Goal: Task Accomplishment & Management: Use online tool/utility

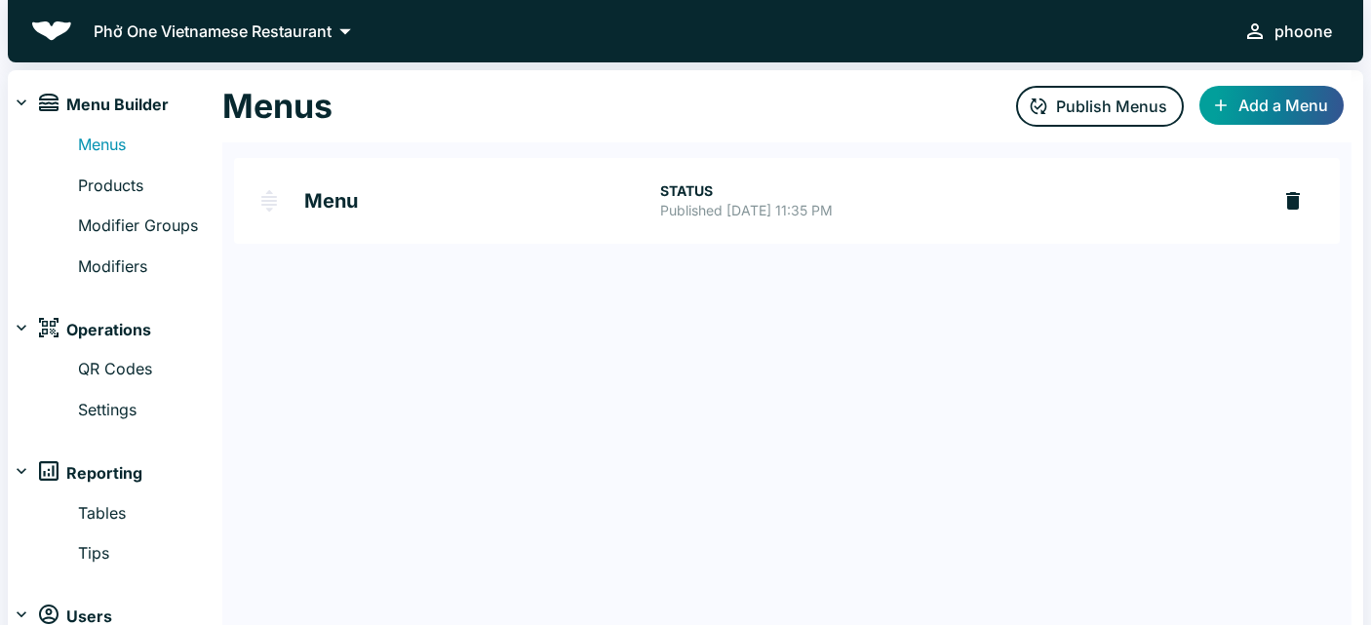
click at [351, 192] on h2 "Menu" at bounding box center [482, 200] width 356 height 19
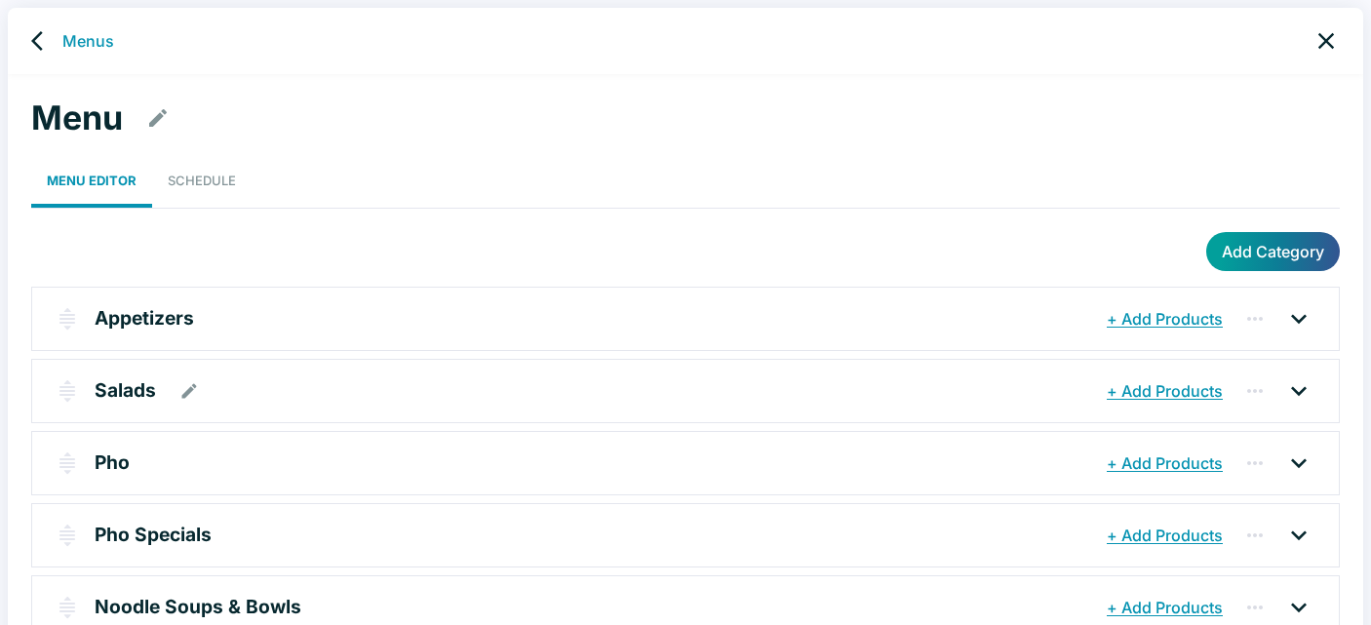
click at [137, 396] on p "Salads" at bounding box center [125, 390] width 61 height 28
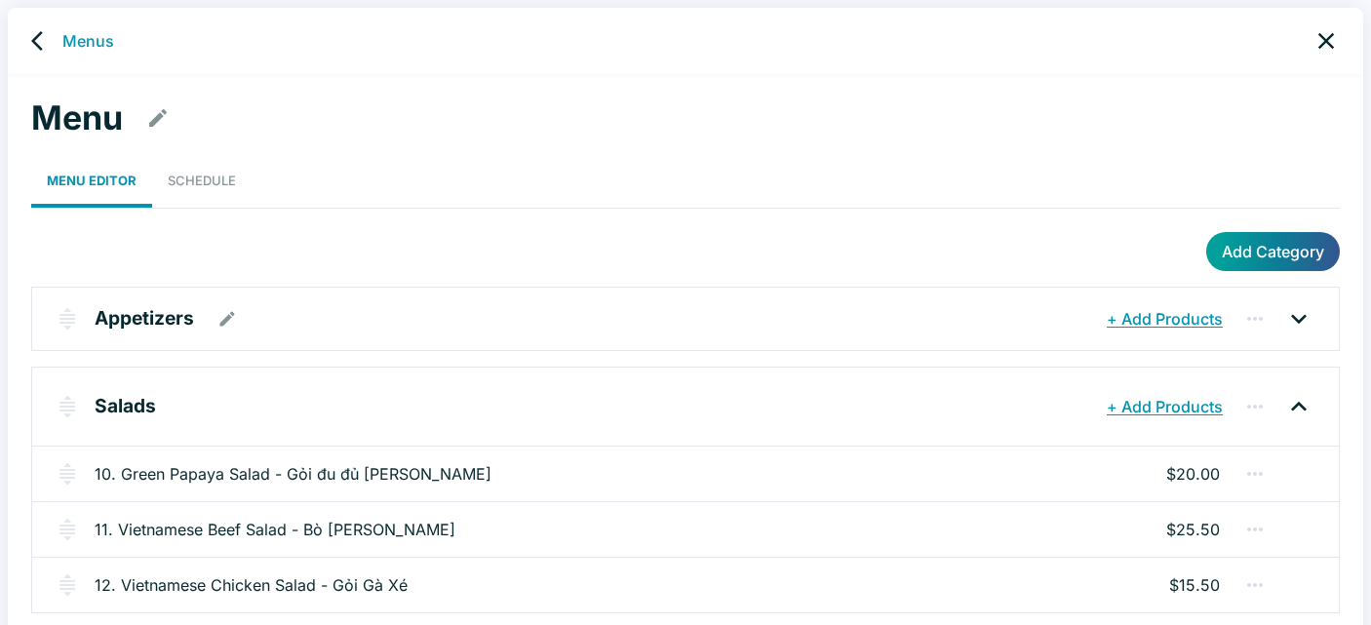
click at [170, 318] on p "Appetizers" at bounding box center [144, 318] width 99 height 28
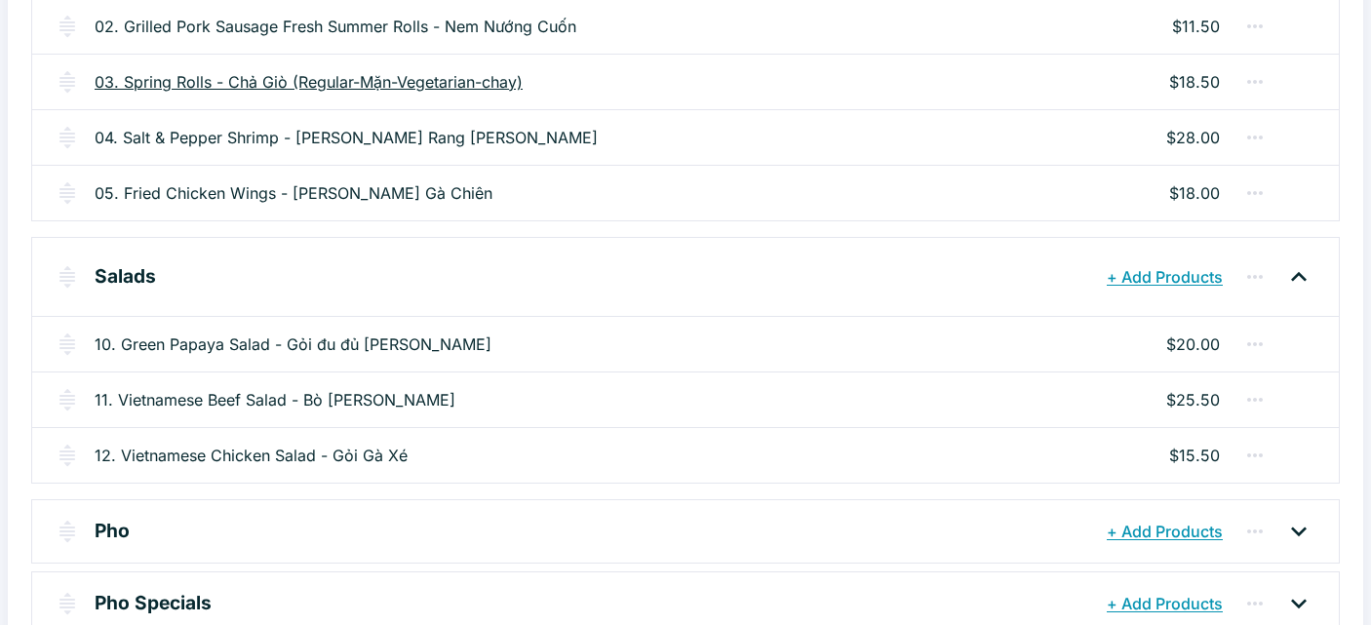
scroll to position [544, 0]
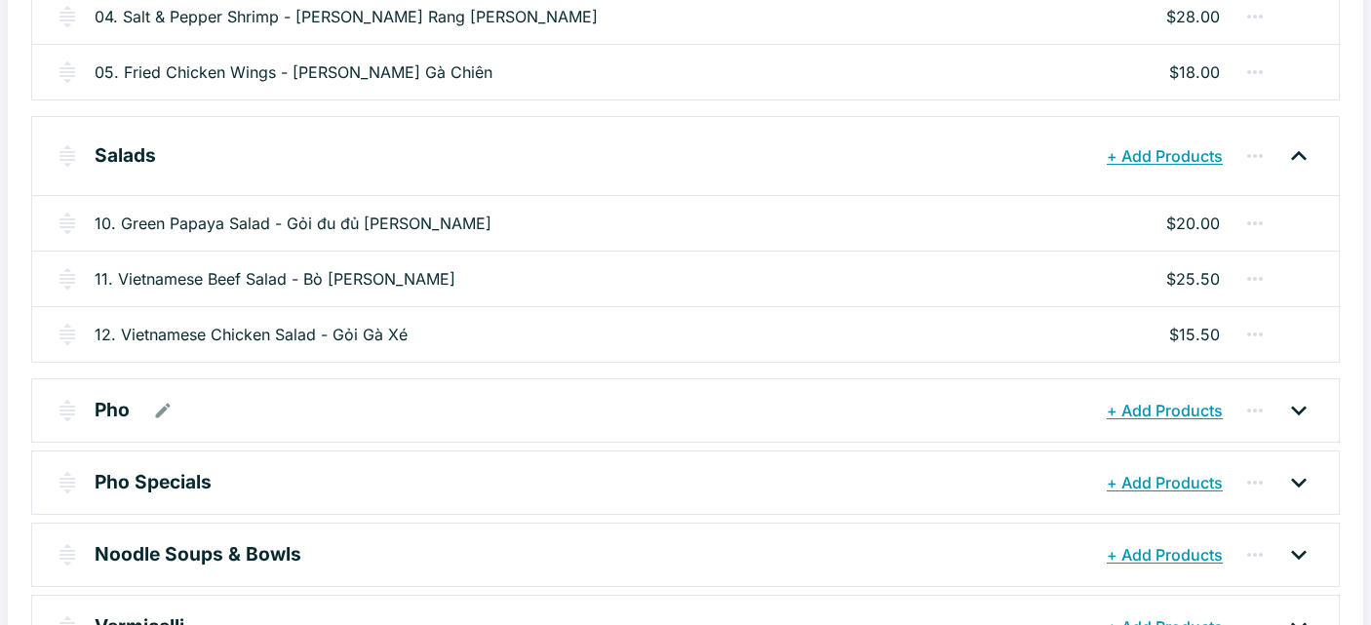
click at [133, 412] on div "Pho" at bounding box center [598, 410] width 1007 height 35
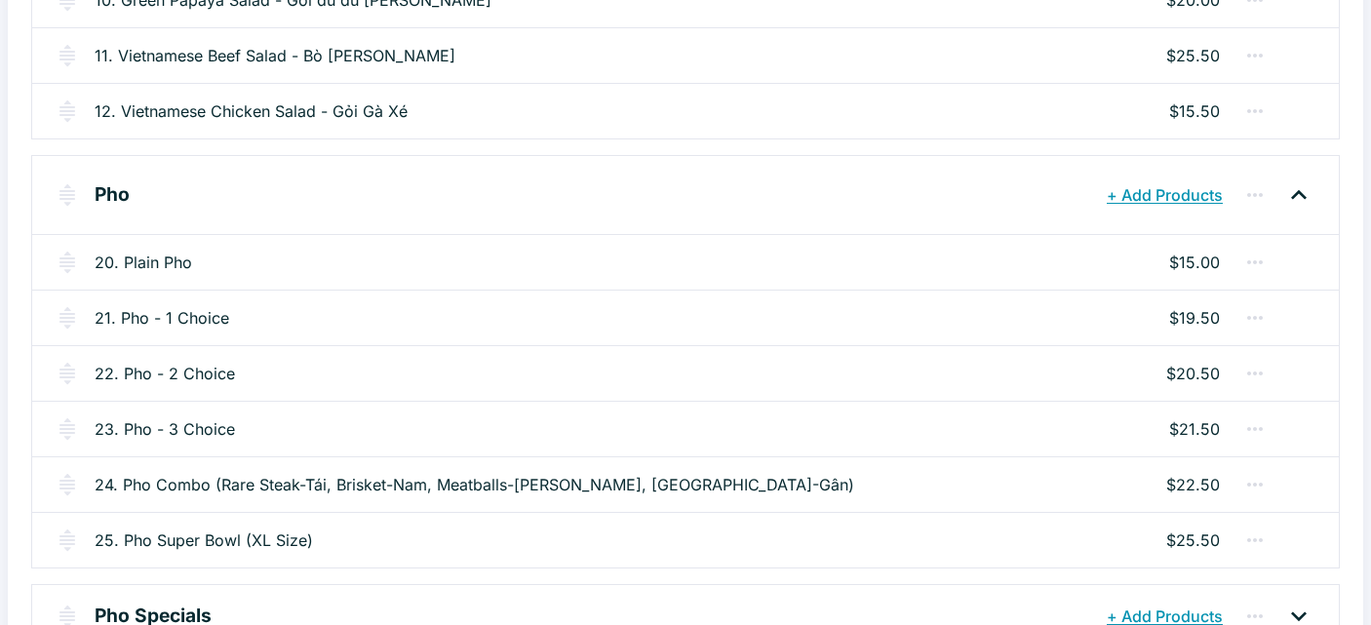
scroll to position [768, 0]
click at [210, 317] on link "21. Pho - 1 Choice" at bounding box center [162, 316] width 135 height 23
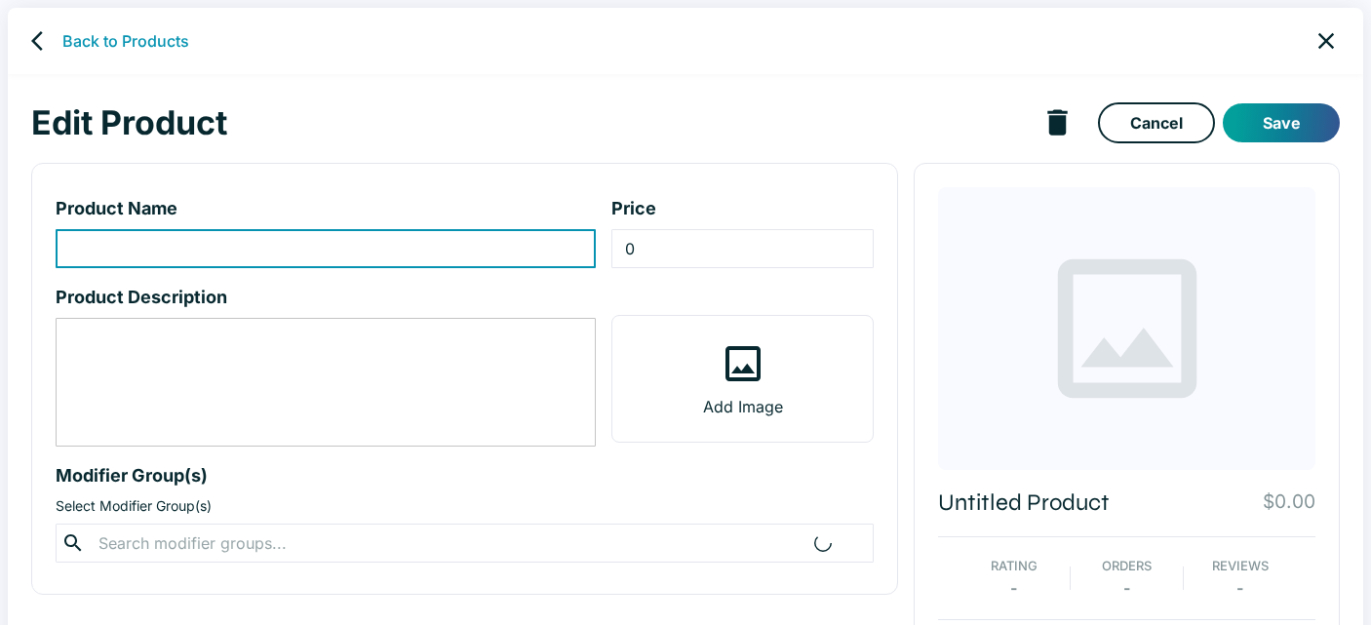
type input "21. Pho - 1 Choice"
type input "19.5"
type textarea "Regular Noodles: delicate and soft, these thin rice noodles absorb the rich bro…"
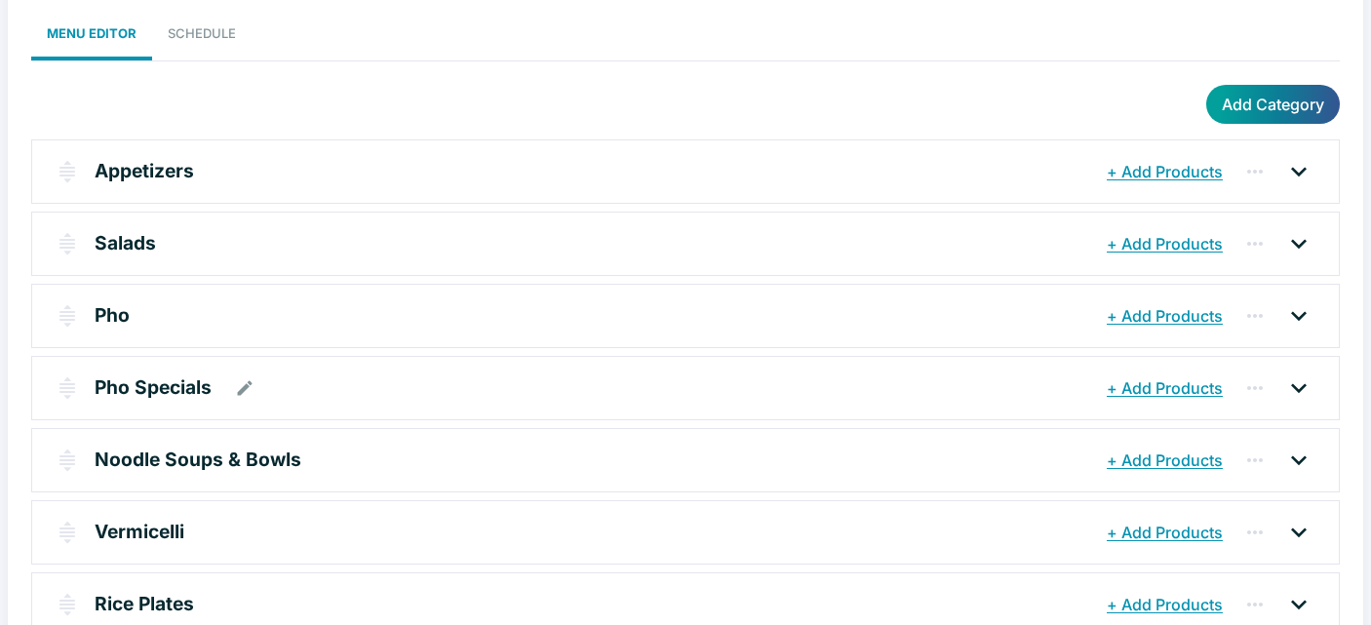
scroll to position [169, 0]
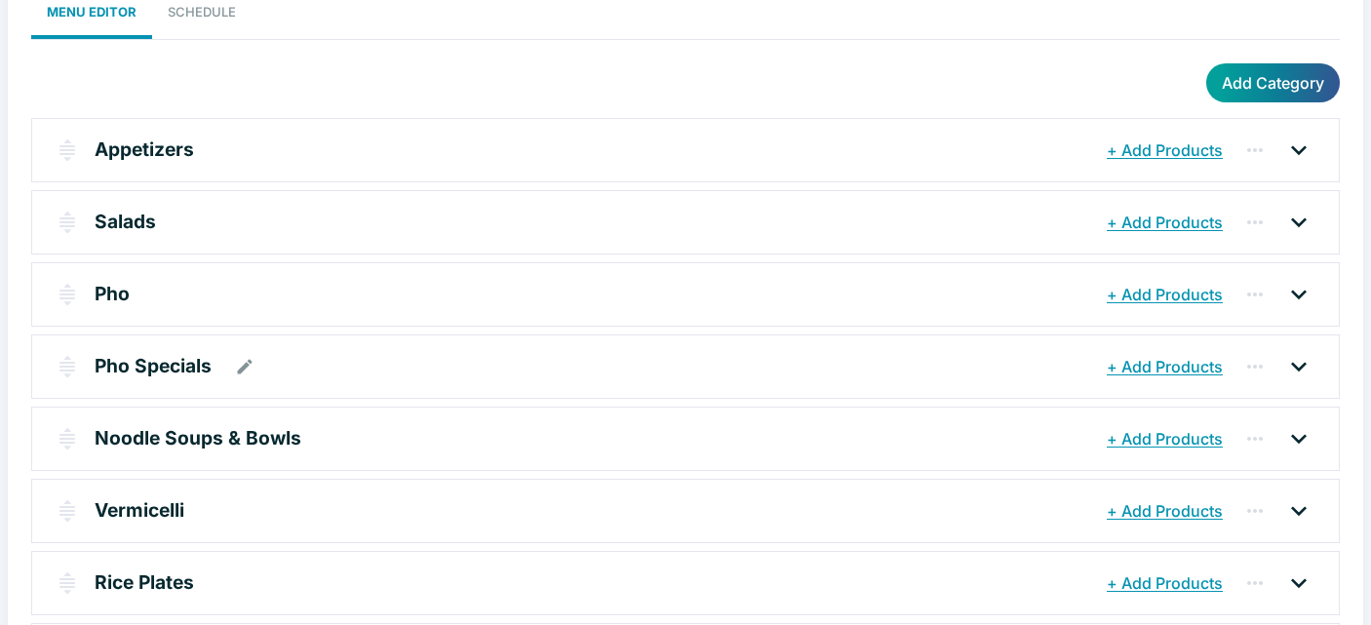
click at [172, 368] on p "Pho Specials" at bounding box center [153, 366] width 117 height 28
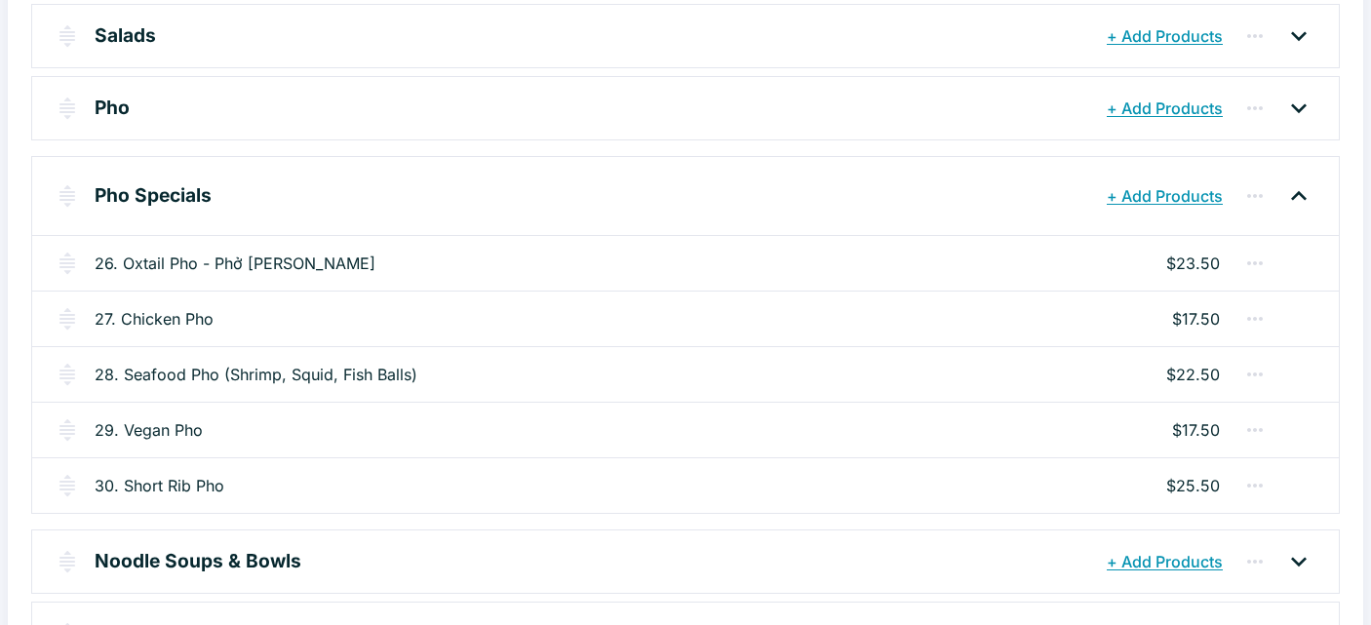
scroll to position [356, 0]
click at [193, 323] on link "27. Chicken Pho" at bounding box center [154, 317] width 119 height 23
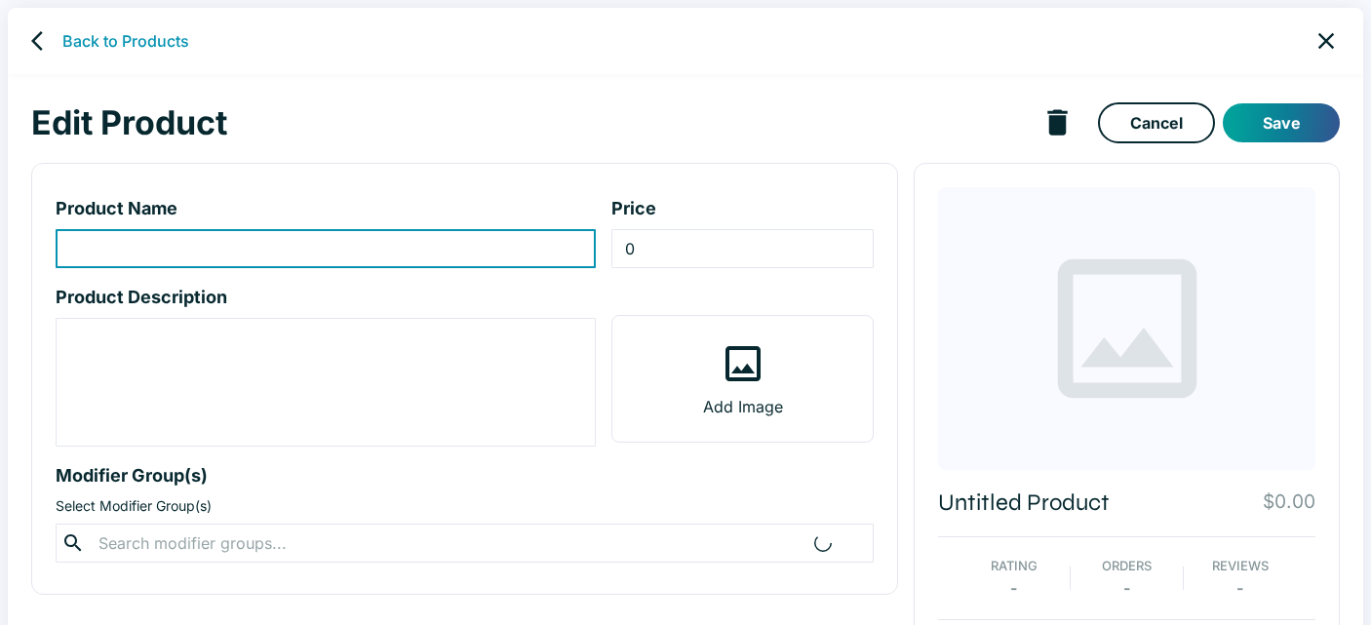
type input "27. Chicken Pho"
type input "17.5"
type textarea "Regular Noodles: delicate and soft, these thin rice noodles absorb the rich bro…"
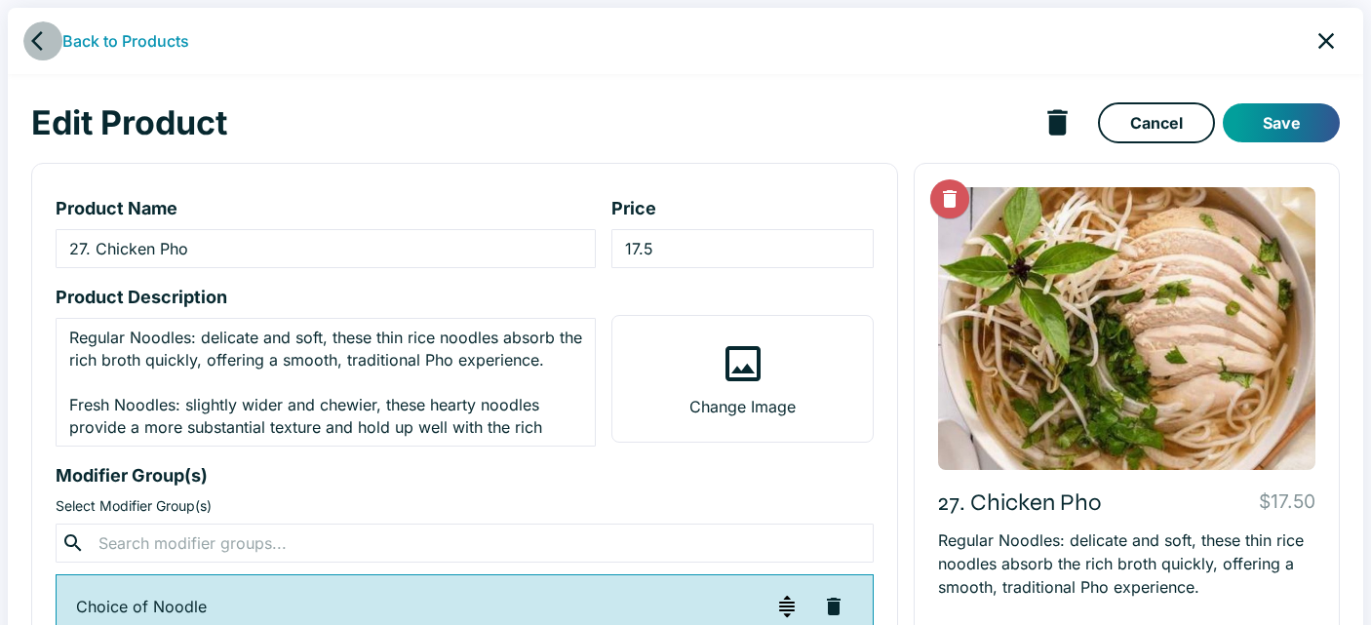
click at [32, 37] on icon "back" at bounding box center [42, 40] width 23 height 23
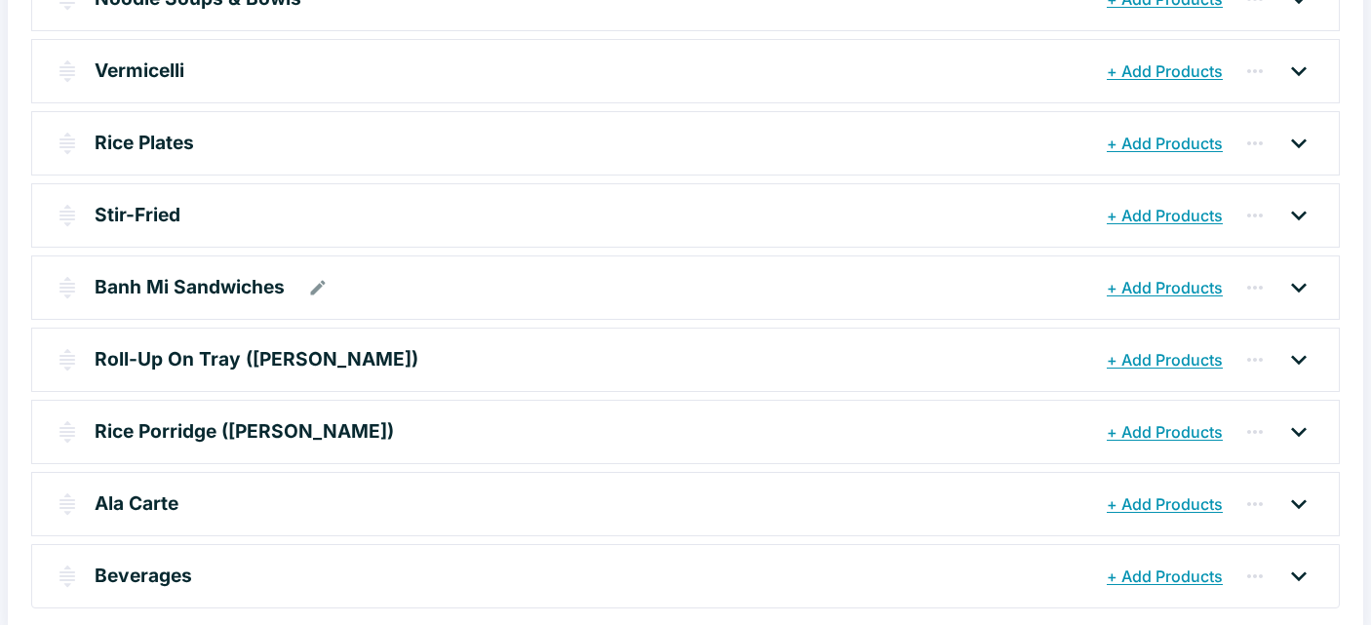
scroll to position [429, 0]
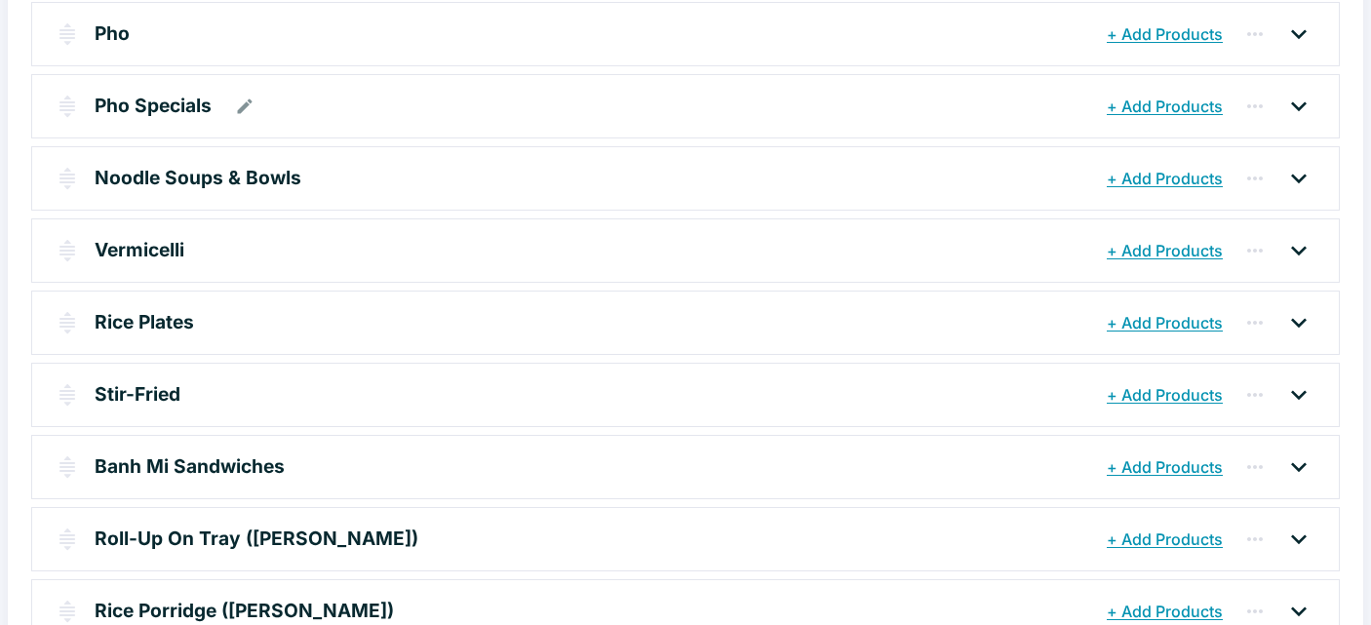
click at [187, 108] on p "Pho Specials" at bounding box center [153, 106] width 117 height 28
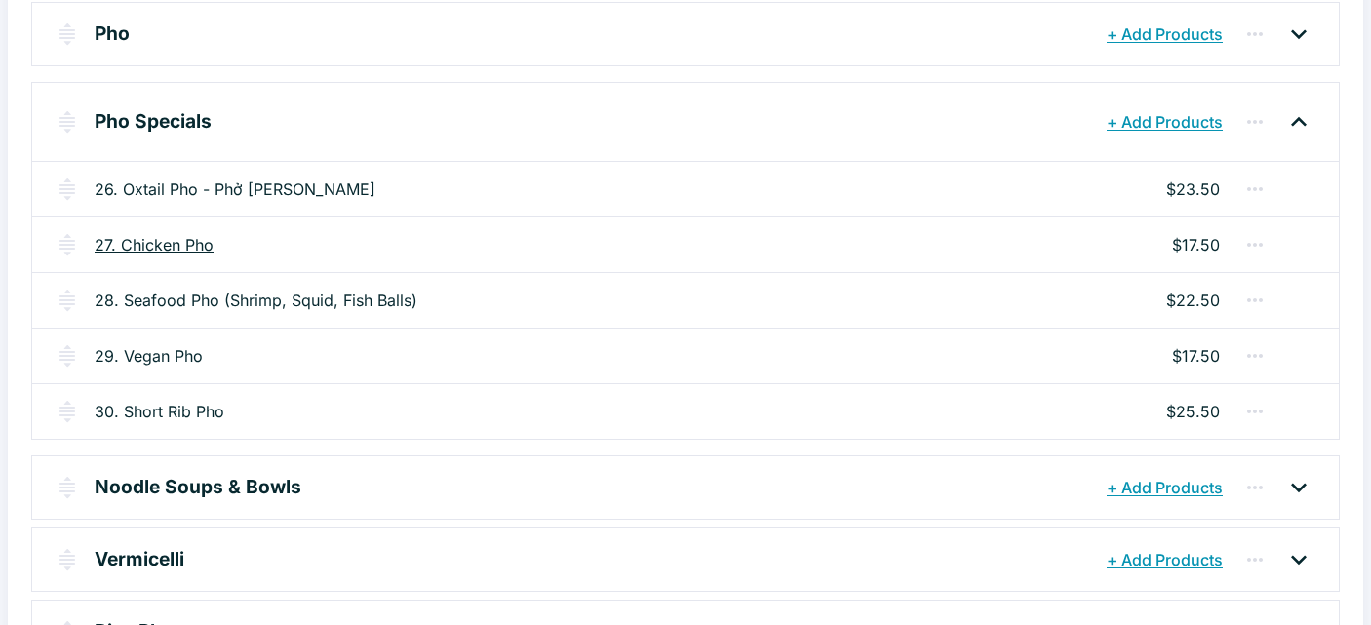
click at [146, 244] on link "27. Chicken Pho" at bounding box center [154, 244] width 119 height 23
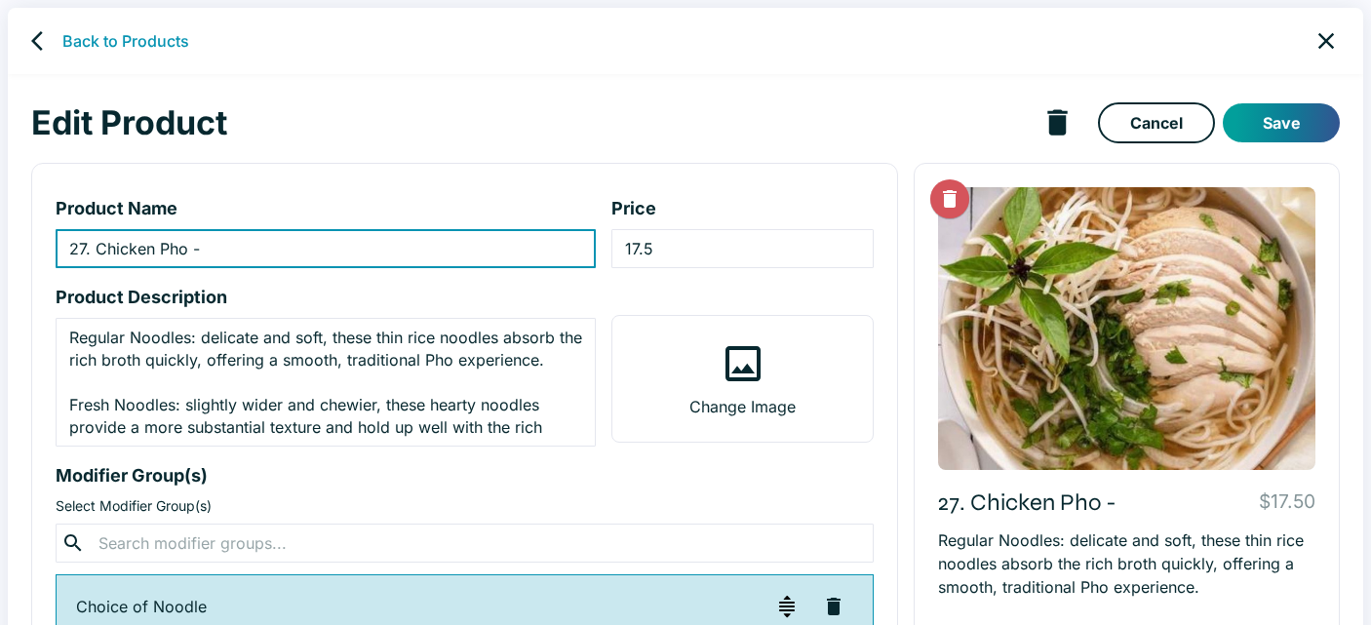
click at [251, 245] on input "27. Chicken Pho -" at bounding box center [326, 248] width 540 height 39
paste input "Phở gà"
type input "27. Chicken Pho - Phở gà"
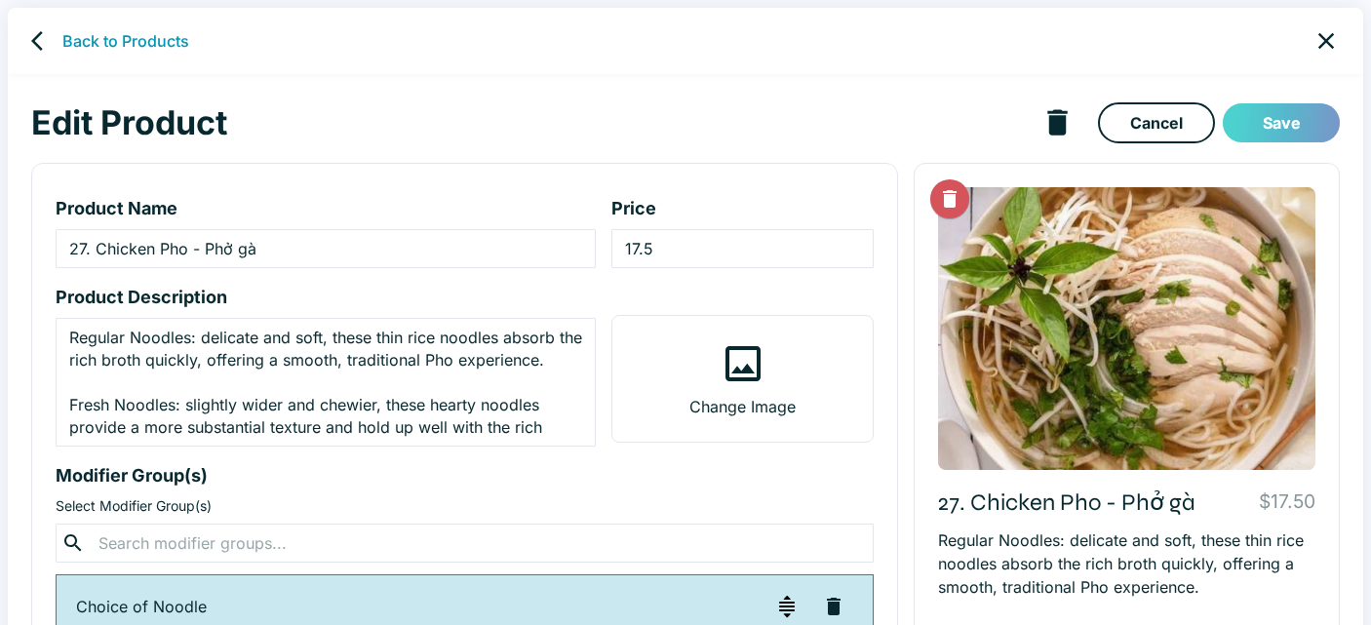
click at [1288, 128] on button "Save" at bounding box center [1281, 122] width 117 height 39
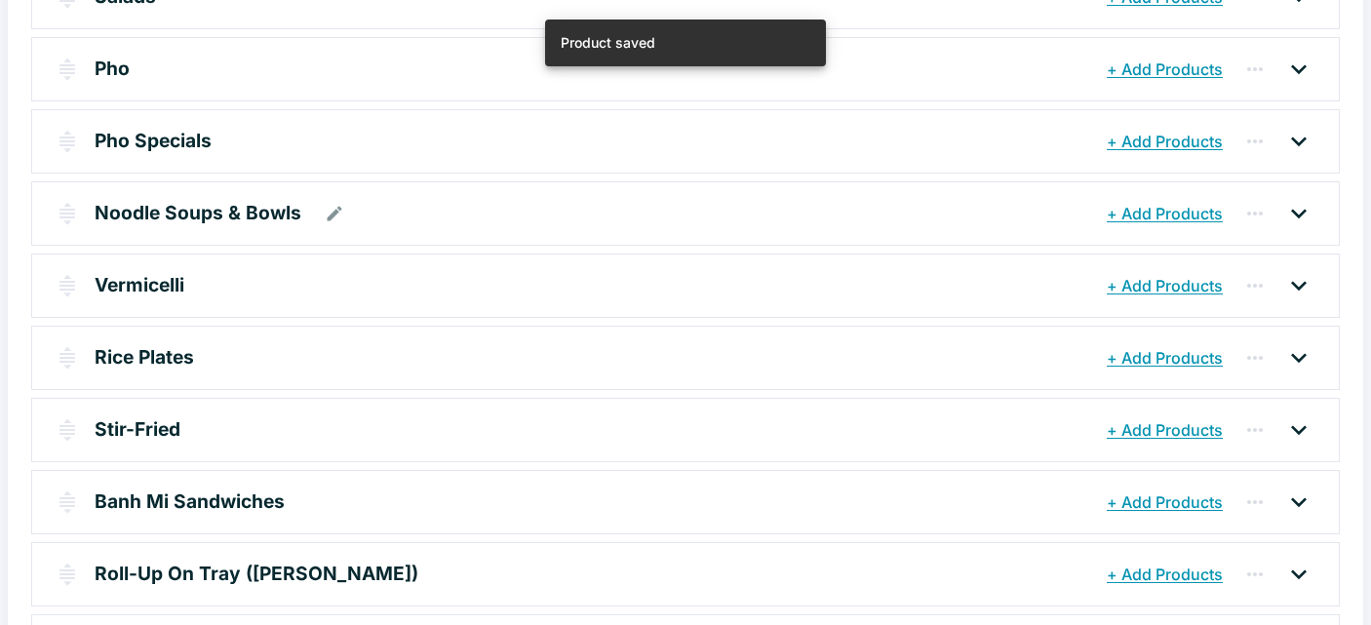
scroll to position [398, 0]
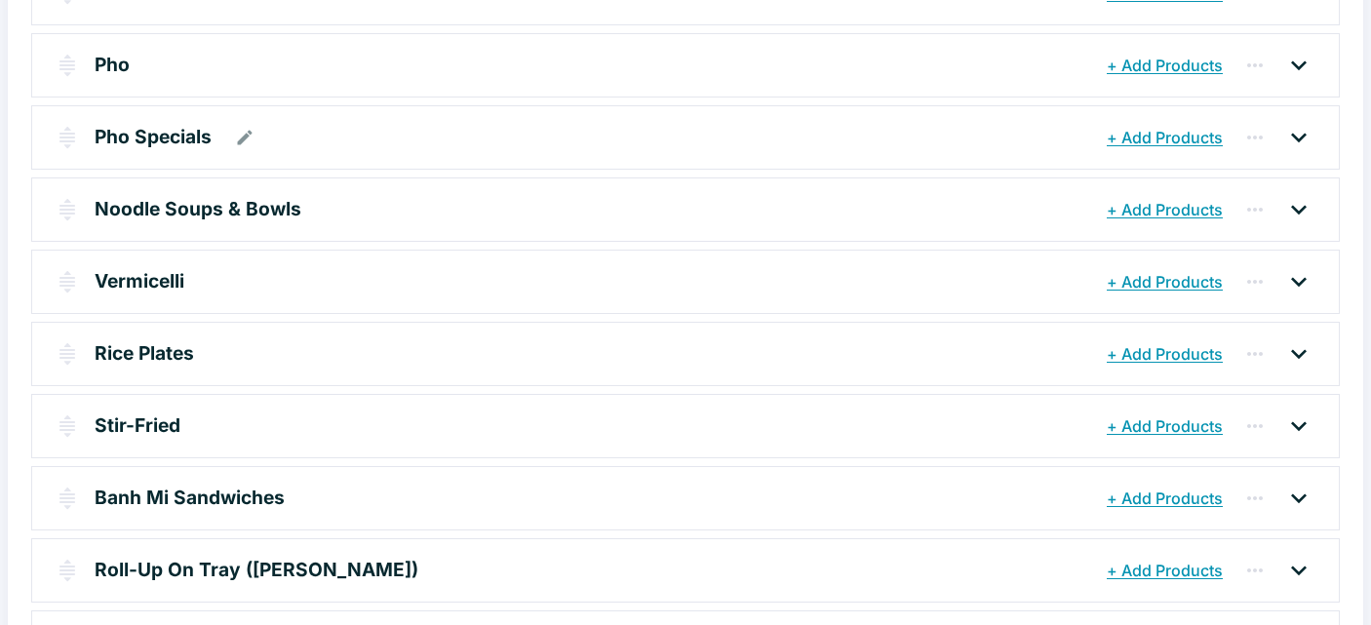
click at [137, 138] on p "Pho Specials" at bounding box center [153, 137] width 117 height 28
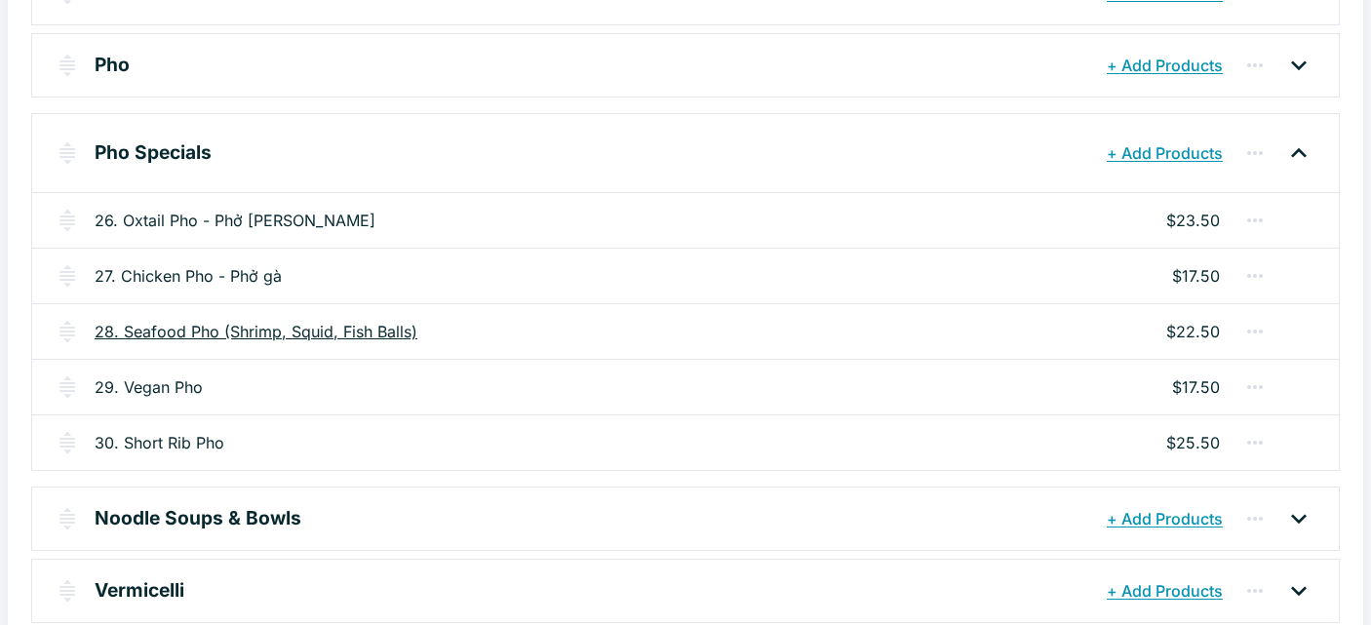
click at [291, 332] on link "28. Seafood Pho (Shrimp, Squid, Fish Balls)" at bounding box center [256, 331] width 323 height 23
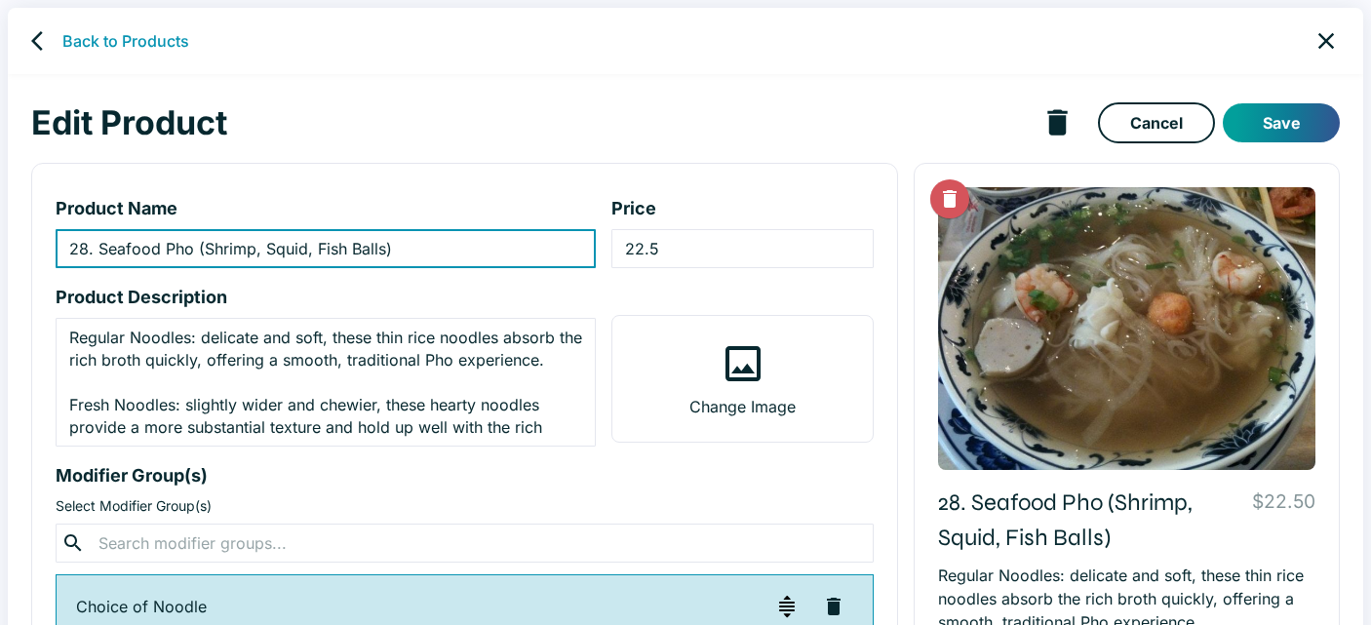
type input "28. Seafood Pho (Shrimp, Squid, Fish Balls)"
type input "22.5"
type textarea "Regular Noodles: delicate and soft, these thin rice noodles absorb the rich bro…"
click at [197, 251] on input "28. Seafood Pho (Shrimp, Squid, Fish Balls)" at bounding box center [326, 248] width 540 height 39
click at [214, 247] on input "28. Seafood Pho - (Shrimp, Squid, Fish Balls)" at bounding box center [326, 248] width 540 height 39
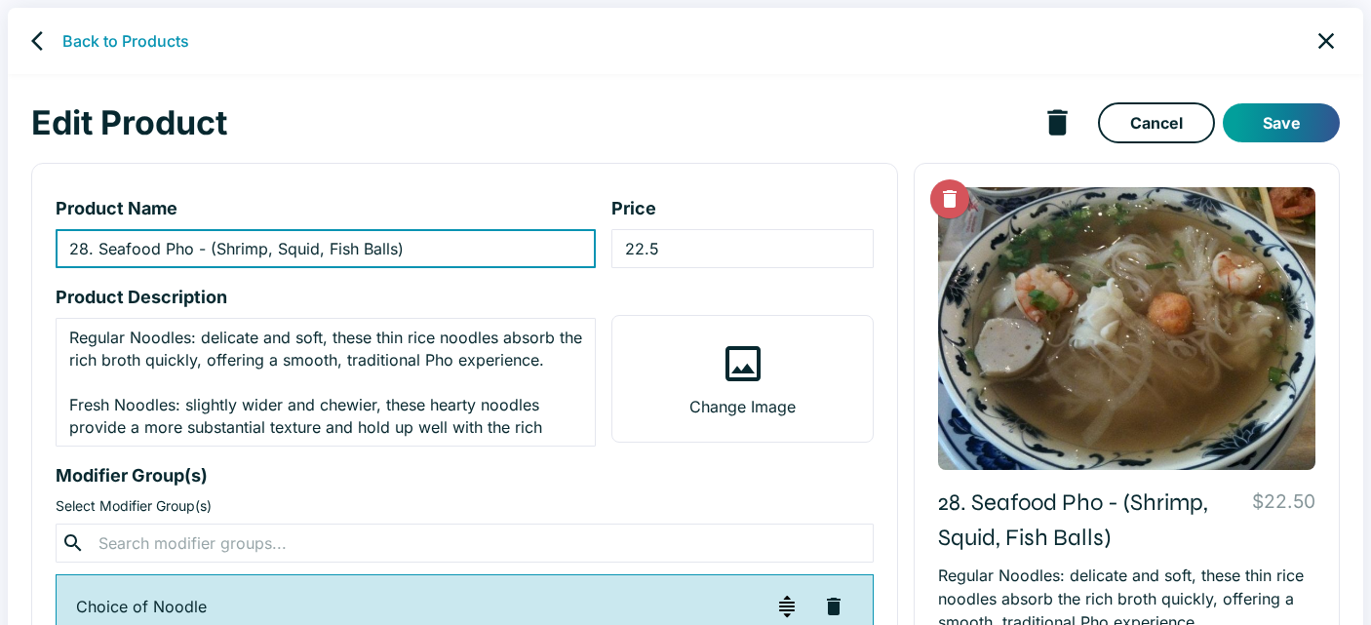
click at [206, 249] on input "28. Seafood Pho - (Shrimp, Squid, Fish Balls)" at bounding box center [326, 248] width 540 height 39
click at [207, 249] on input "28. Seafood Pho - (Shrimp, Squid, Fish Balls)" at bounding box center [326, 248] width 540 height 39
paste input "Phở hải sản"
click at [279, 252] on input "28. Seafood Pho - Phở hải sản (Shrimp, Squid, Fish Balls)" at bounding box center [326, 248] width 540 height 39
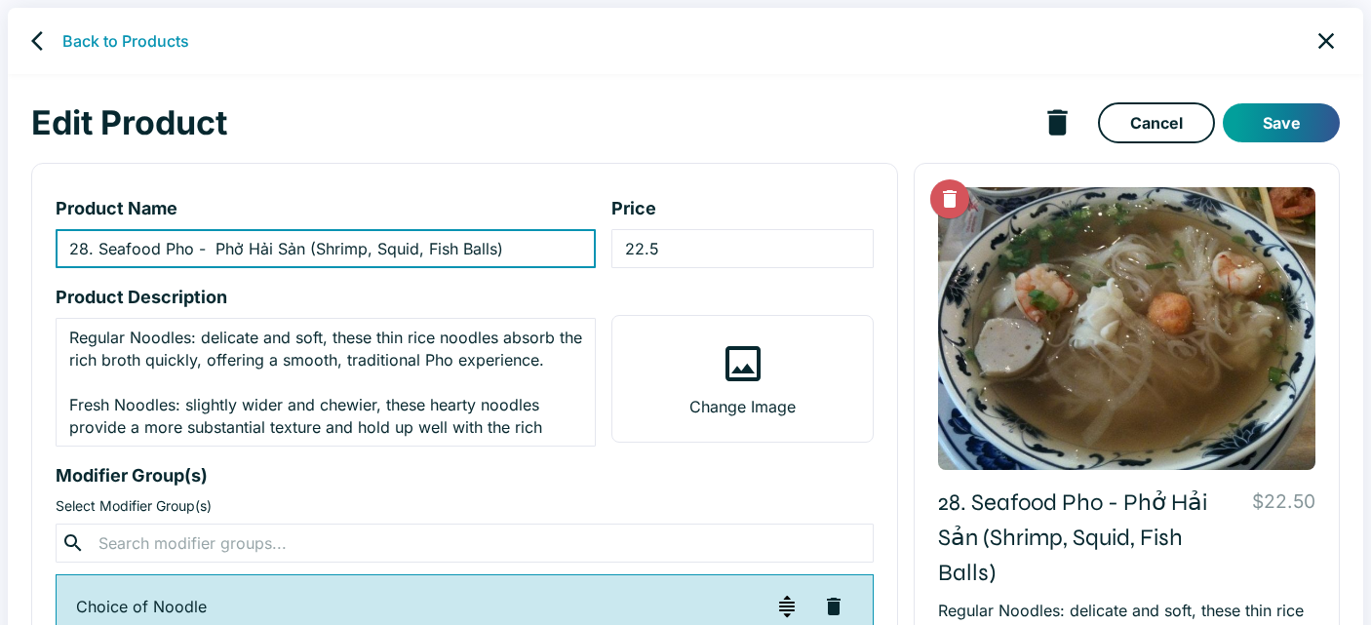
type input "28. Seafood Pho - Phở Hải Sản (Shrimp, Squid, Fish Balls)"
click at [42, 47] on icon "back" at bounding box center [42, 40] width 23 height 23
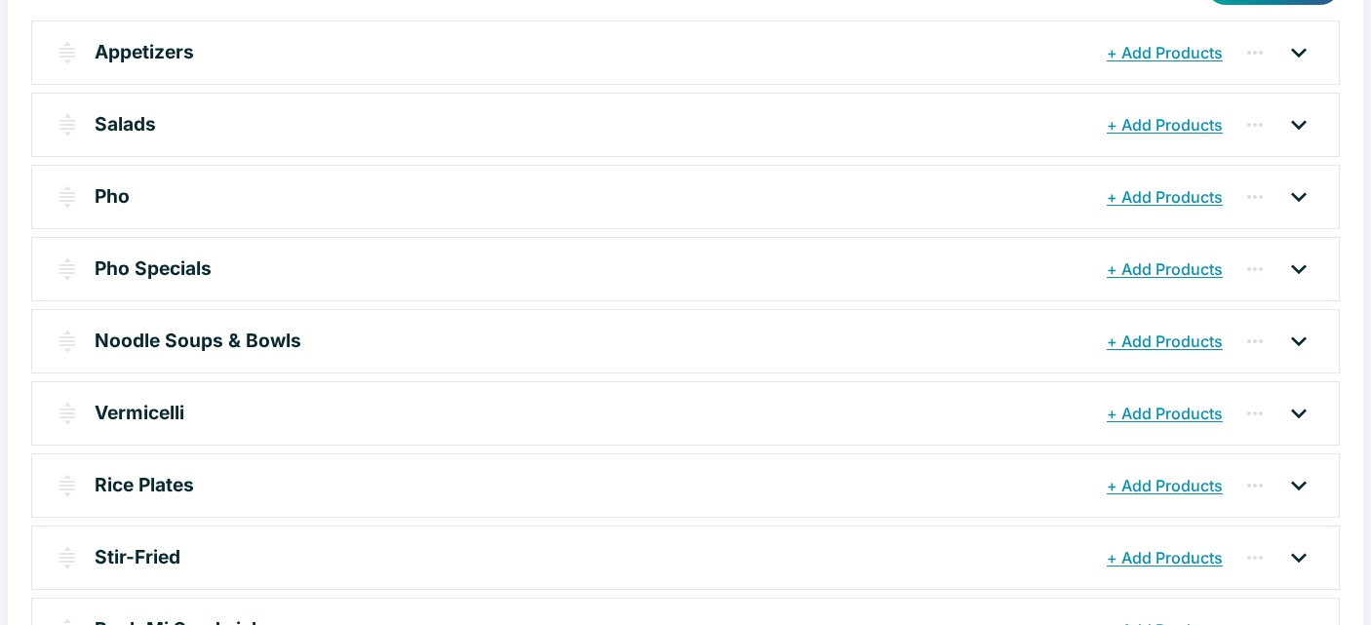
scroll to position [332, 0]
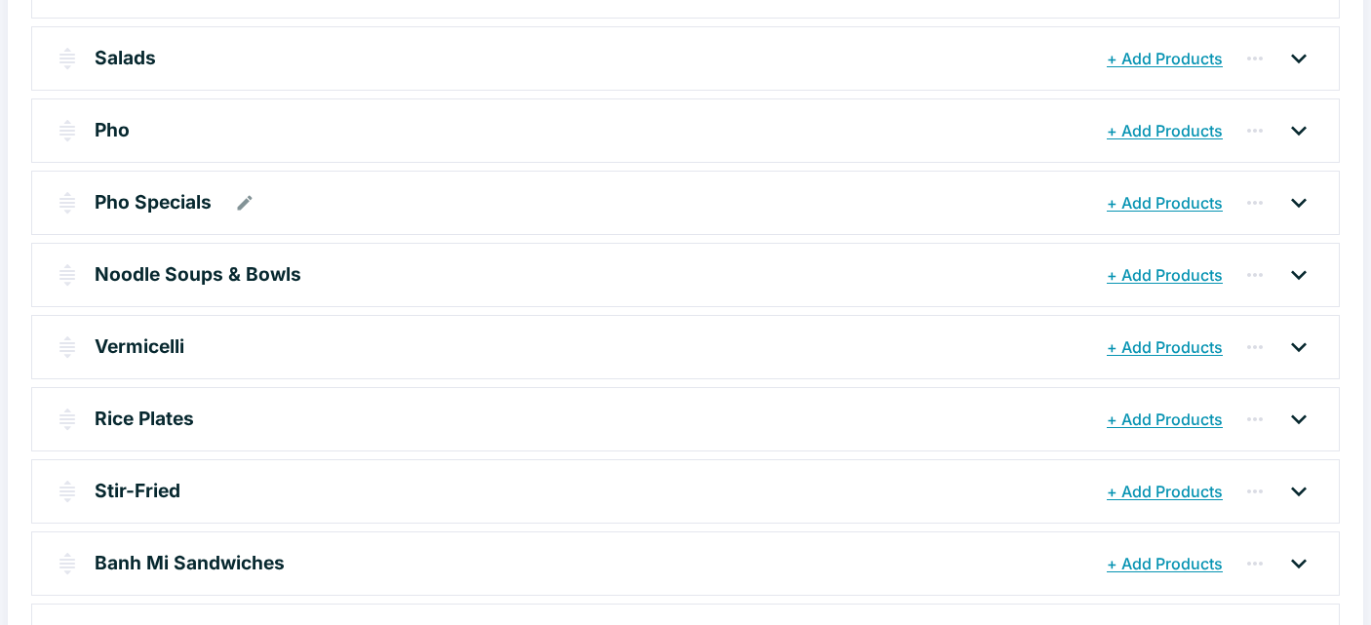
click at [147, 198] on p "Pho Specials" at bounding box center [153, 202] width 117 height 28
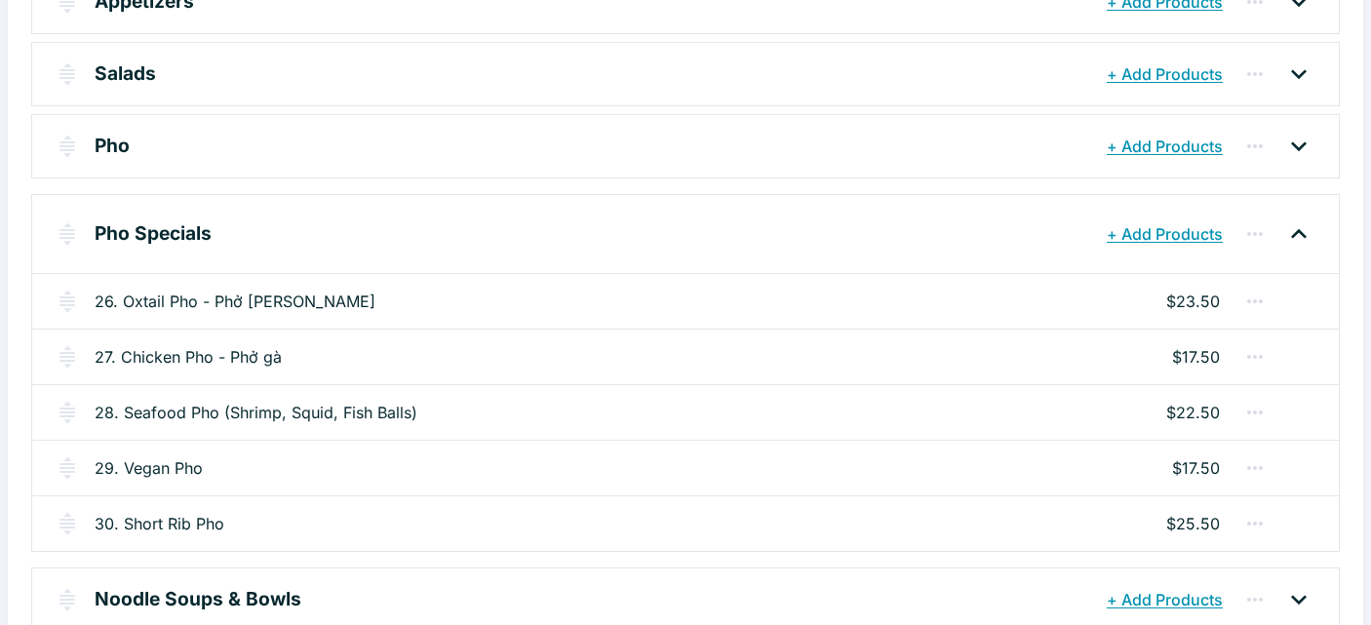
scroll to position [307, 0]
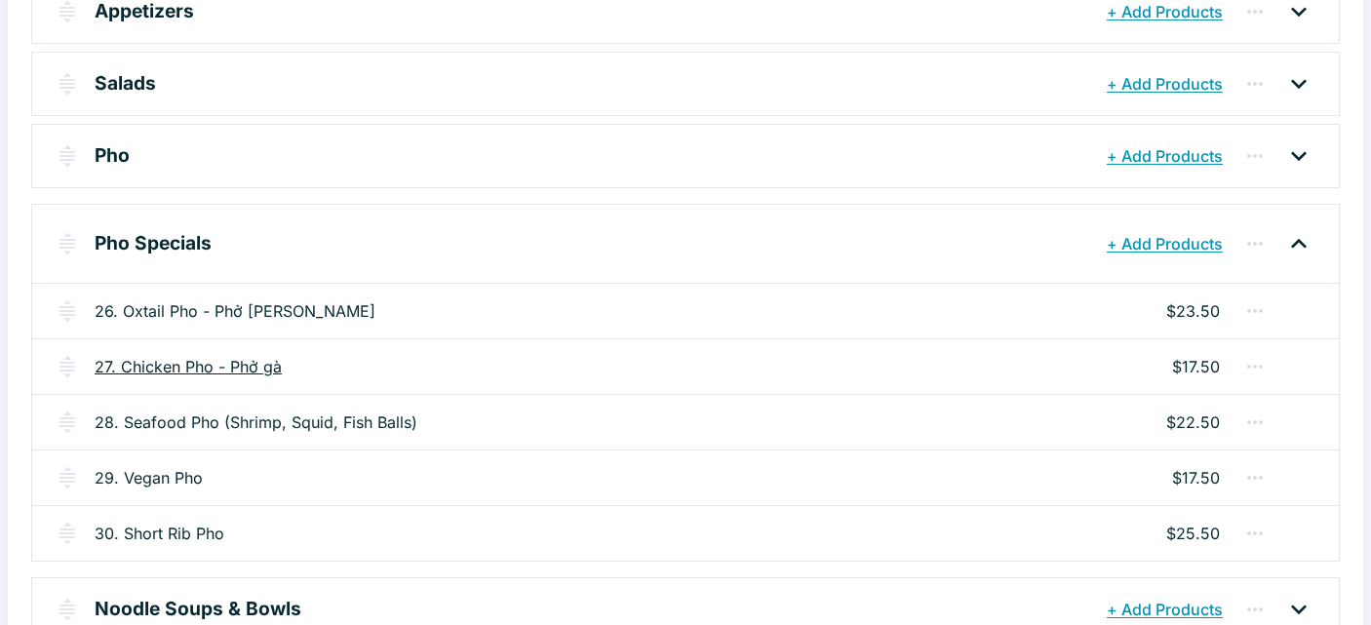
click at [270, 368] on link "27. Chicken Pho - Phở gà" at bounding box center [188, 366] width 187 height 23
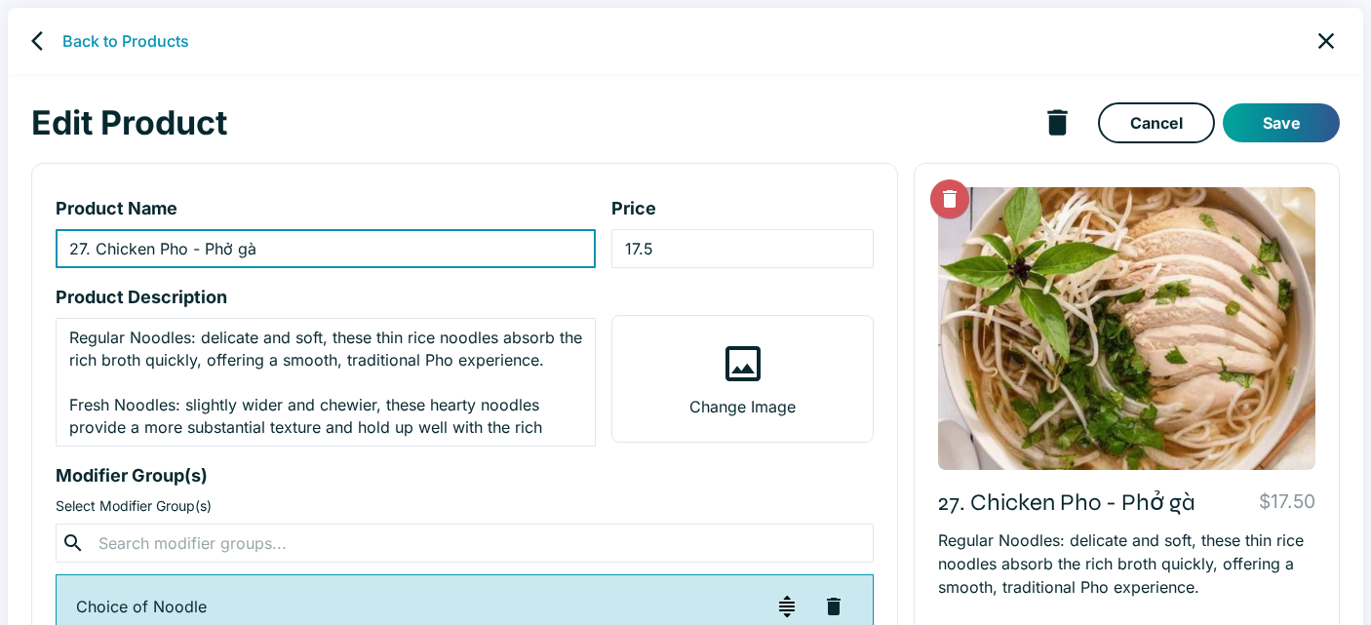
click at [246, 253] on input "27. Chicken Pho - Phở gà" at bounding box center [326, 248] width 540 height 39
type input "27. Chicken Pho - Phở Gà"
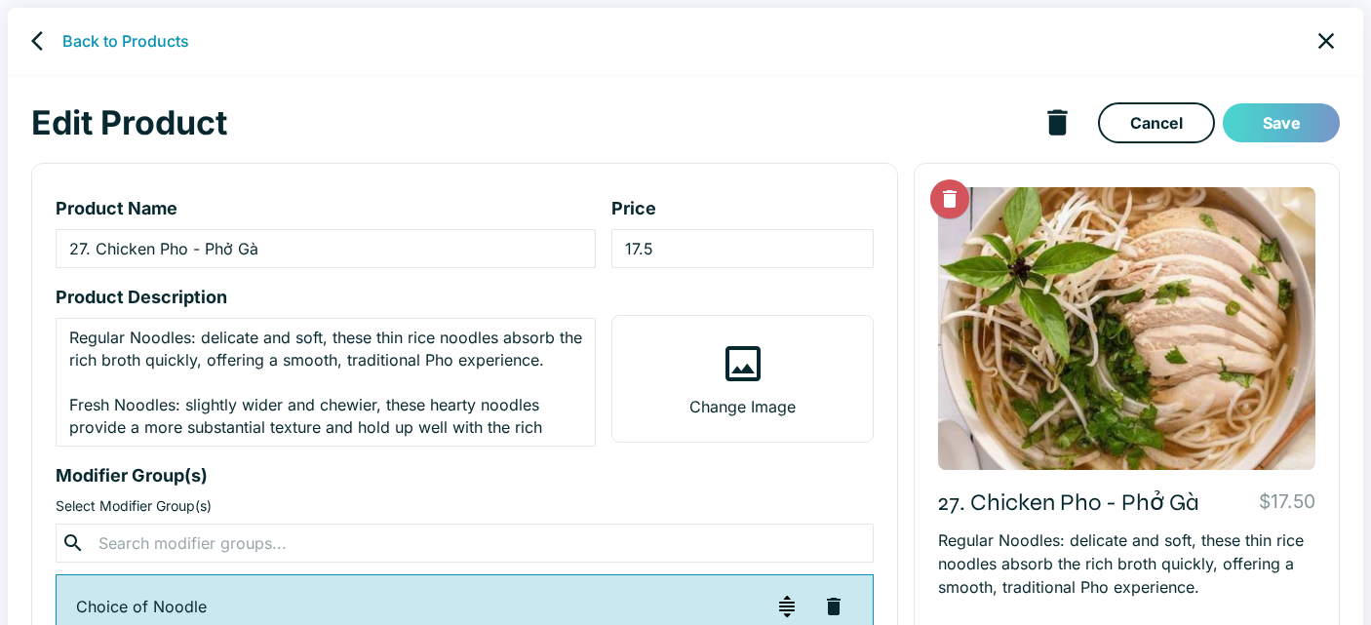
click at [1297, 124] on button "Save" at bounding box center [1281, 122] width 117 height 39
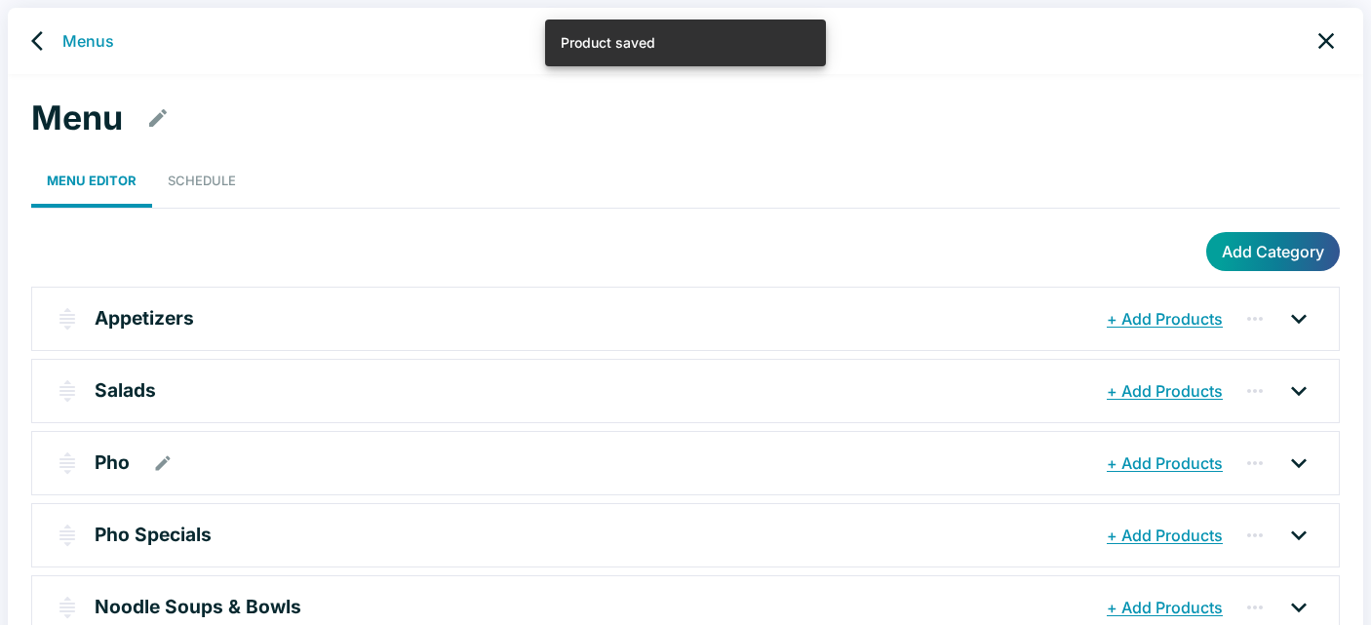
click at [106, 455] on p "Pho" at bounding box center [112, 462] width 35 height 28
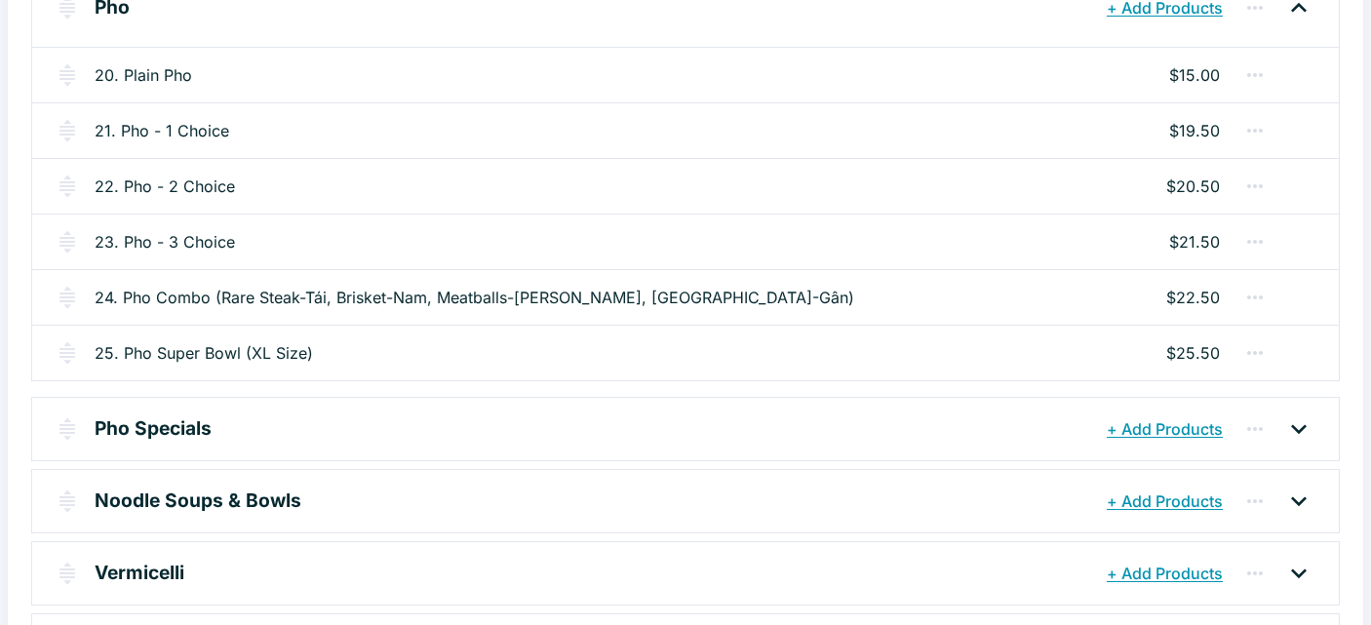
scroll to position [475, 0]
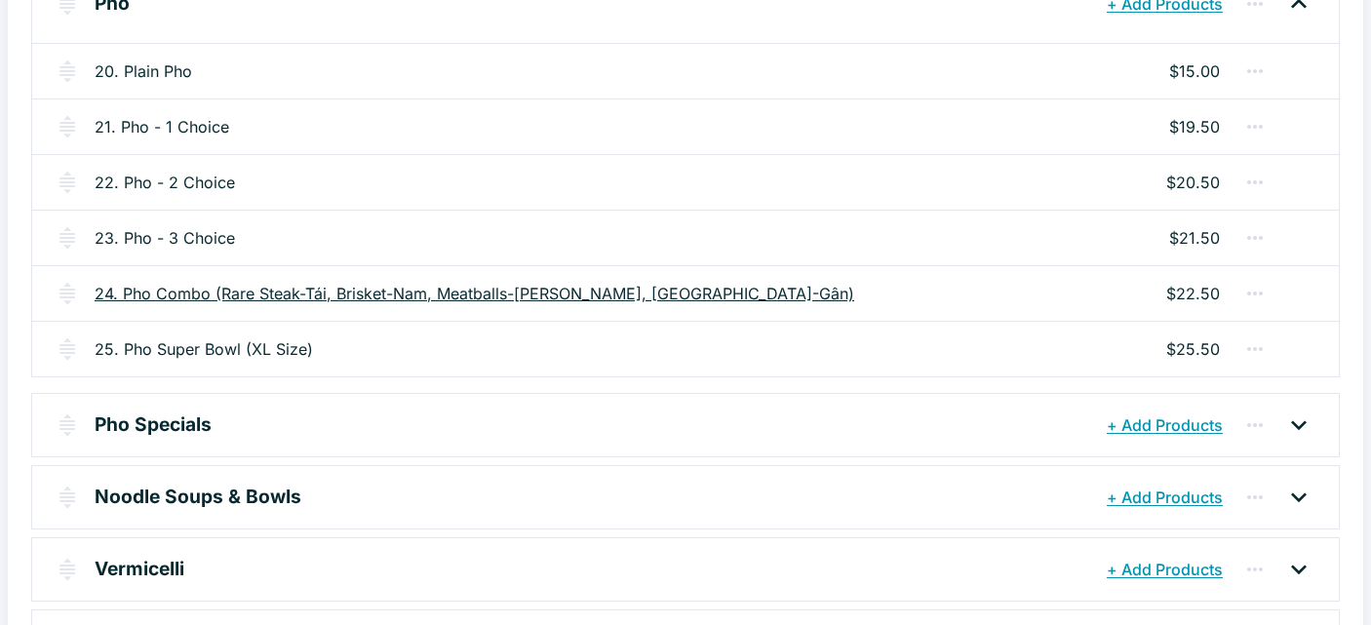
click at [194, 295] on link "24. Pho Combo (Rare Steak-Tái, Brisket-Nam, Meatballs-[PERSON_NAME], [GEOGRAPHI…" at bounding box center [475, 293] width 760 height 23
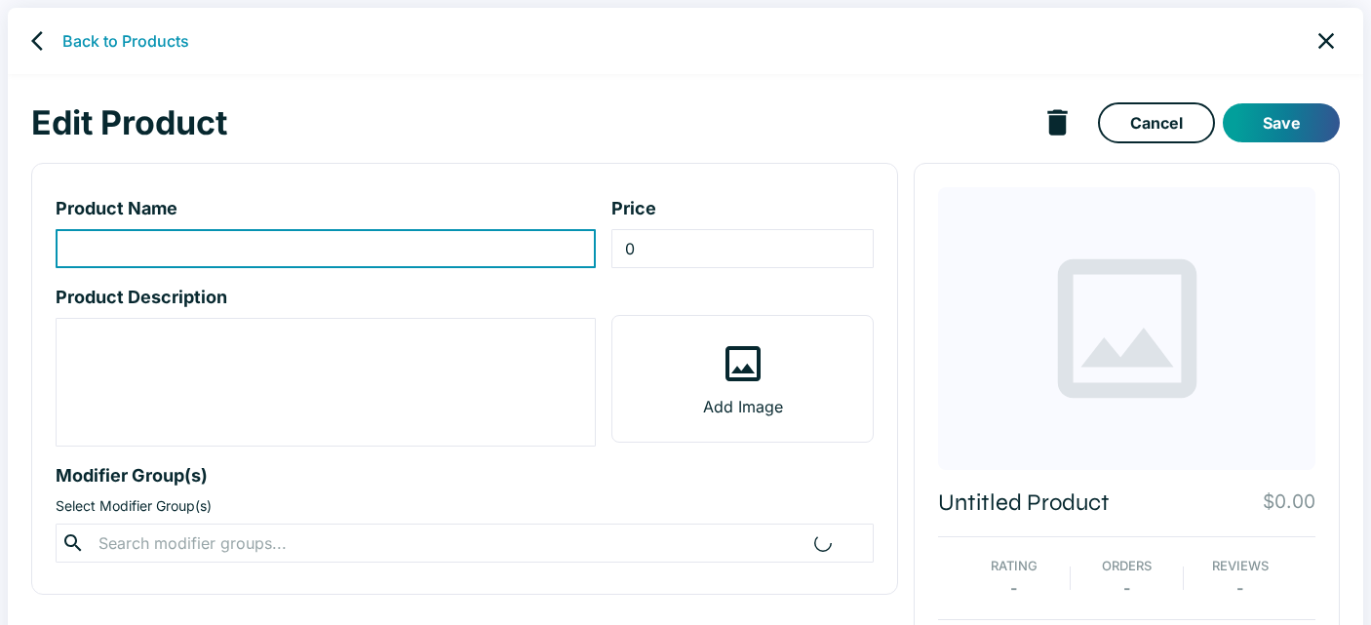
type input "24. Pho Combo (Rare Steak-Tái, Brisket-Nam, Meatballs-[PERSON_NAME], [GEOGRAPHI…"
type input "22.5"
type textarea "Regular Noodles: delicate and soft, these thin rice noodles absorb the rich bro…"
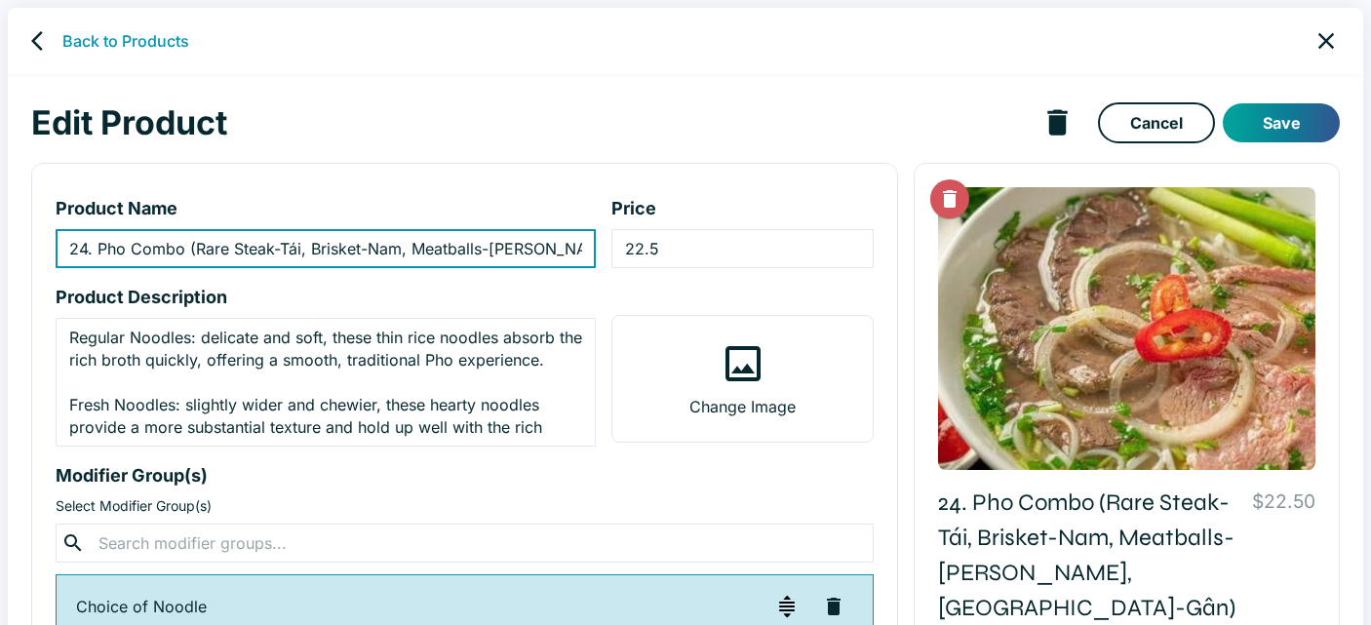
click at [188, 255] on input "24. Pho Combo (Rare Steak-Tái, Brisket-Nam, Meatballs-[PERSON_NAME], [GEOGRAPHI…" at bounding box center [326, 248] width 540 height 39
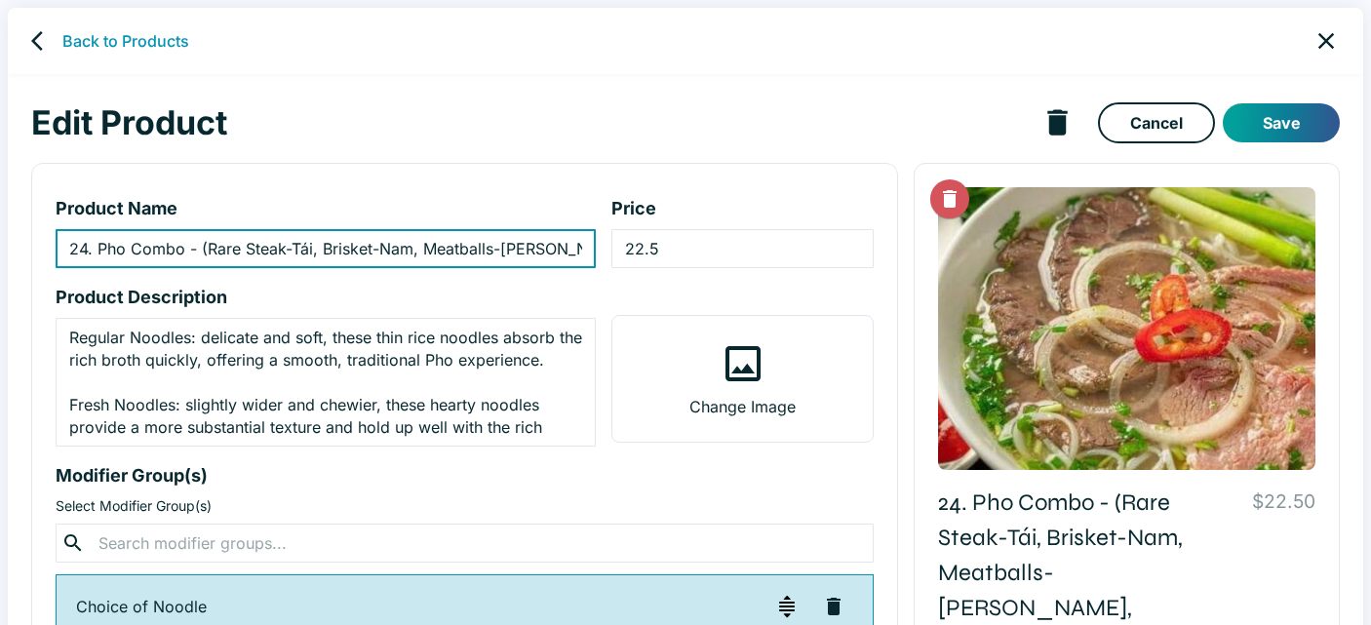
paste input "Phở đặc biệt"
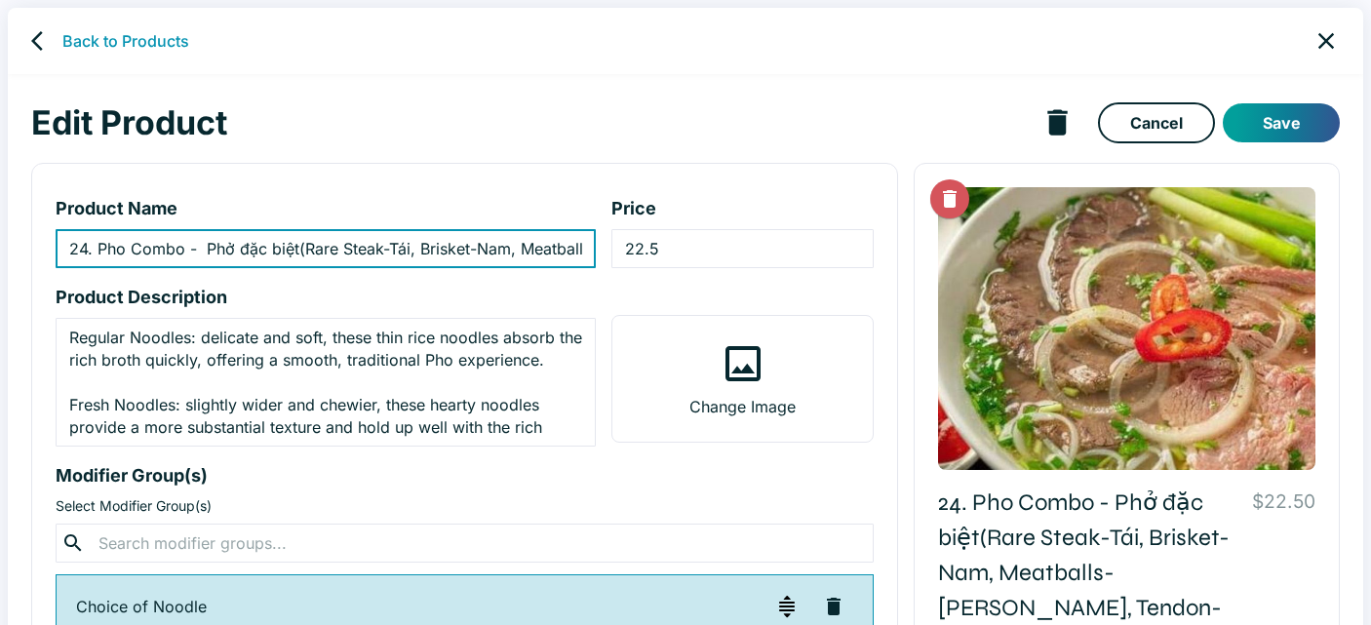
click at [294, 247] on input "24. Pho Combo - Phở đặc biệt(Rare Steak-Tái, Brisket-Nam, Meatballs-[PERSON_NAM…" at bounding box center [326, 248] width 540 height 39
type input "24. Pho Combo - Phở đặc biệt (Rare Steak-Tái, Brisket-Nam, Meatballs-[PERSON_NA…"
click at [1260, 117] on button "Save" at bounding box center [1281, 122] width 117 height 39
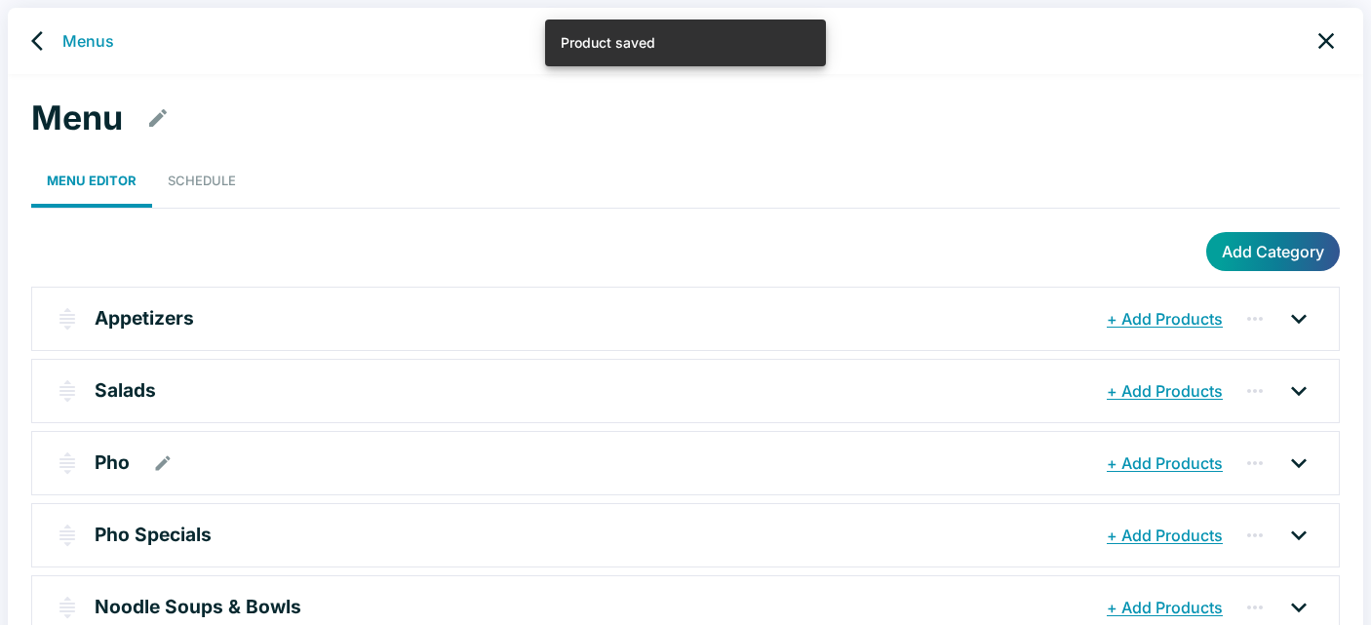
click at [102, 463] on p "Pho" at bounding box center [112, 462] width 35 height 28
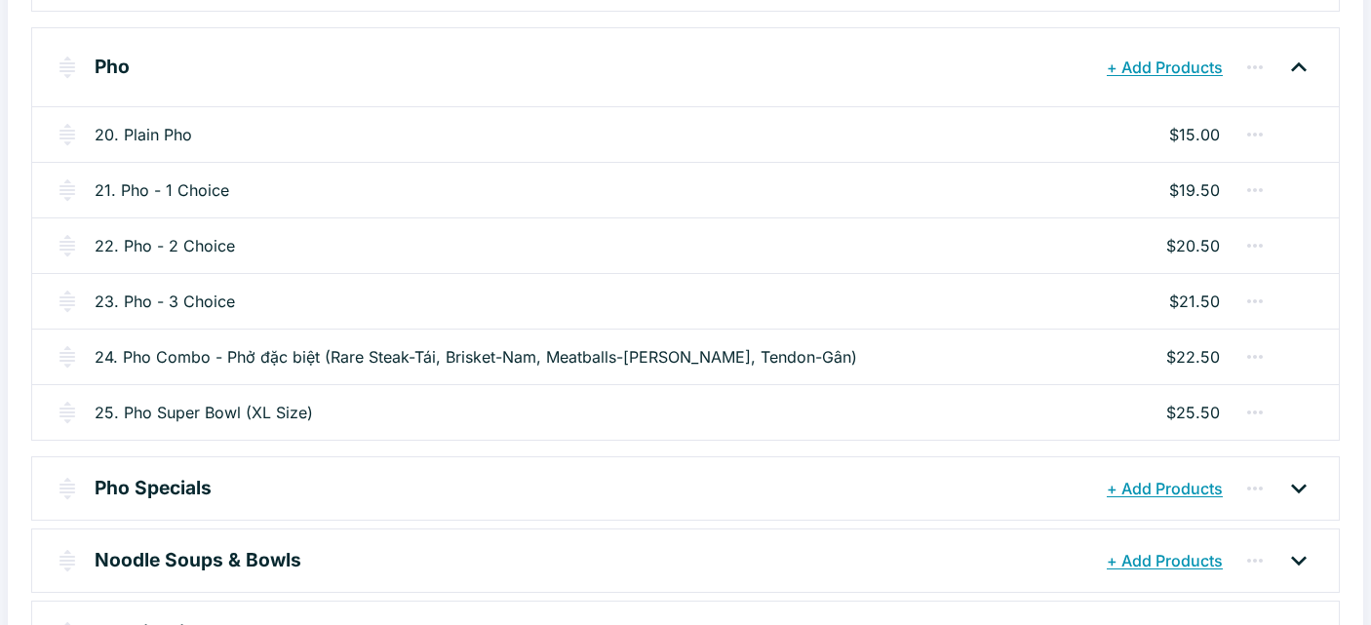
scroll to position [421, 0]
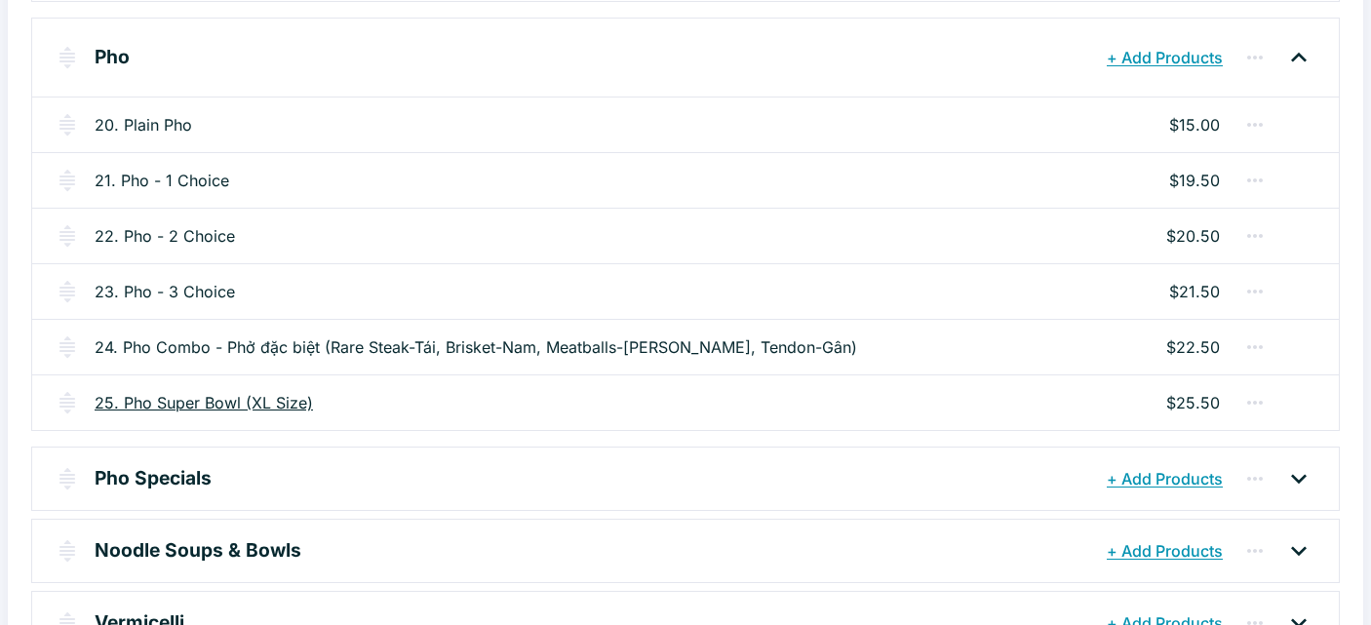
click at [231, 406] on link "25. Pho Super Bowl (XL Size)" at bounding box center [204, 402] width 218 height 23
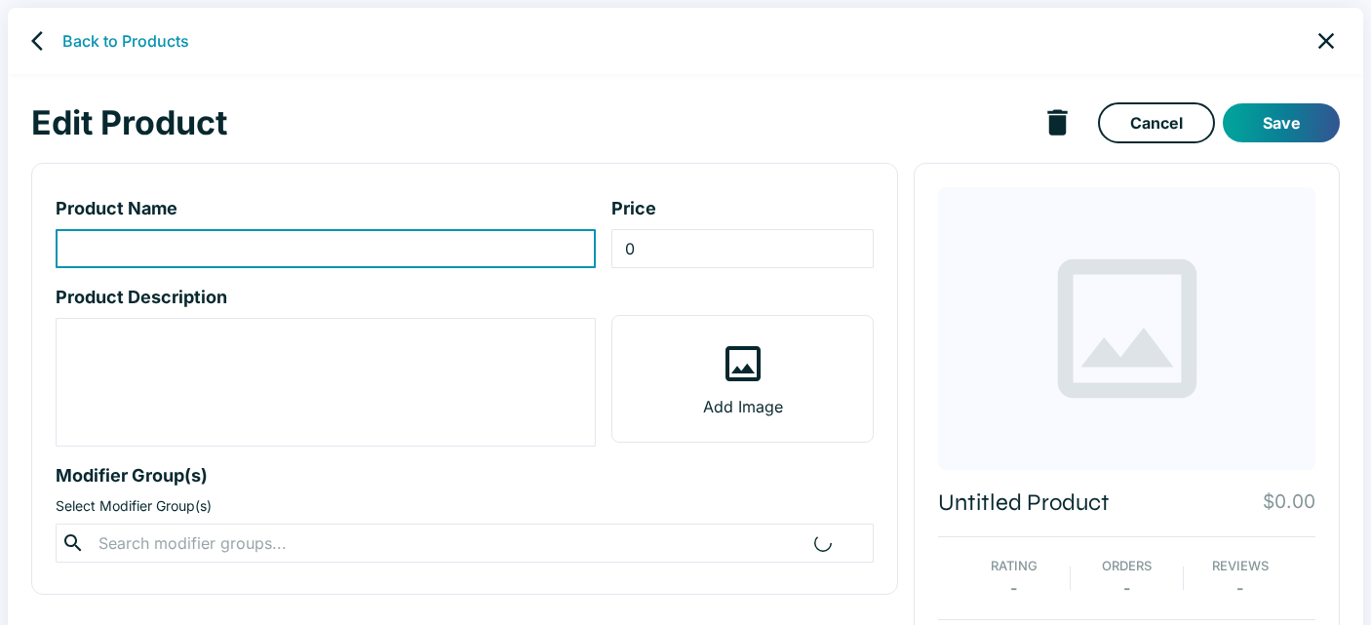
type input "25. Pho Super Bowl (XL Size)"
type input "25.5"
type textarea "Regular Noodles: delicate and soft, these thin rice noodles absorb the rich bro…"
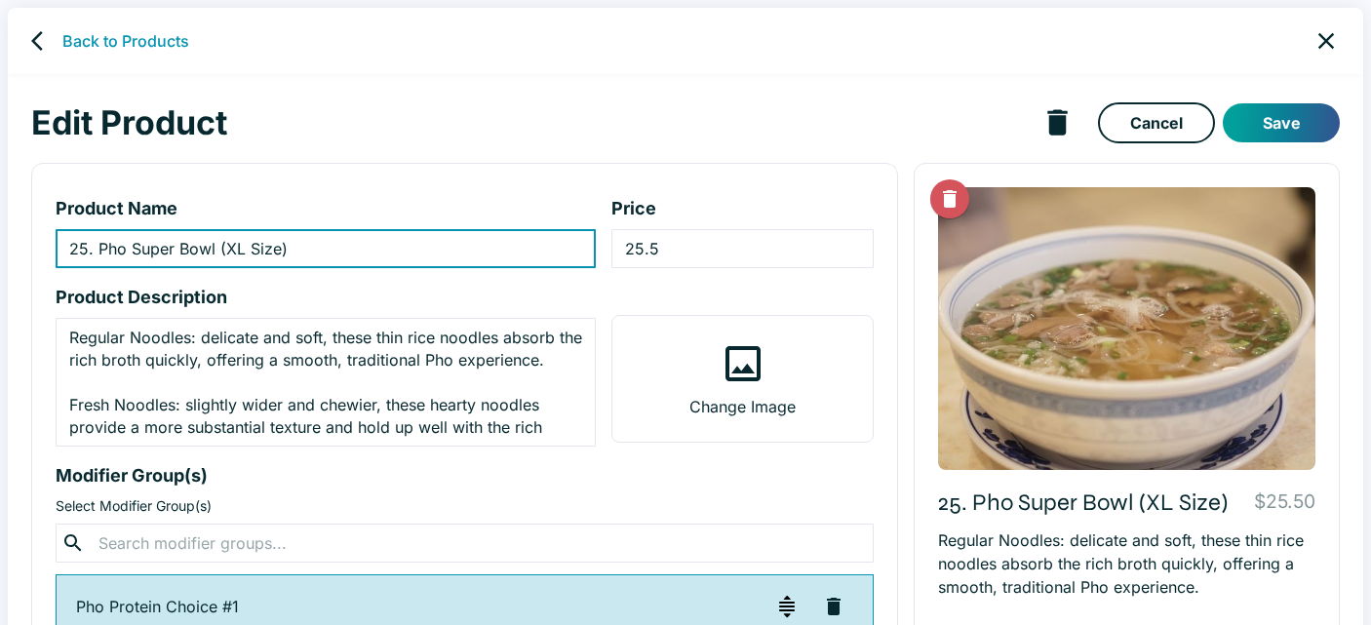
click at [216, 250] on input "25. Pho Super Bowl (XL Size)" at bounding box center [326, 248] width 540 height 39
click at [229, 250] on input "25. Pho Super Bowl - (XL Size)" at bounding box center [326, 248] width 540 height 39
click at [231, 256] on input "25. Pho Super Bowl - (XL Size)" at bounding box center [326, 248] width 540 height 39
click at [228, 250] on input "25. Pho Super Bowl - (XL Size)" at bounding box center [326, 248] width 540 height 39
click at [229, 247] on input "25. Pho Super Bowl - (XL Size)" at bounding box center [326, 248] width 540 height 39
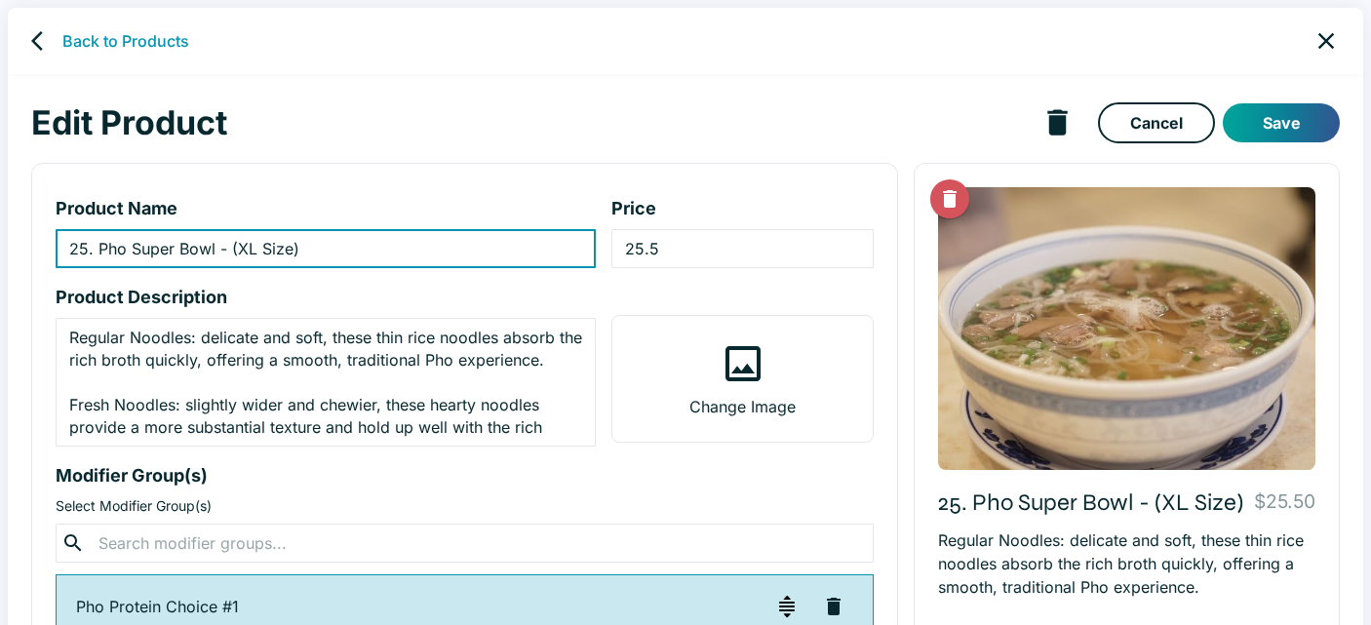
paste input "xe Lửa"
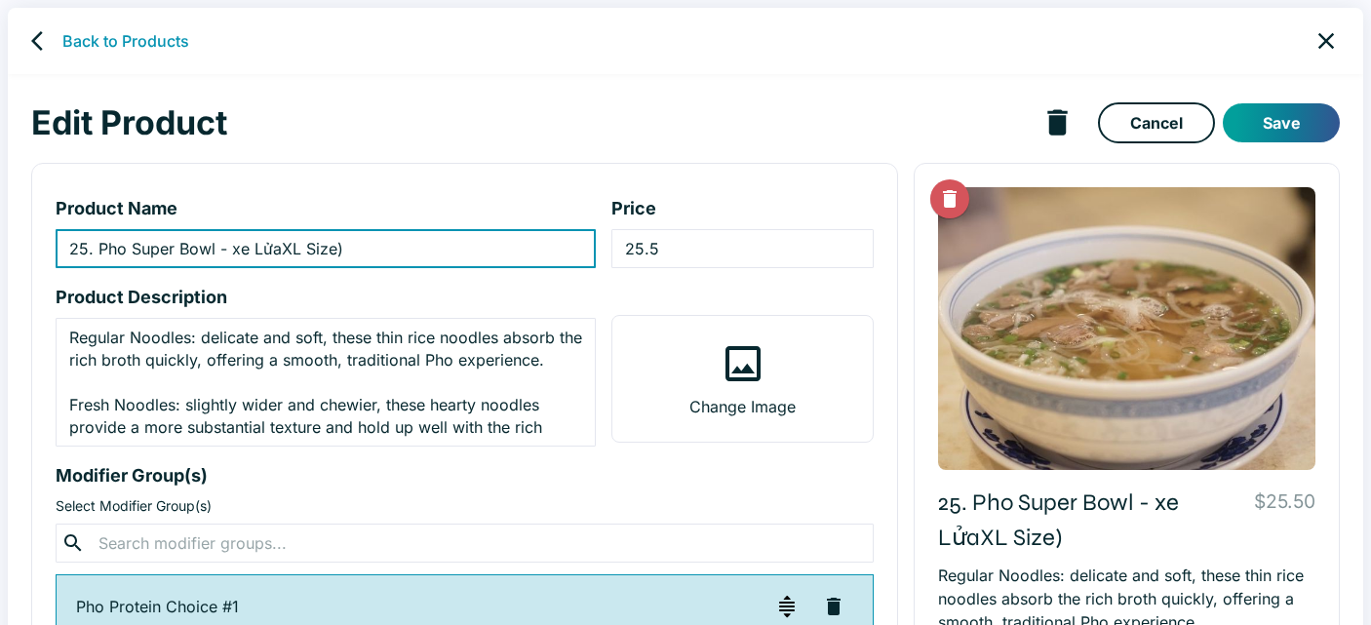
click at [258, 246] on input "25. Pho Super Bowl - xe LửaXL Size)" at bounding box center [326, 248] width 540 height 39
click at [240, 252] on input "25. Pho Super Bowl - xe LửaXL Size)" at bounding box center [326, 248] width 540 height 39
click at [284, 249] on input "25. Pho Super Bowl - Xe LửaXL Size)" at bounding box center [326, 248] width 540 height 39
click at [379, 246] on input "25. Pho Super Bowl - Xe Lửa (XL Size)" at bounding box center [326, 248] width 540 height 39
type input "25. Pho Super Bowl - Xe Lửa (XL Size)"
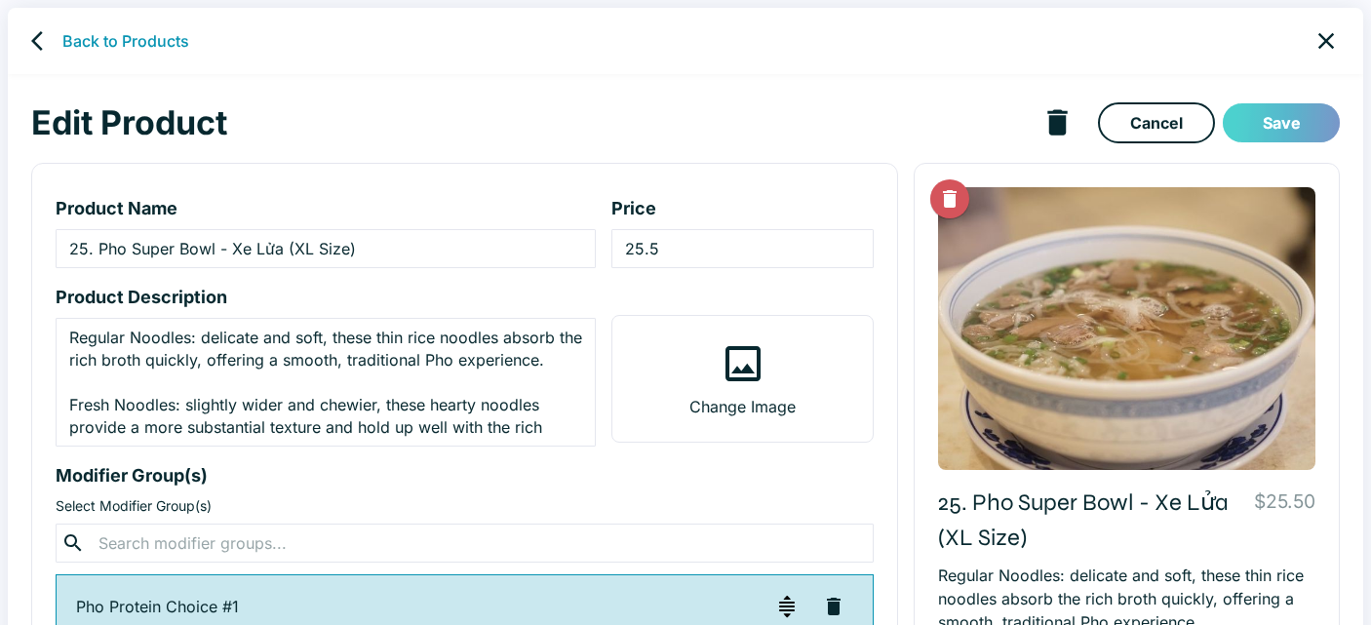
click at [1265, 122] on button "Save" at bounding box center [1281, 122] width 117 height 39
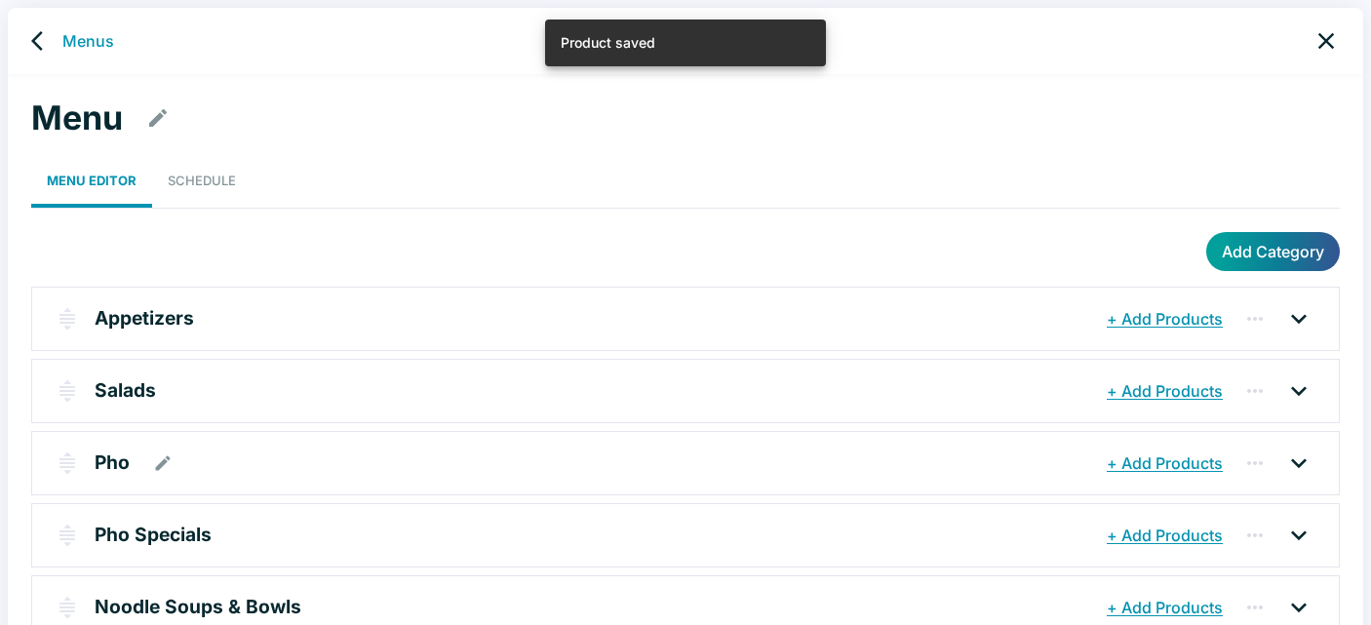
click at [118, 463] on p "Pho" at bounding box center [112, 462] width 35 height 28
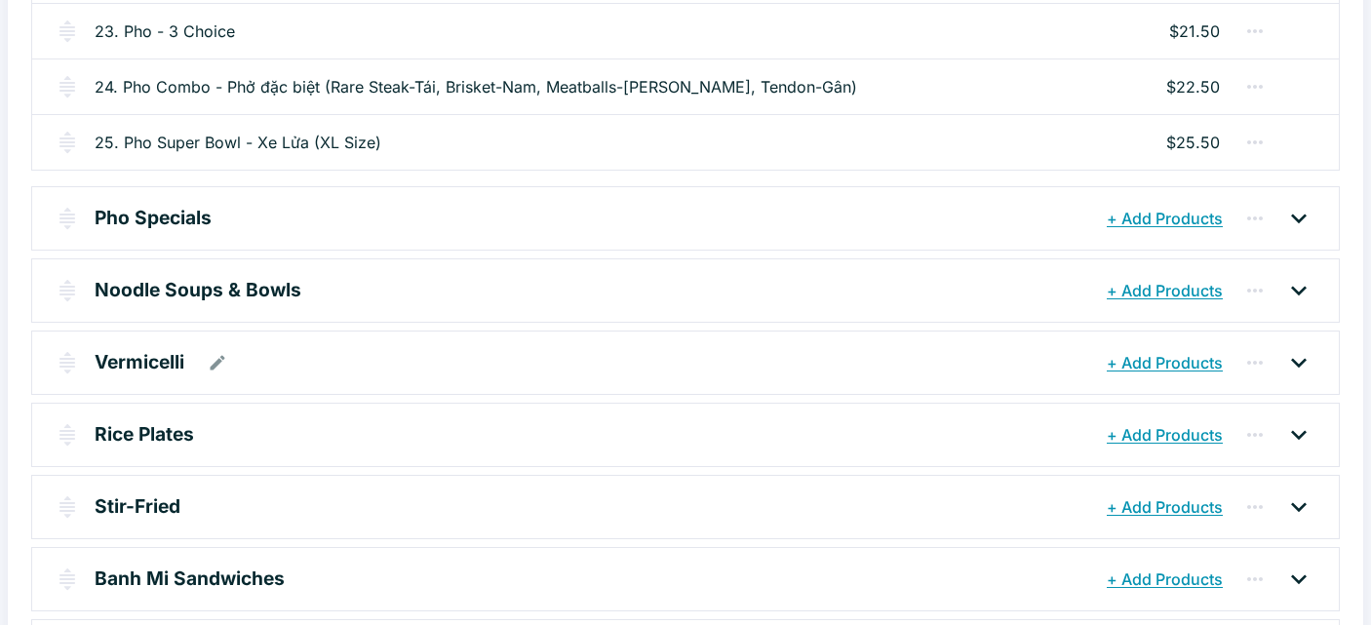
scroll to position [703, 0]
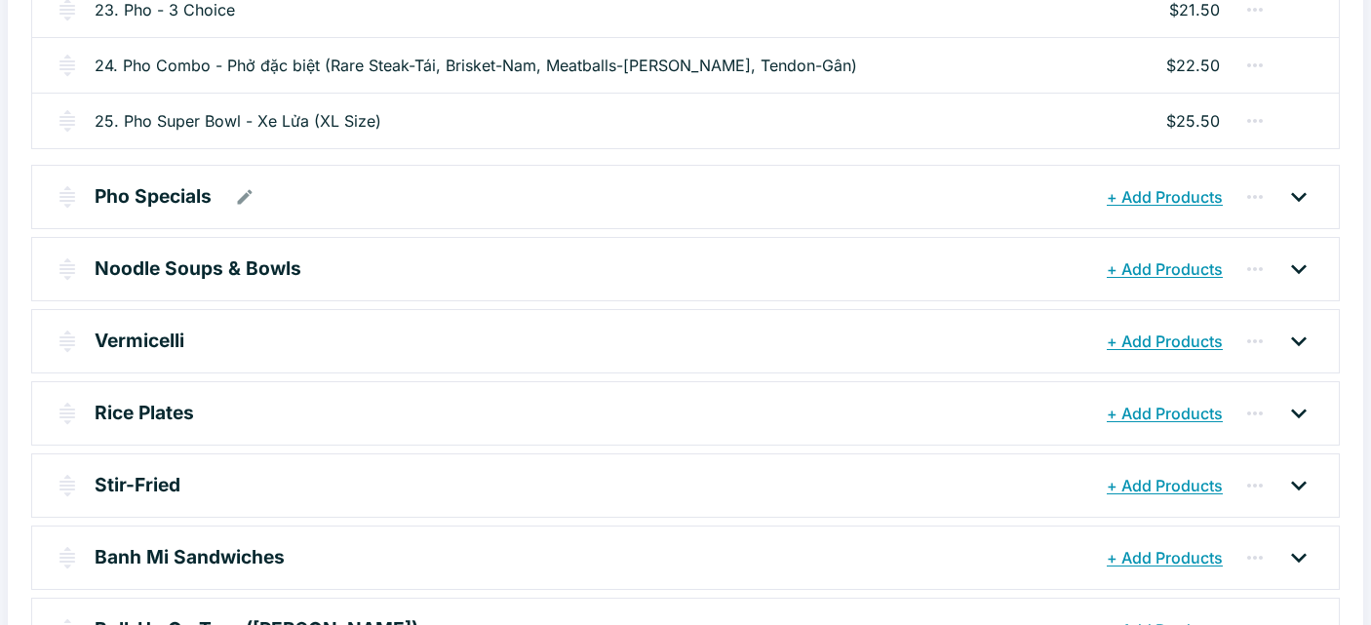
click at [179, 193] on p "Pho Specials" at bounding box center [153, 196] width 117 height 28
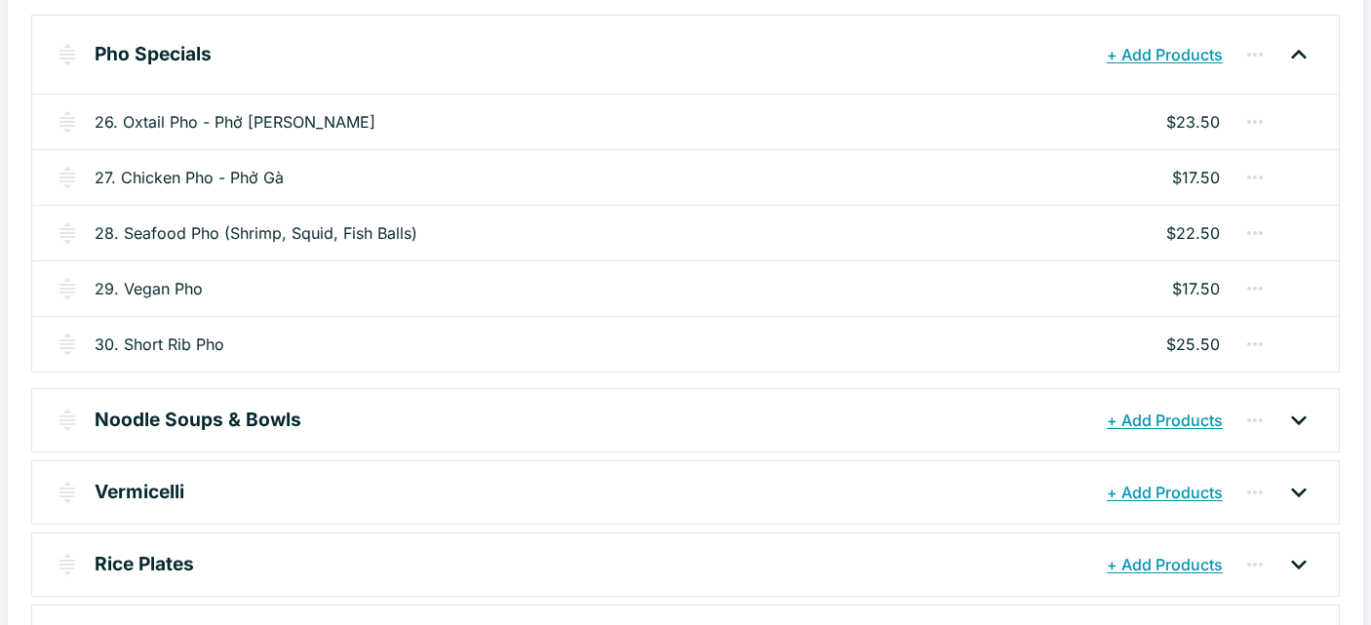
scroll to position [864, 0]
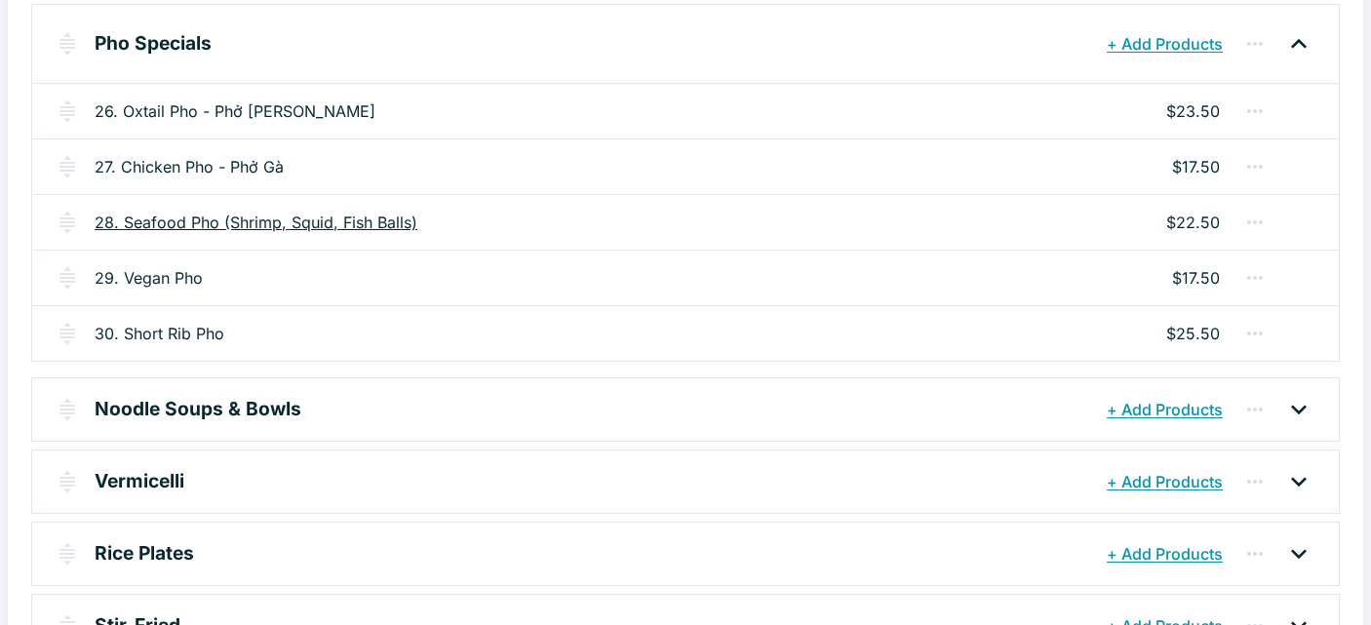
click at [186, 225] on link "28. Seafood Pho (Shrimp, Squid, Fish Balls)" at bounding box center [256, 222] width 323 height 23
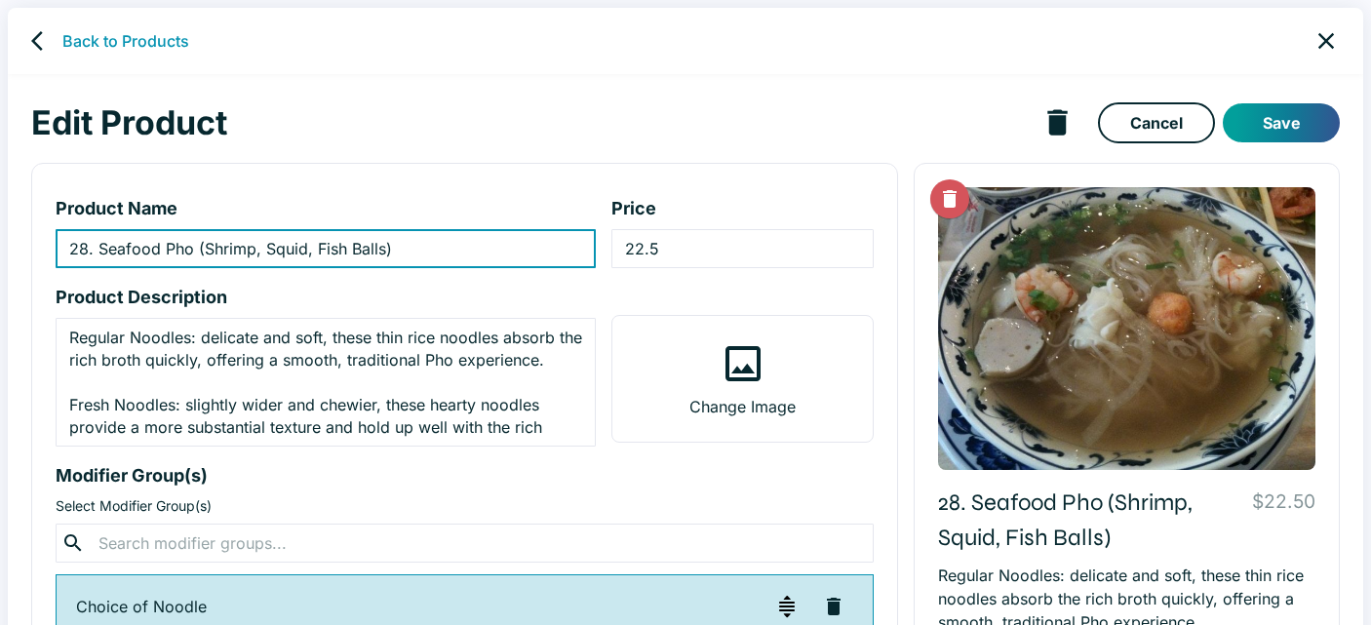
click at [198, 247] on input "28. Seafood Pho (Shrimp, Squid, Fish Balls)" at bounding box center [326, 248] width 540 height 39
paste input "Phở hải sản"
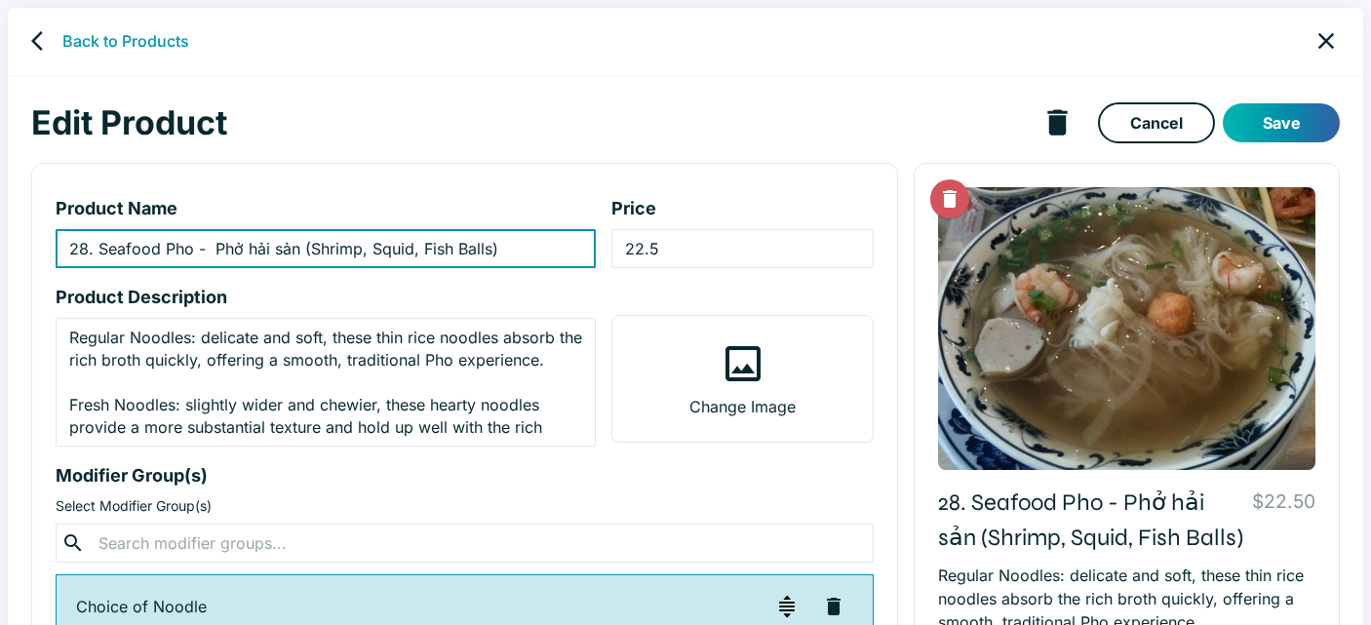
type input "28. Seafood Pho - Phở hải sản (Shrimp, Squid, Fish Balls)"
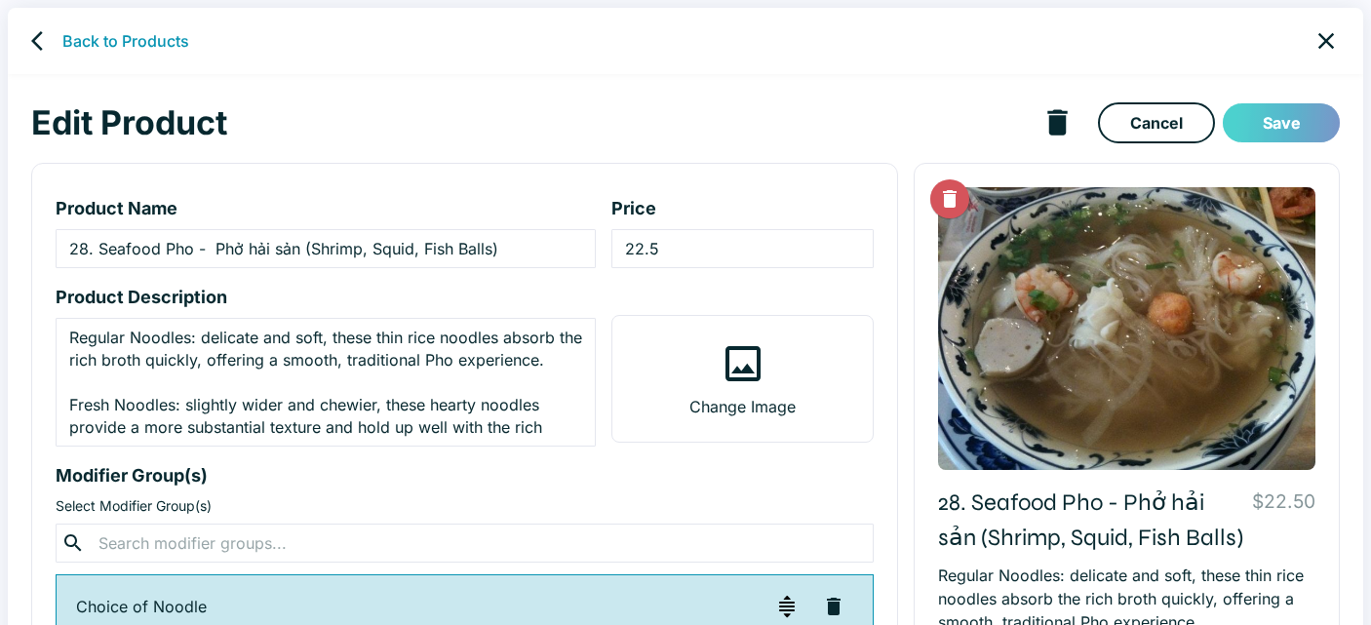
click at [1290, 125] on button "Save" at bounding box center [1281, 122] width 117 height 39
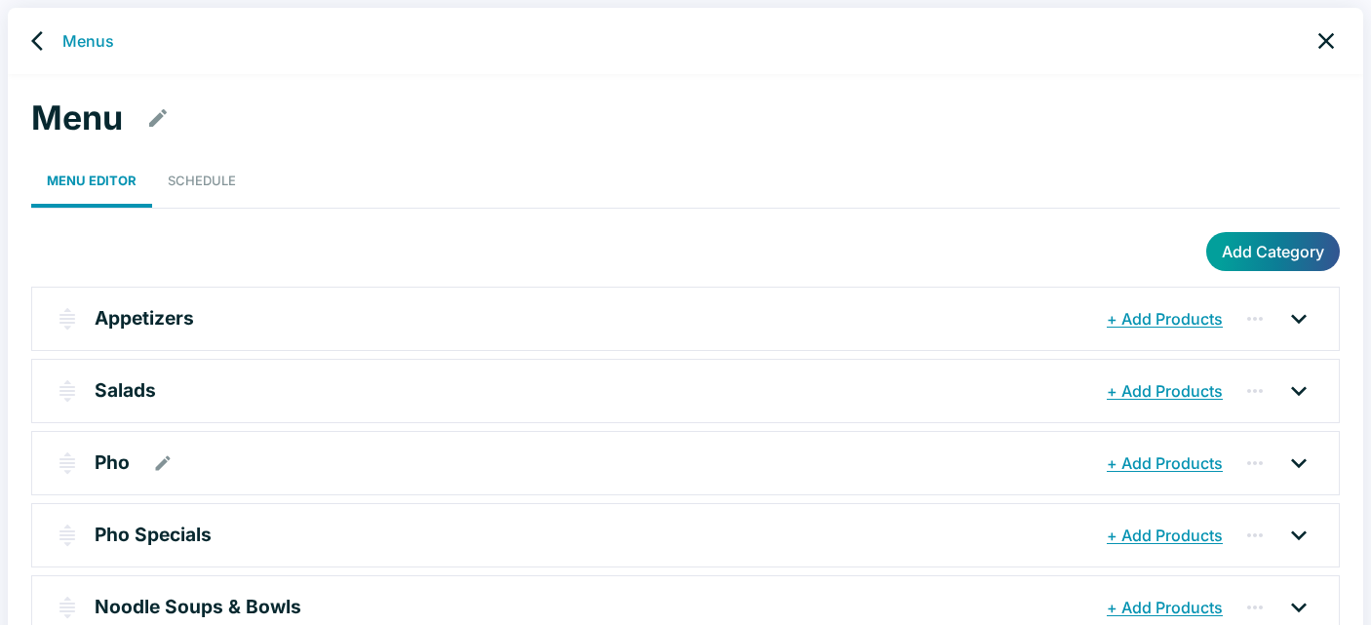
click at [115, 467] on p "Pho" at bounding box center [112, 462] width 35 height 28
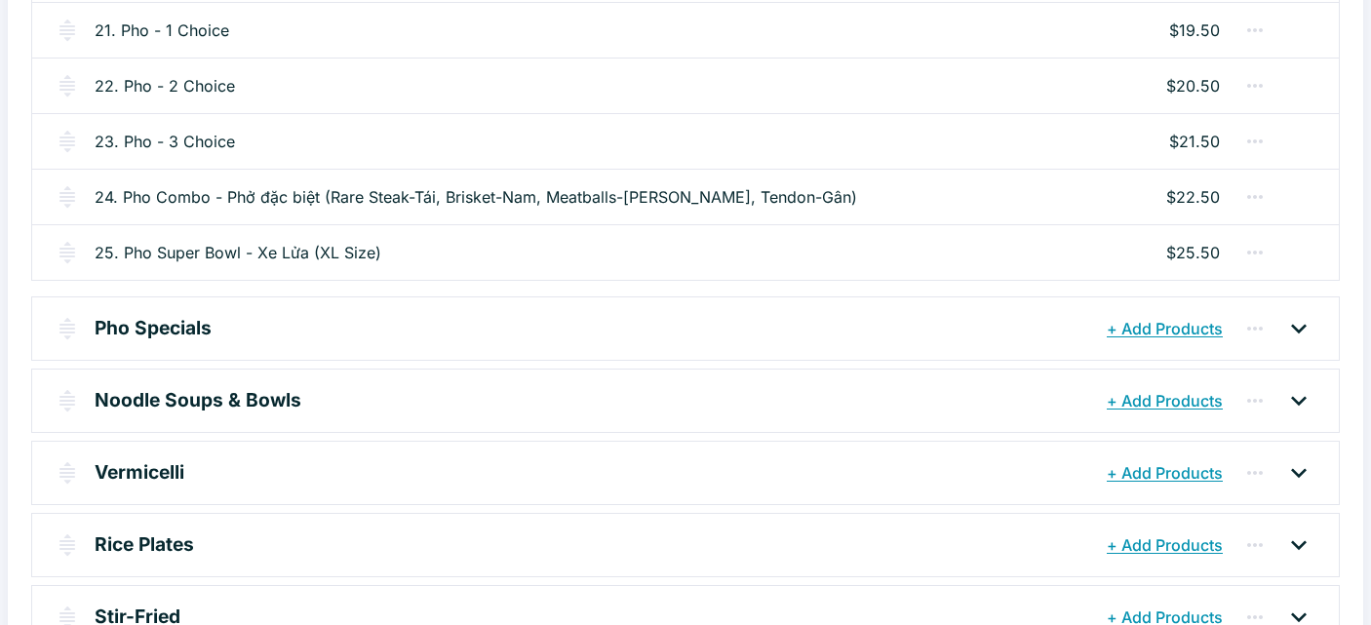
scroll to position [581, 0]
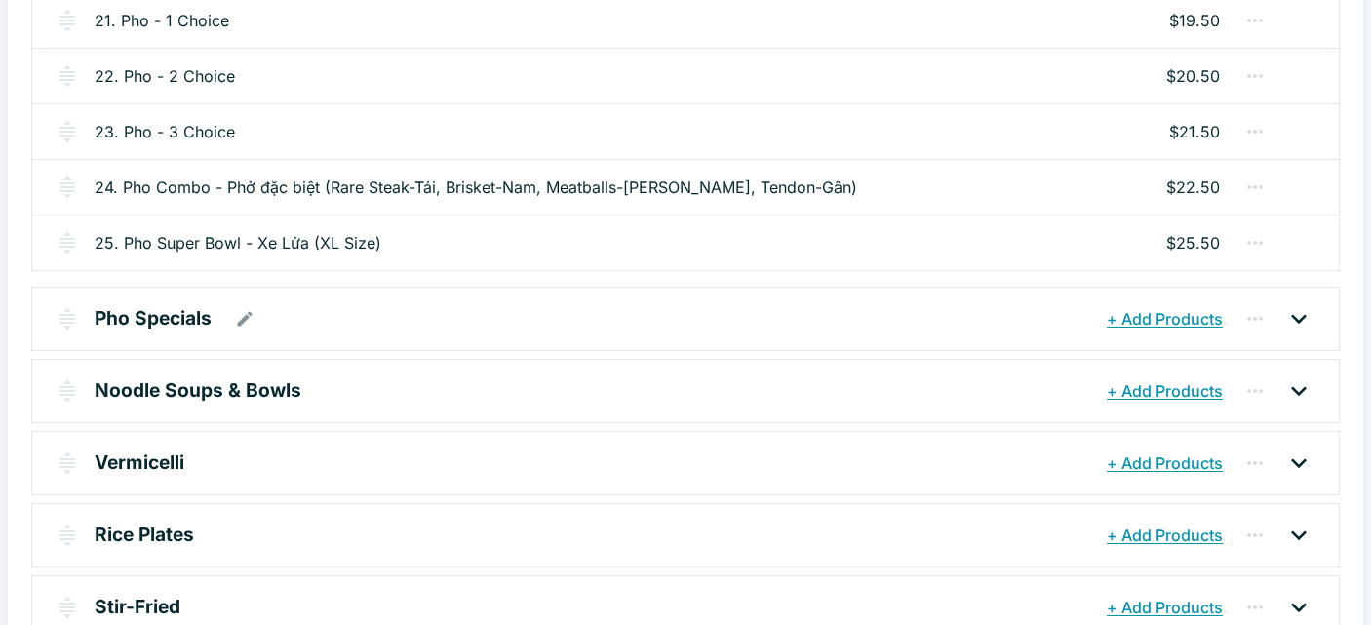
click at [198, 321] on p "Pho Specials" at bounding box center [153, 318] width 117 height 28
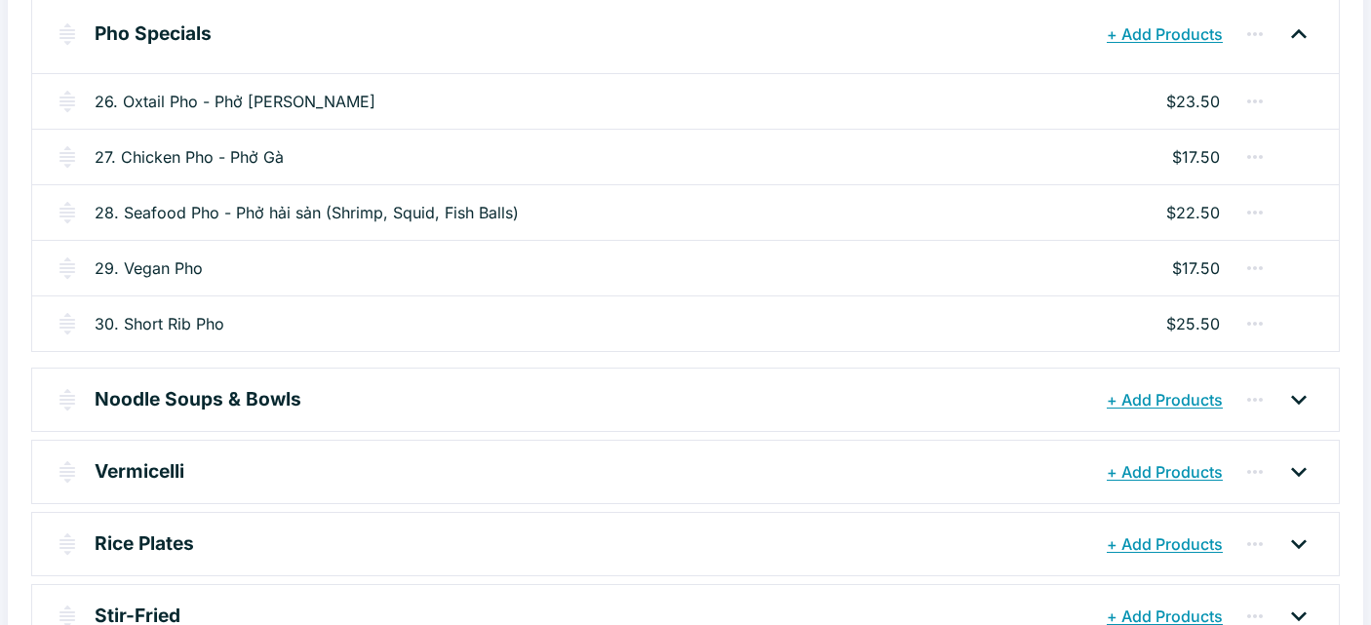
scroll to position [875, 0]
click at [158, 268] on link "29. Vegan Pho" at bounding box center [149, 266] width 108 height 23
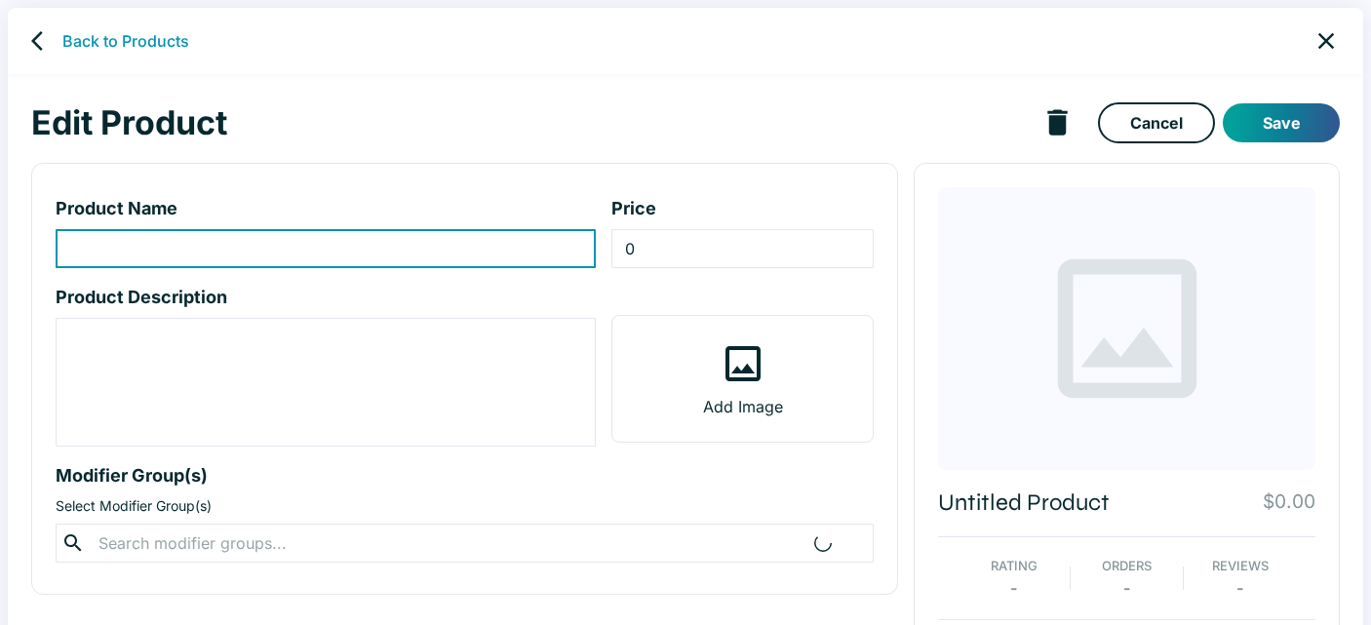
type input "29. Vegan Pho"
type input "17.5"
type textarea "Tofu, mushrooms, and seasonal vegetables in a flavorful vegetarian broth. Regul…"
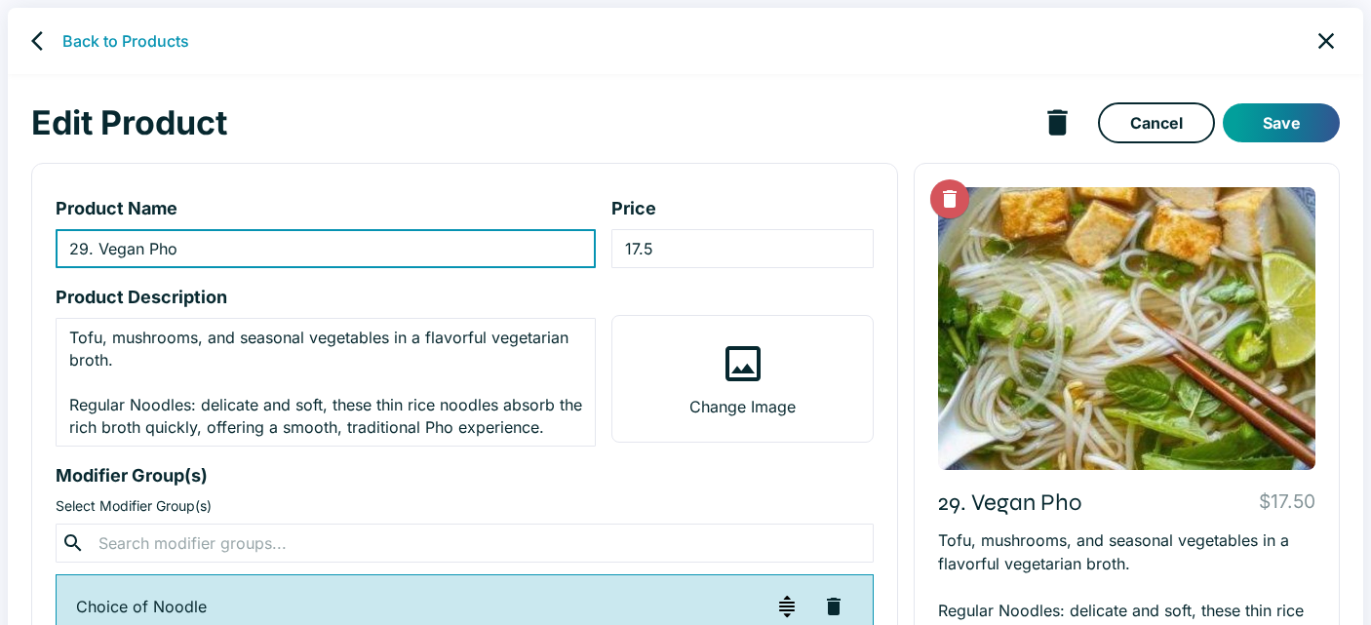
click at [211, 250] on input "29. Vegan Pho" at bounding box center [326, 248] width 540 height 39
paste input "Phở chay"
type input "29. Vegan Pho -Phở chay"
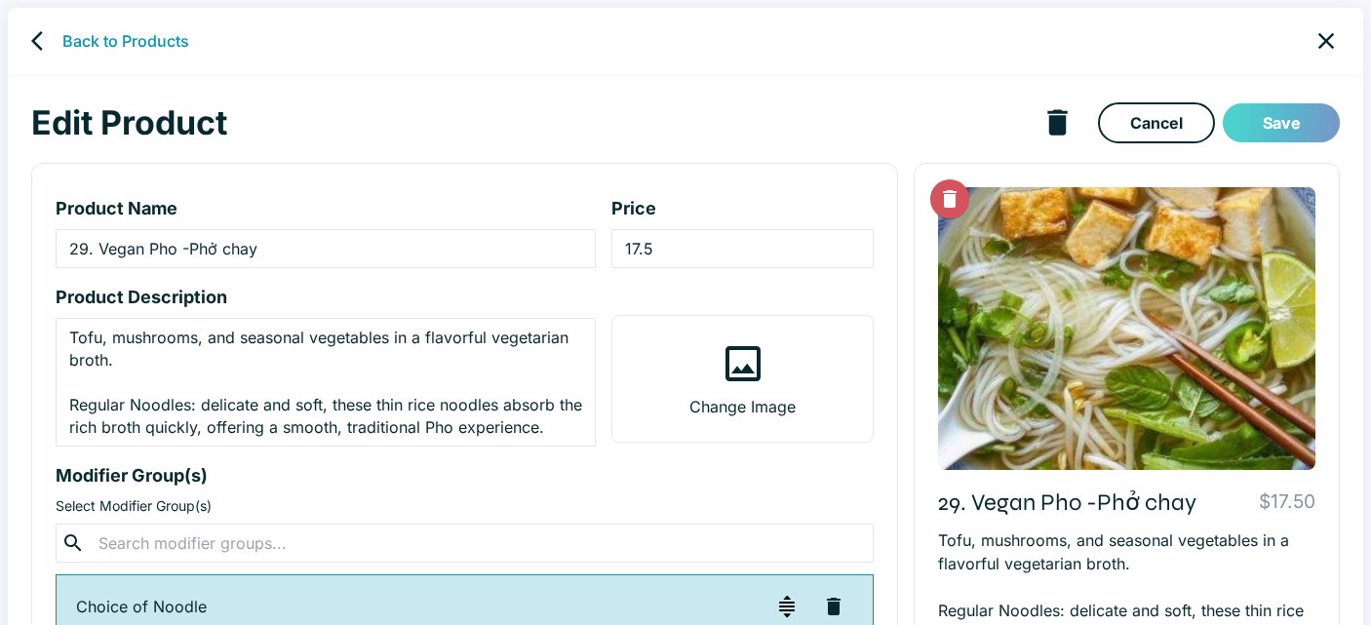
click at [1252, 117] on button "Save" at bounding box center [1281, 122] width 117 height 39
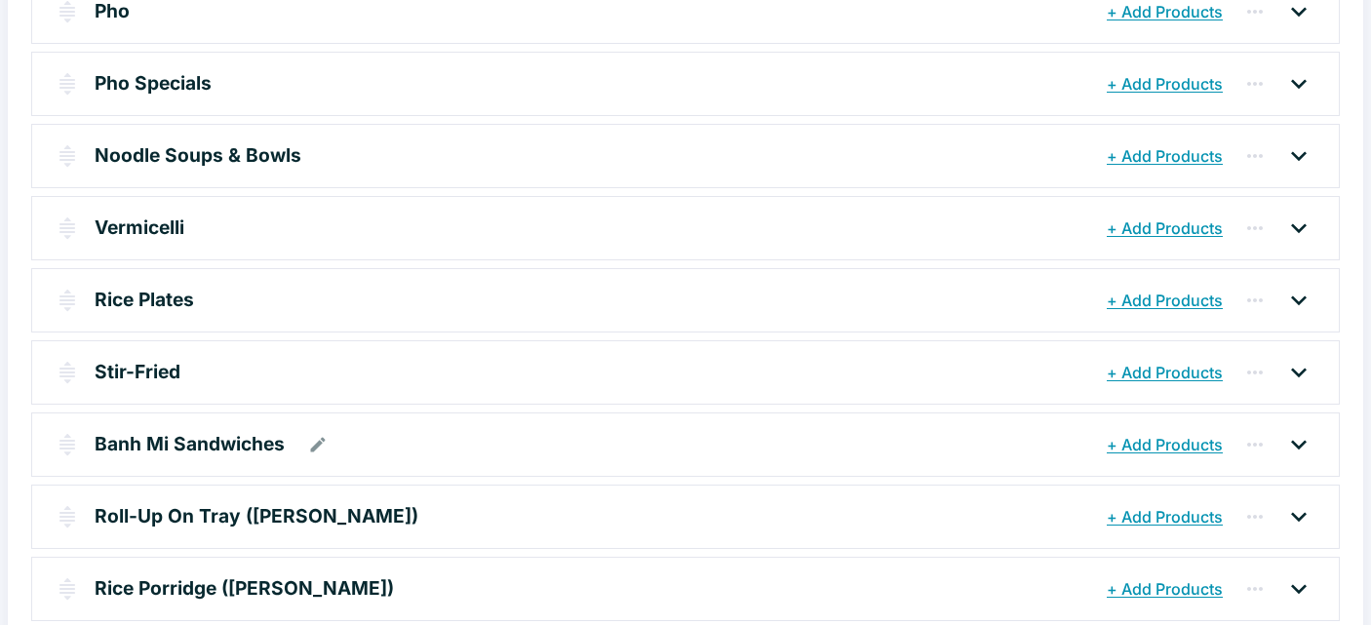
scroll to position [429, 0]
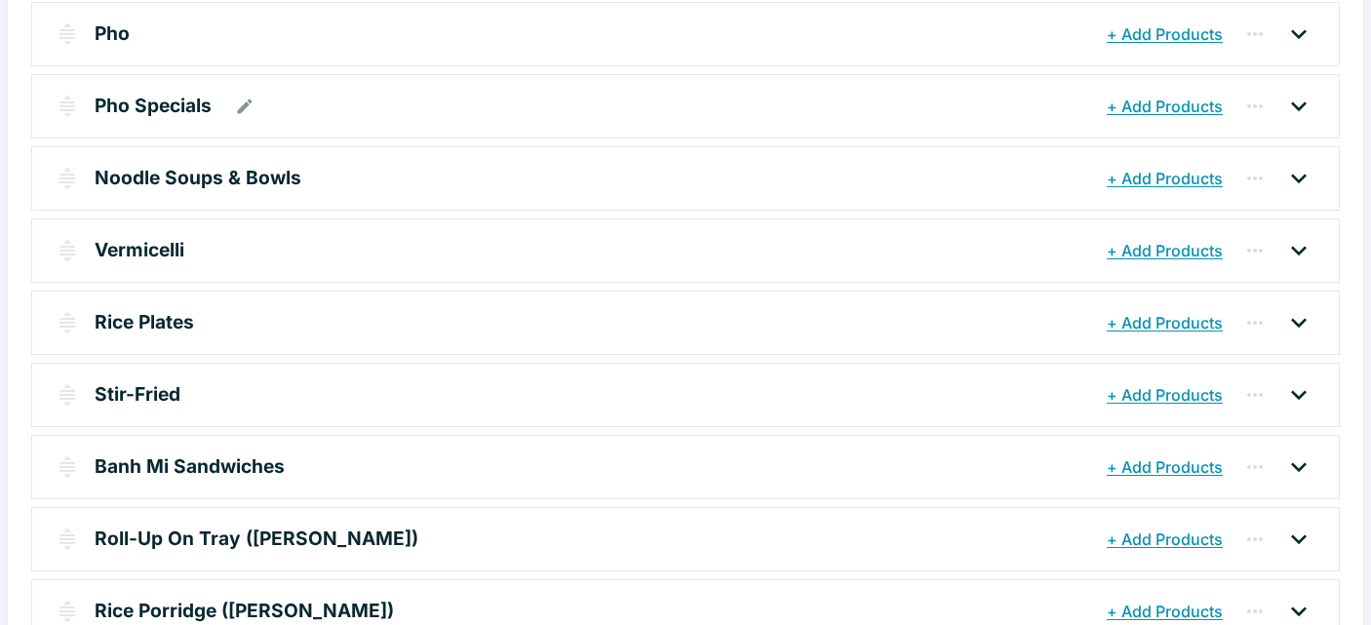
click at [118, 107] on p "Pho Specials" at bounding box center [153, 106] width 117 height 28
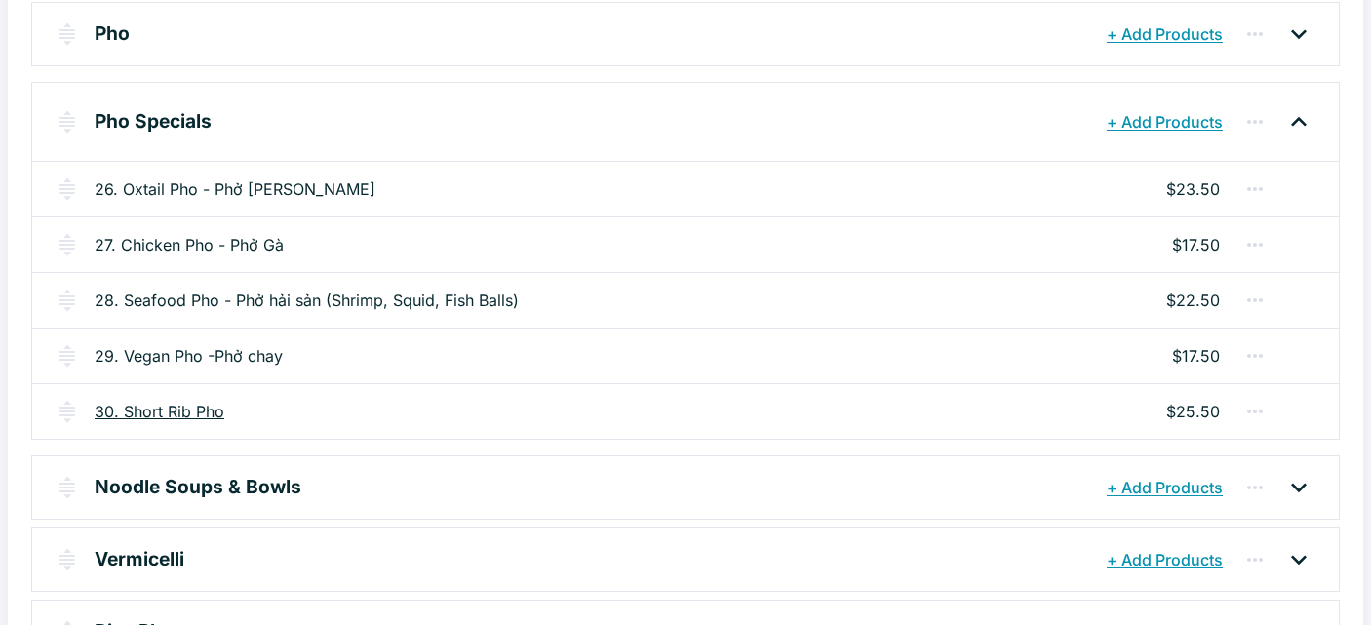
click at [164, 411] on link "30. Short Rib Pho" at bounding box center [160, 411] width 130 height 23
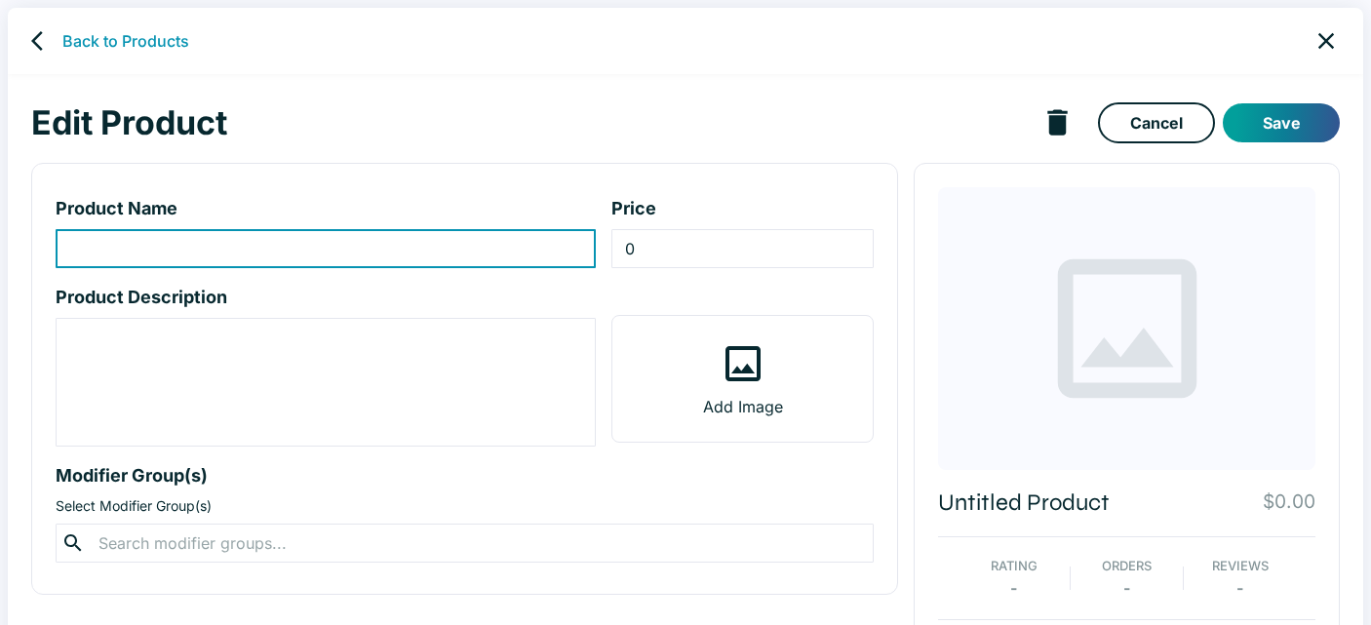
type input "30. Short Rib Pho"
type input "25.5"
type textarea "Tender, fall-off-the-bone beef short ribs served in rich, aromatic beef broth w…"
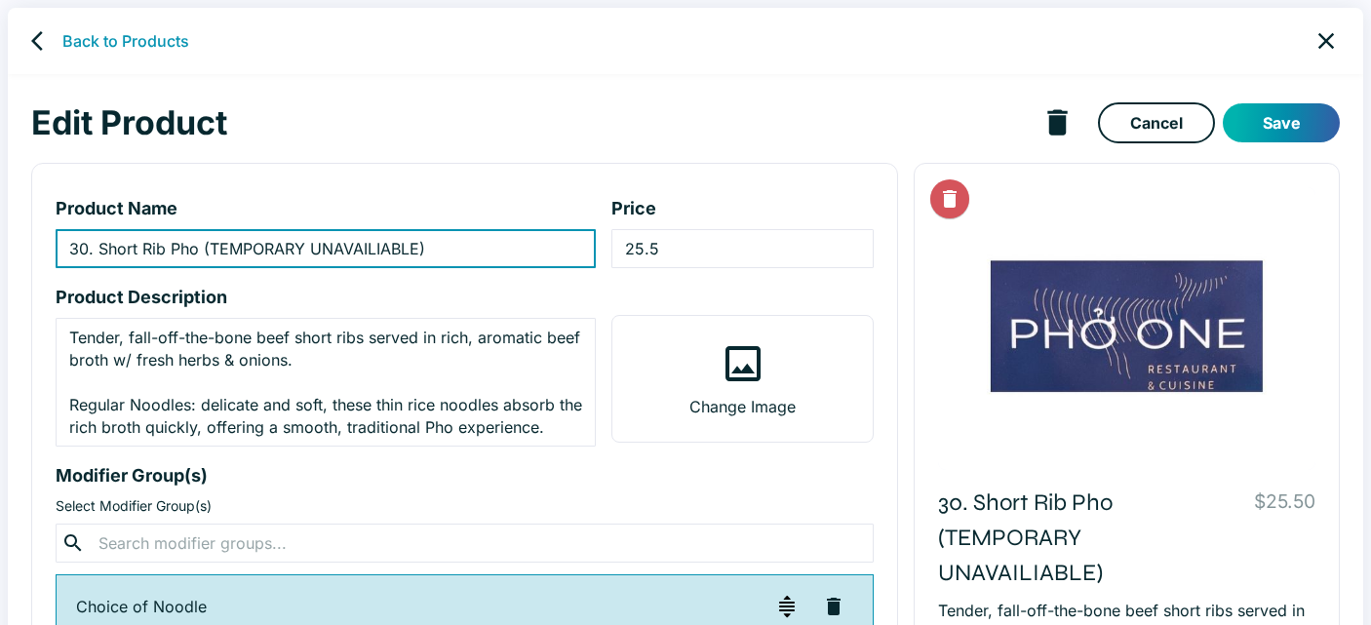
type input "30. Short Rib Pho (TEMPORARY UNAVAILIABLE)"
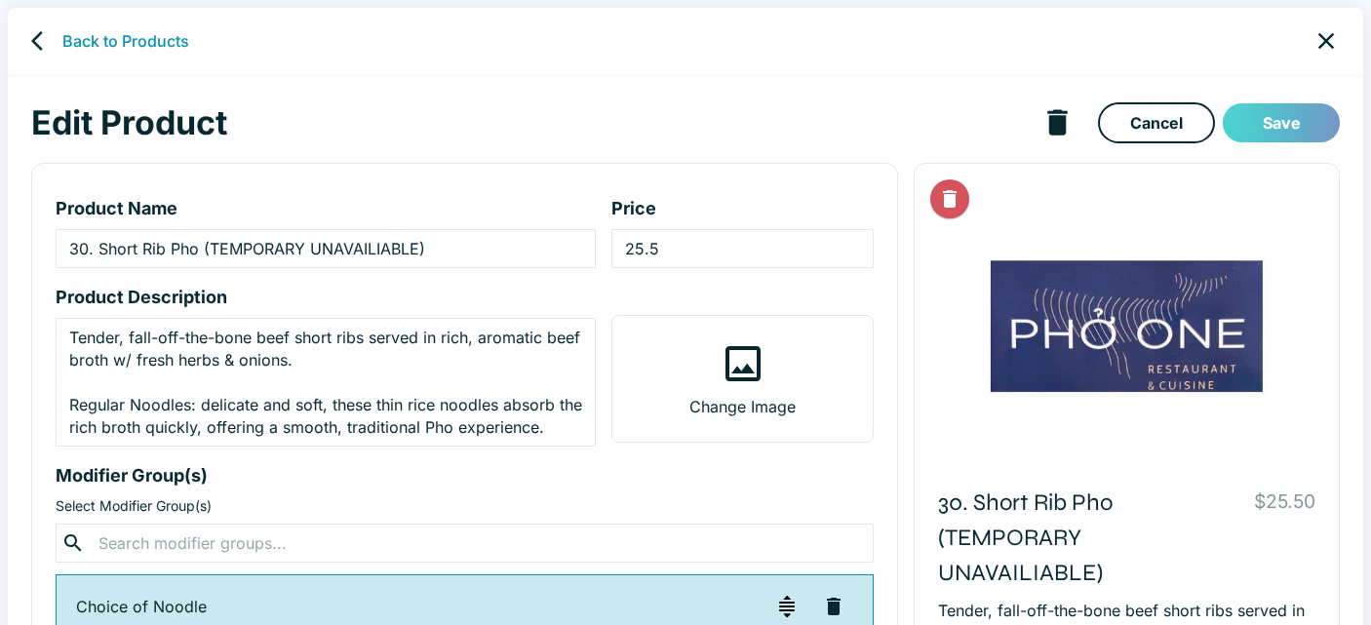
click at [1272, 112] on button "Save" at bounding box center [1281, 122] width 117 height 39
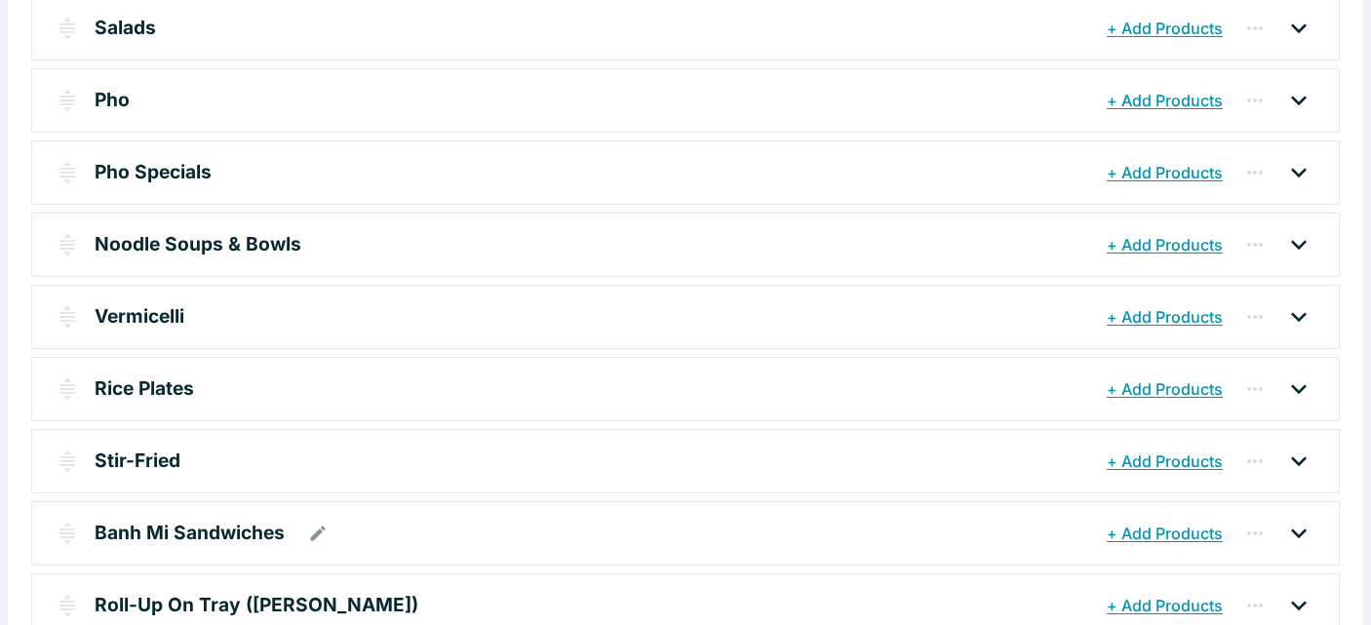
scroll to position [354, 0]
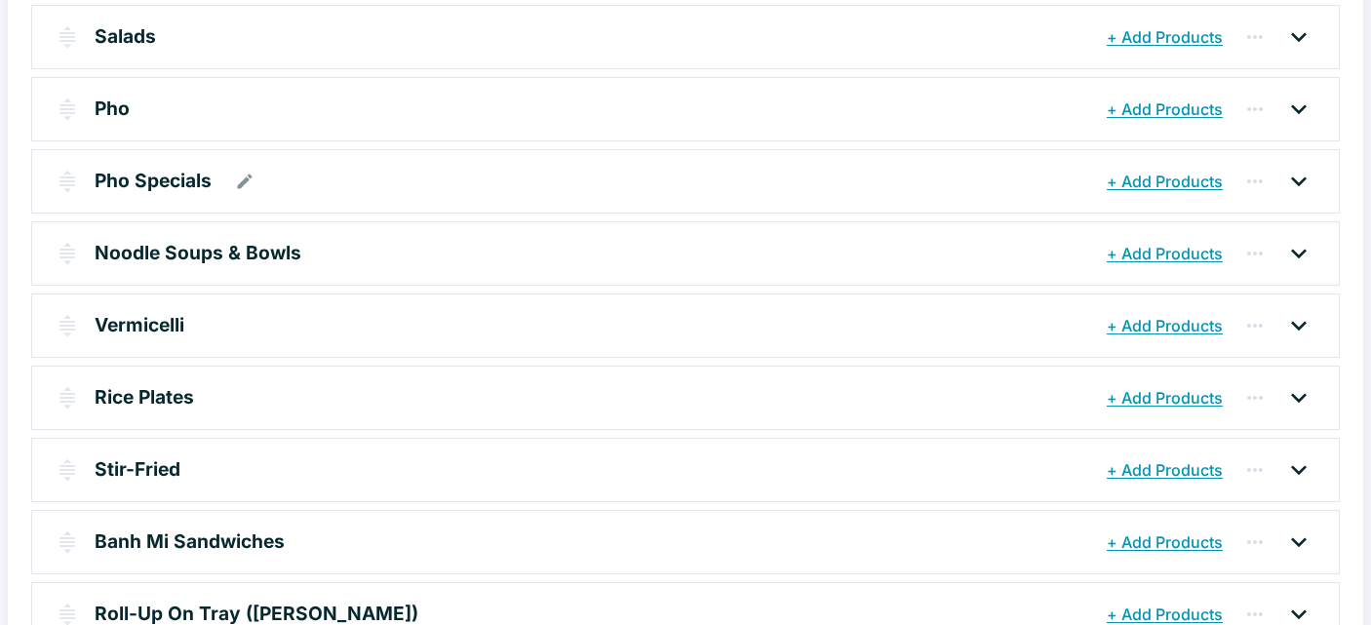
click at [180, 180] on p "Pho Specials" at bounding box center [153, 181] width 117 height 28
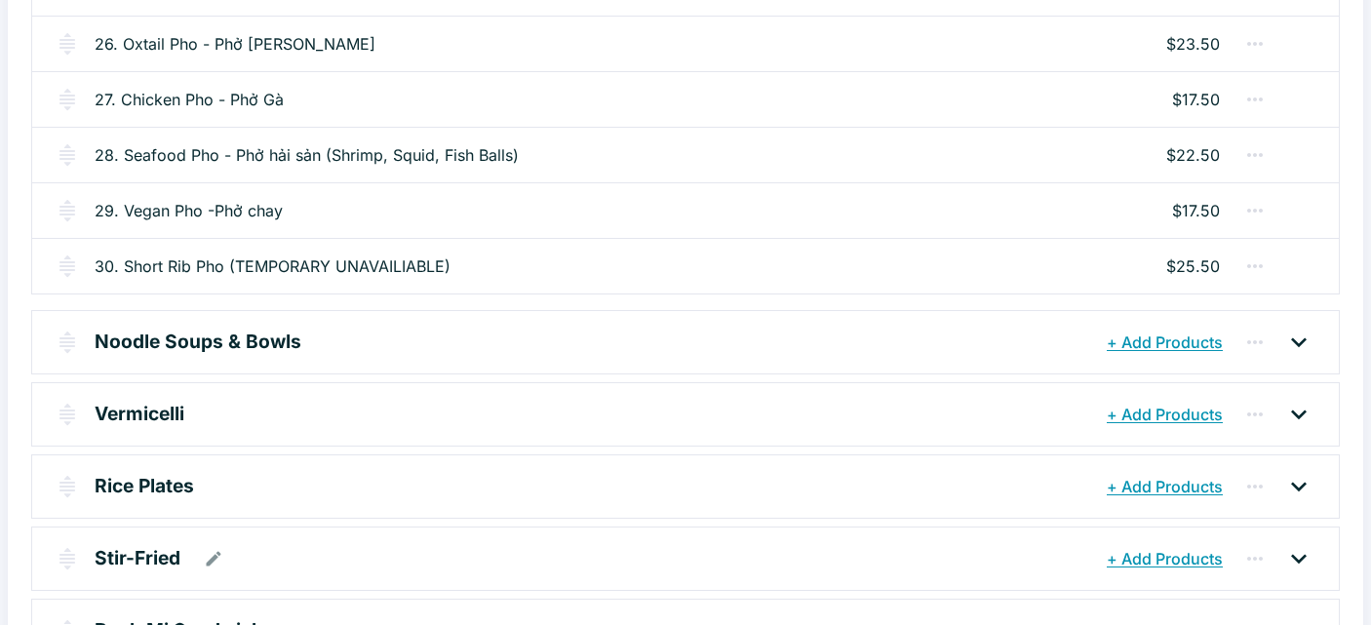
scroll to position [564, 0]
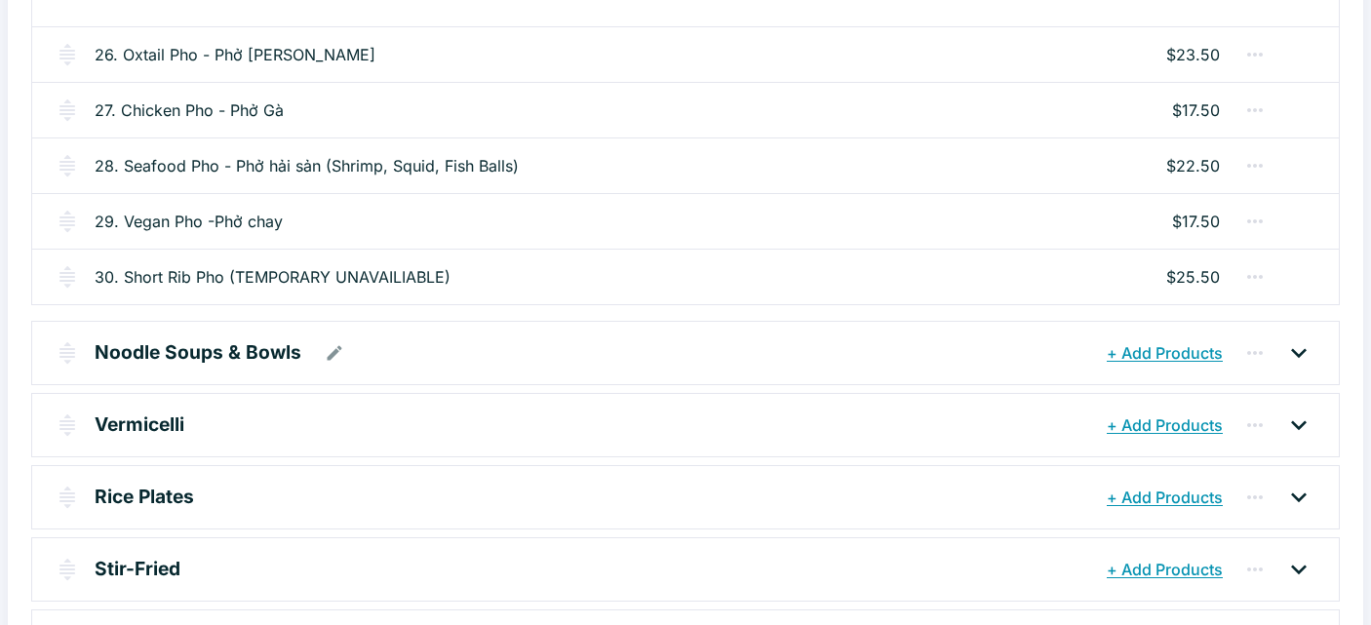
click at [230, 346] on p "Noodle Soups & Bowls" at bounding box center [198, 352] width 207 height 28
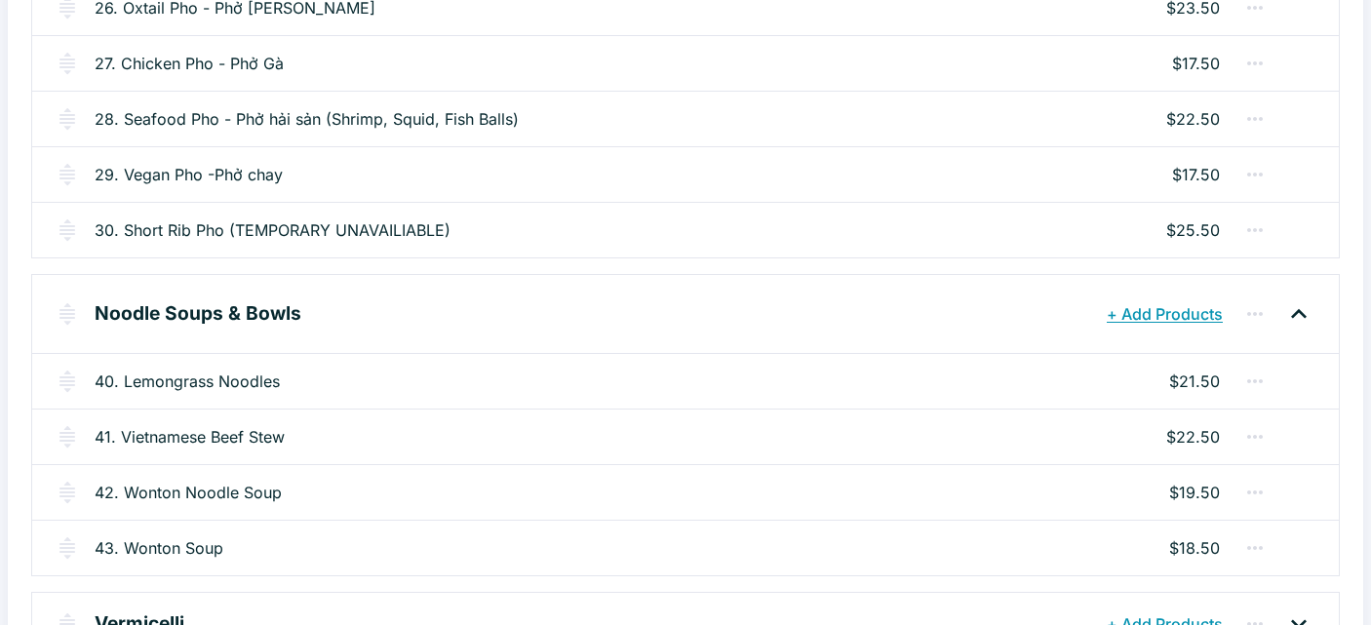
scroll to position [614, 0]
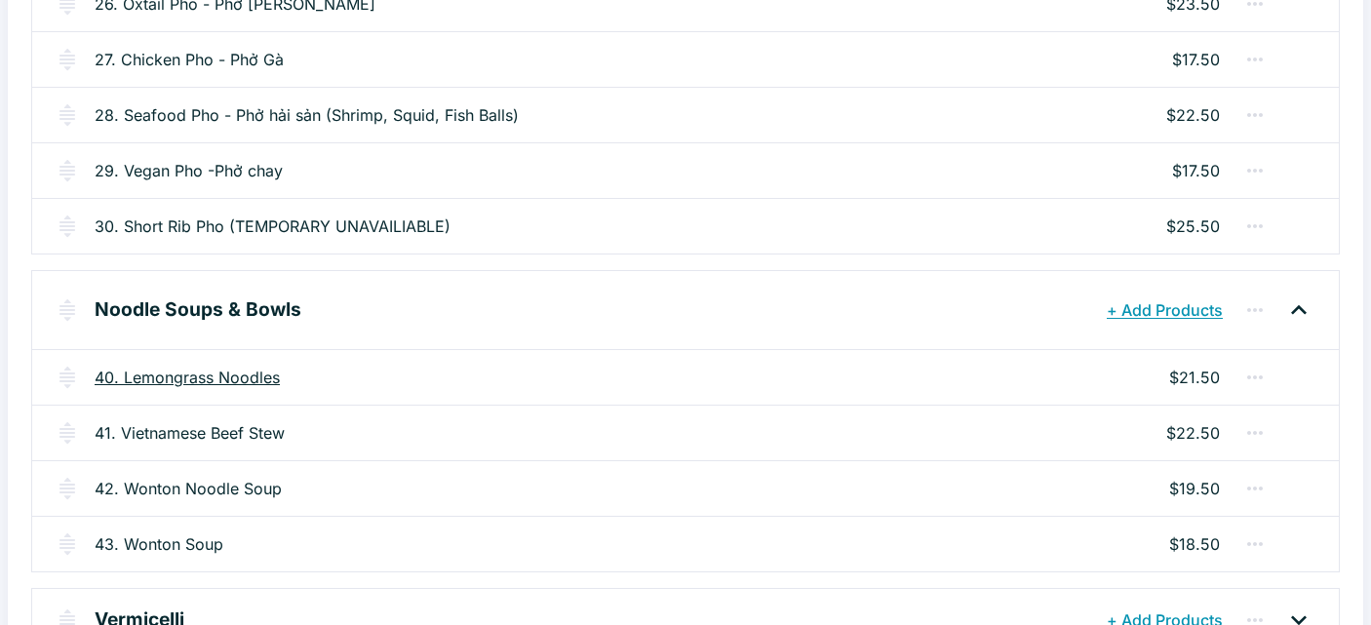
click at [252, 378] on link "40. Lemongrass Noodles" at bounding box center [187, 377] width 185 height 23
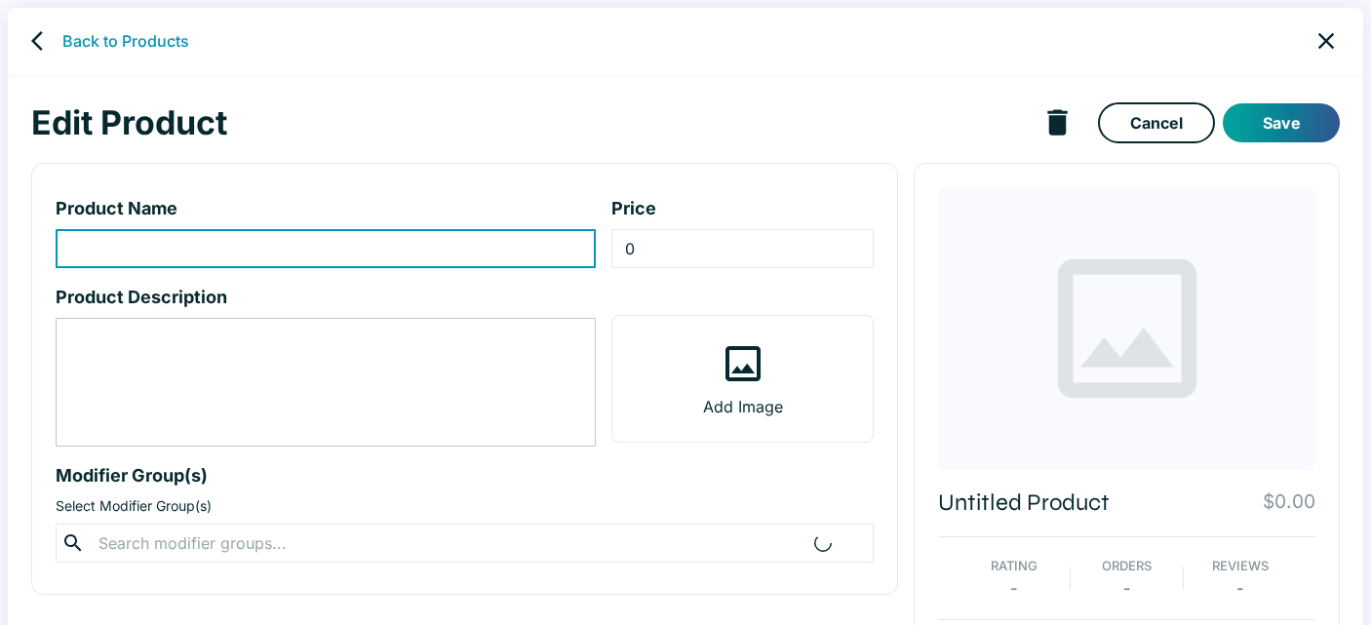
type input "40. Lemongrass Noodles"
type input "21.5"
type textarea "Thick round noodles in spicy beef broth w/ lemongrass, braised beef and Vietnam…"
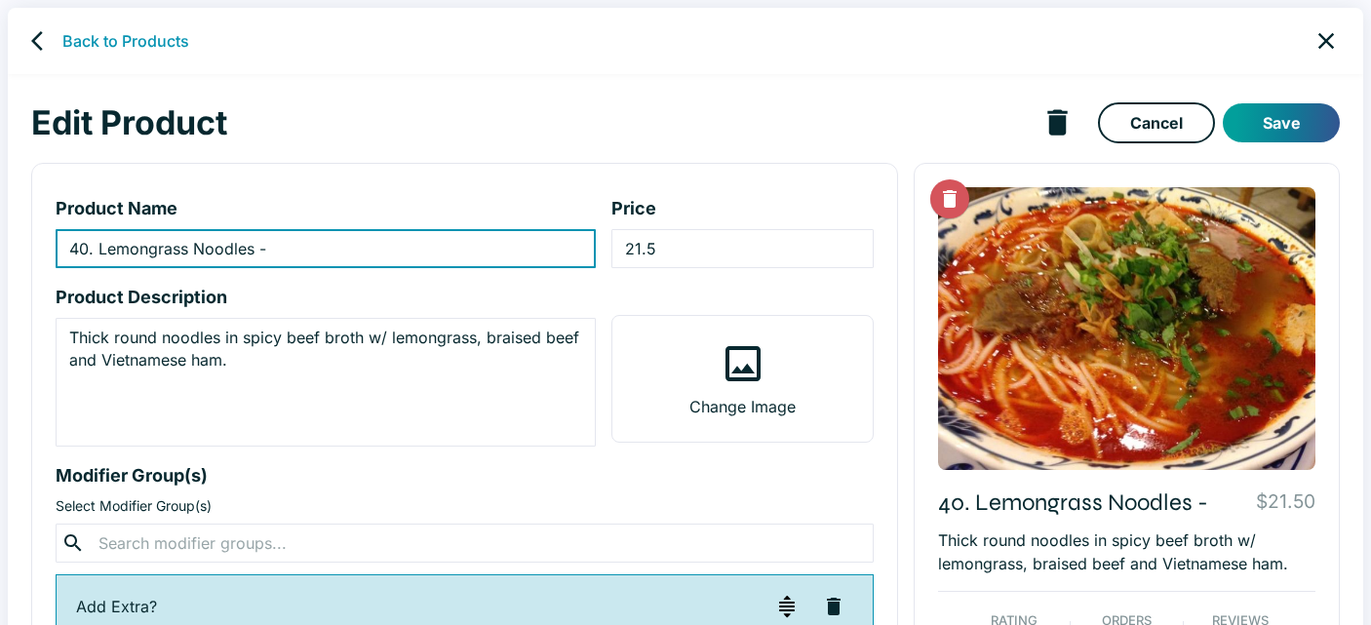
paste input "Bún bò Huế"
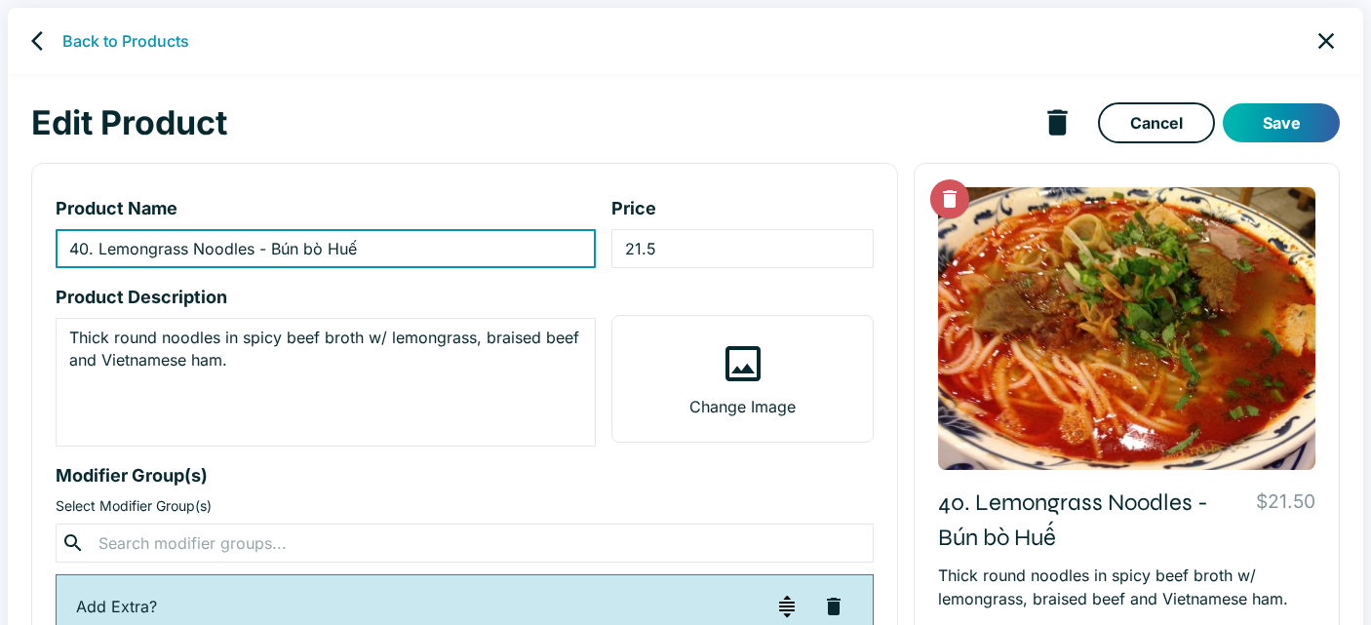
type input "40. Lemongrass Noodles - Bún bò Huế"
click at [1264, 118] on button "Save" at bounding box center [1281, 122] width 117 height 39
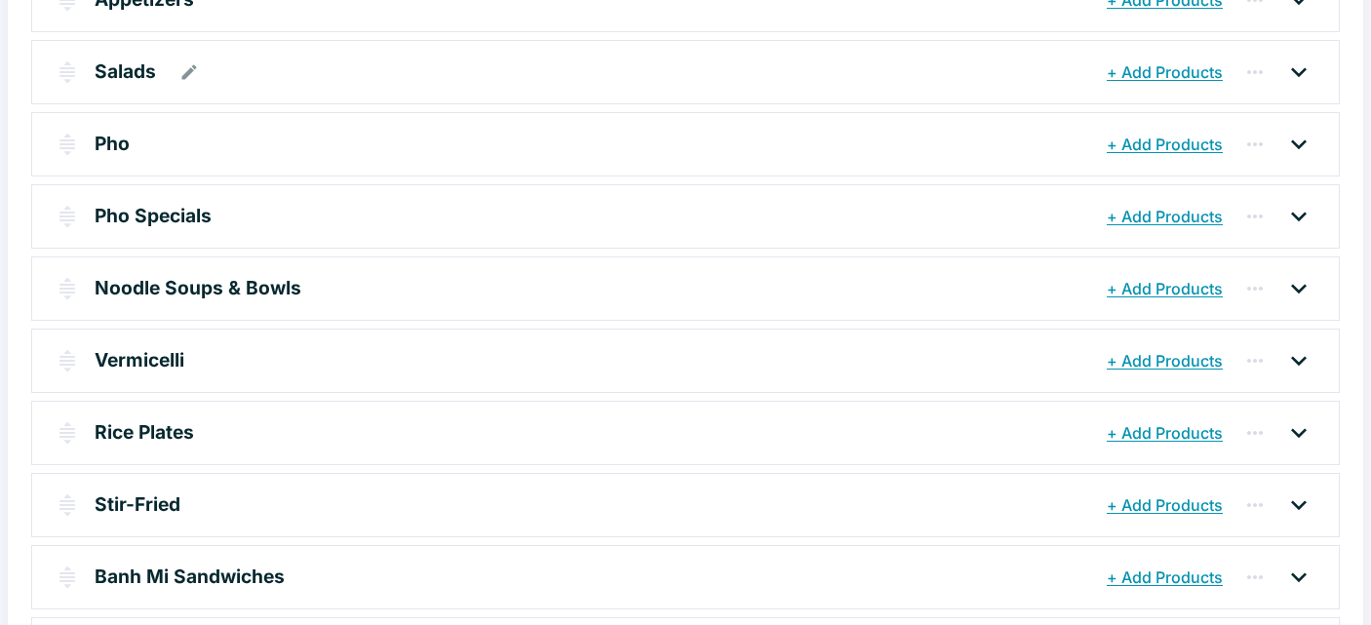
scroll to position [347, 0]
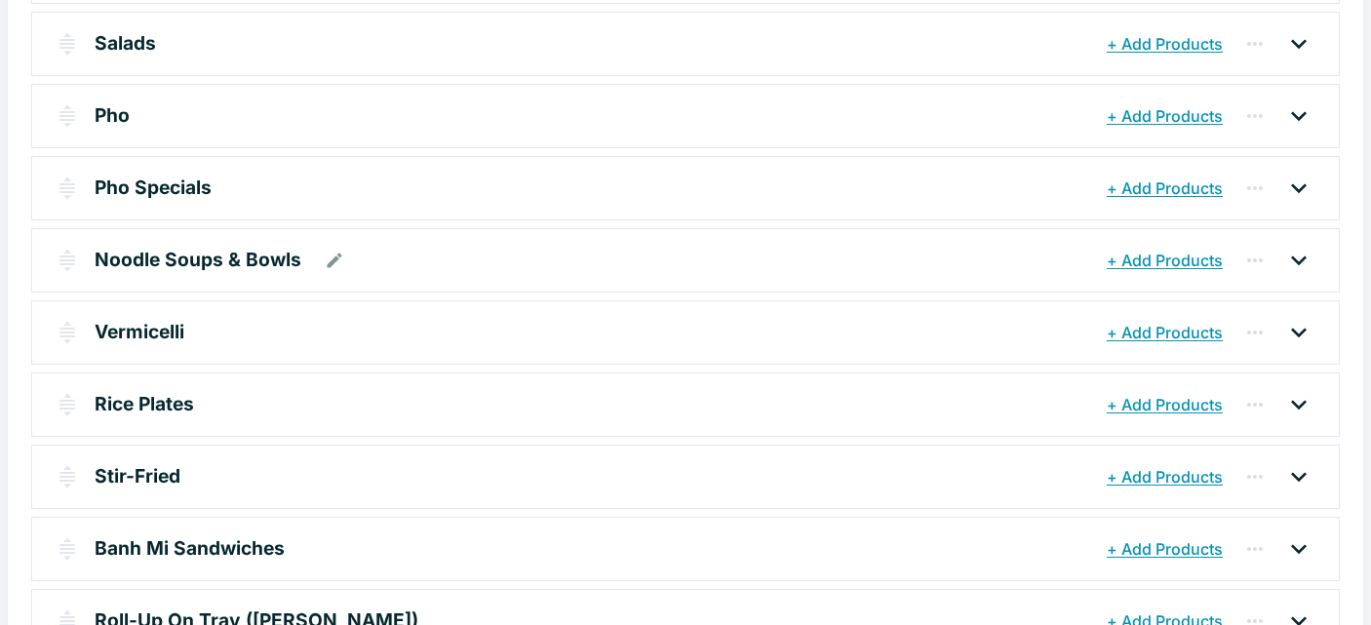
click at [217, 256] on p "Noodle Soups & Bowls" at bounding box center [198, 260] width 207 height 28
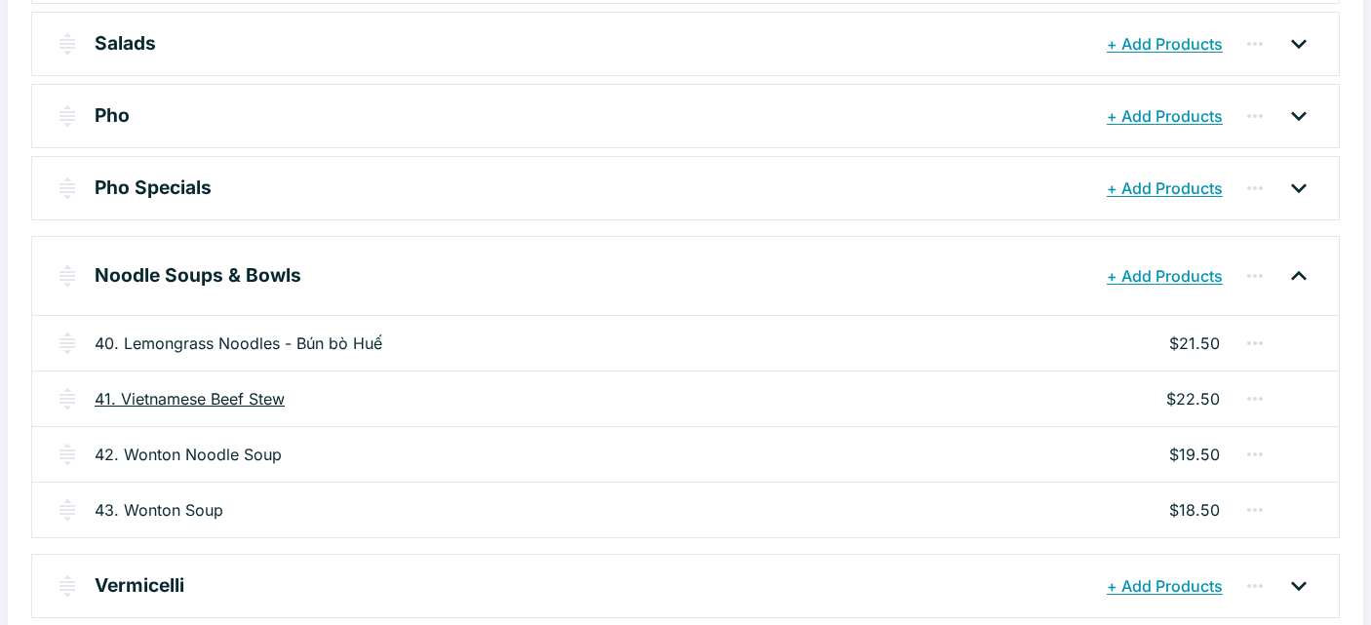
click at [267, 404] on link "41. Vietnamese Beef Stew" at bounding box center [190, 398] width 190 height 23
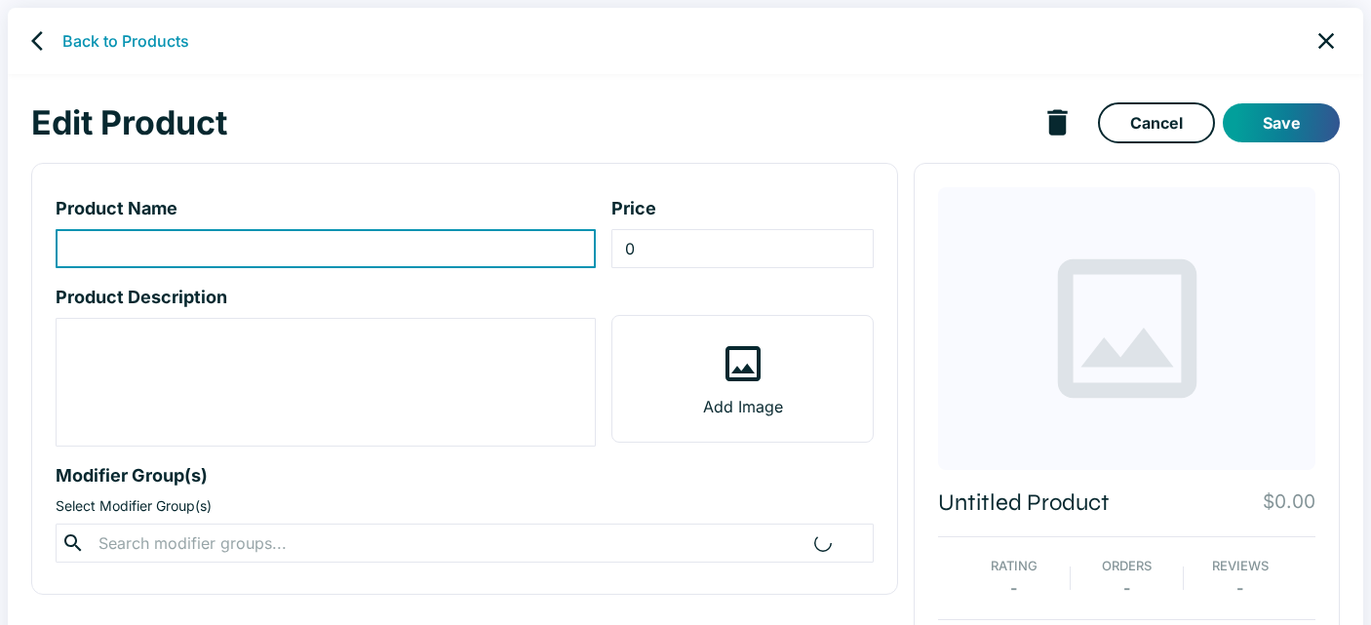
type input "41. Vietnamese Beef Stew"
type input "22.5"
type textarea "Slow-braised beef with carrots in lemongrass-spiced broth."
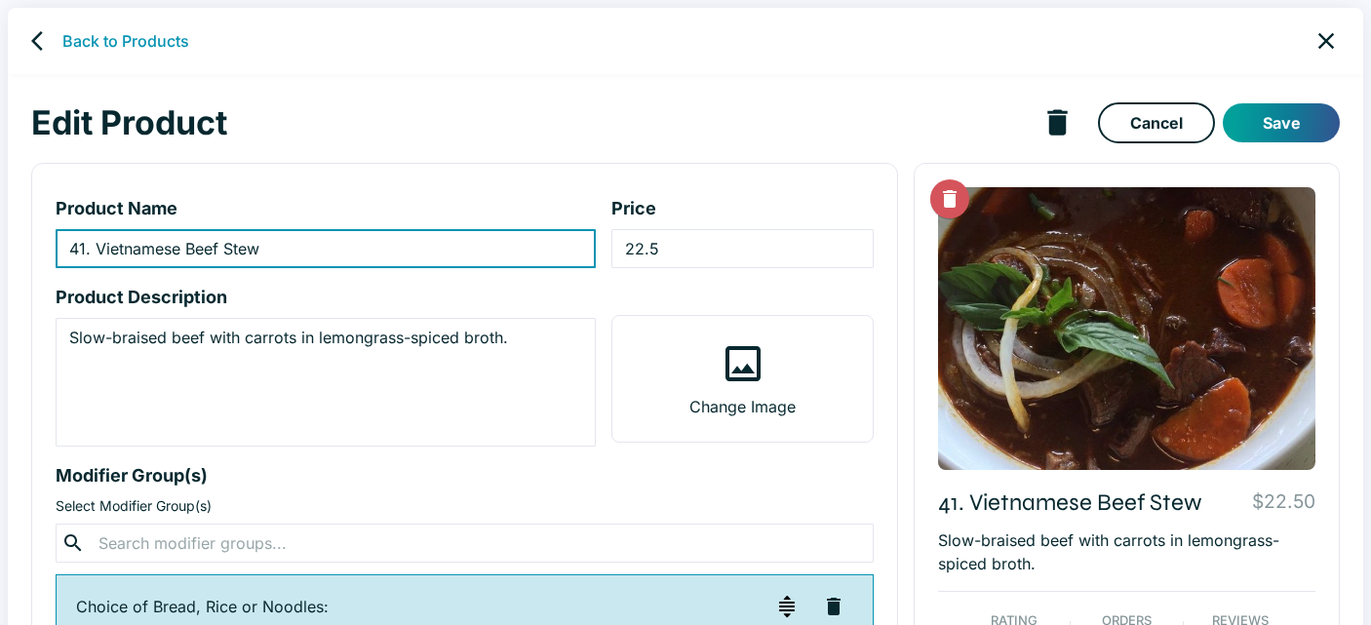
click at [273, 249] on input "41. Vietnamese Beef Stew" at bounding box center [326, 248] width 540 height 39
click at [304, 257] on input "41. Vietnamese Beef Stew -" at bounding box center [326, 248] width 540 height 39
paste input "product-name-input"
click at [289, 252] on input "41. Vietnamese Beef Stew -" at bounding box center [326, 248] width 540 height 39
paste input "[PERSON_NAME]"
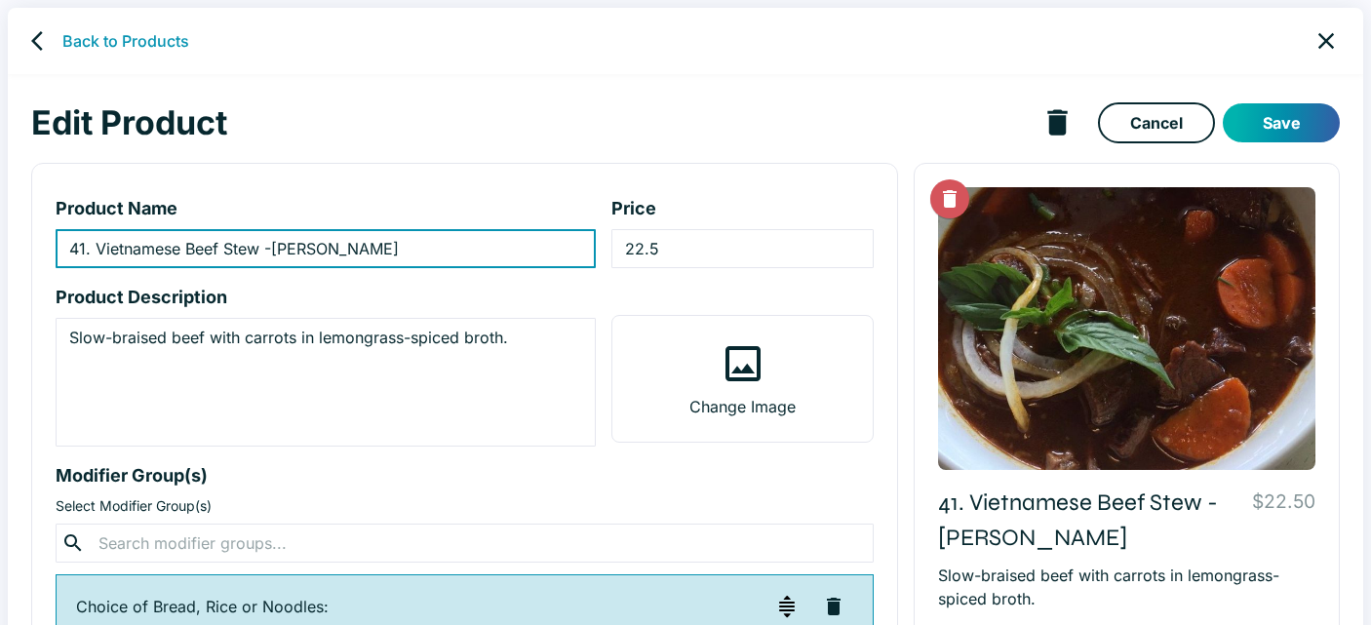
type input "41. Vietnamese Beef Stew -[PERSON_NAME]"
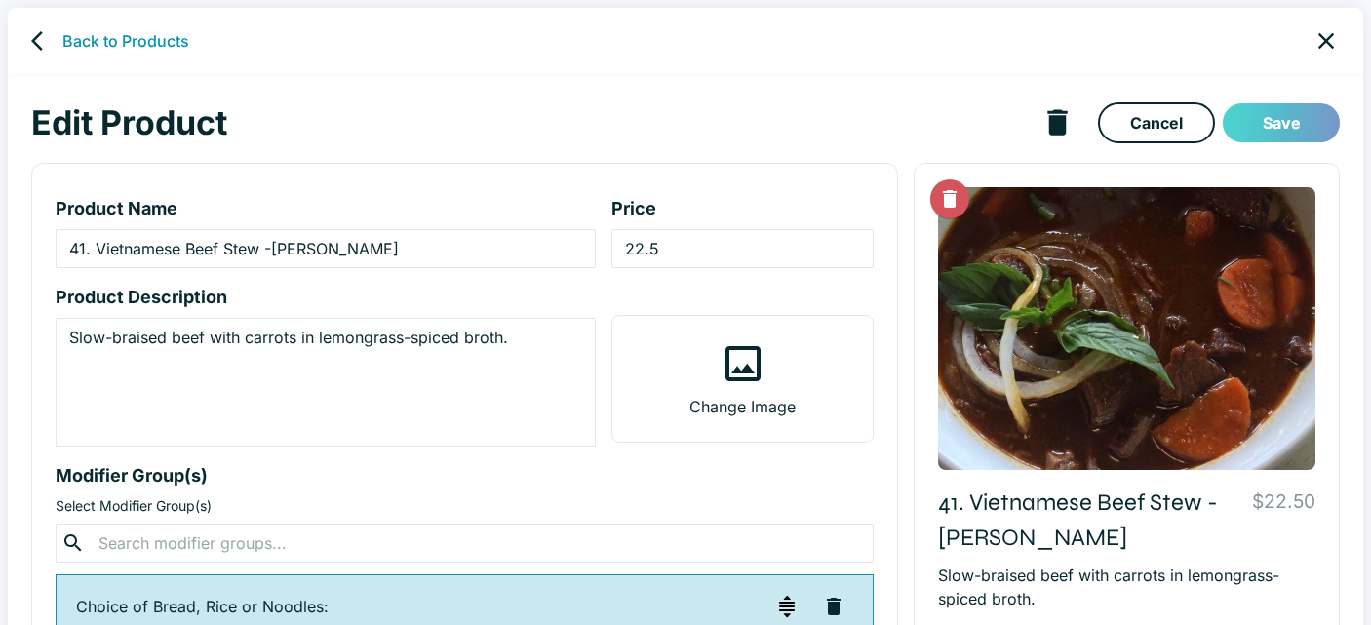
click at [1293, 127] on button "Save" at bounding box center [1281, 122] width 117 height 39
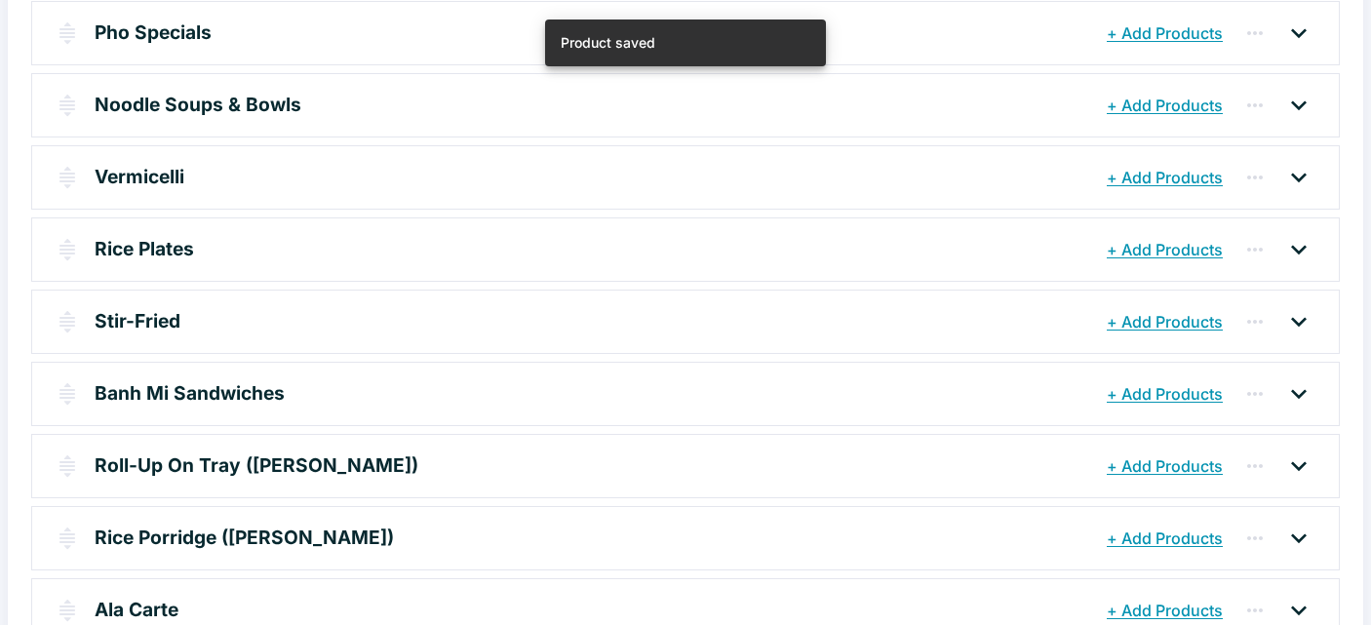
scroll to position [526, 0]
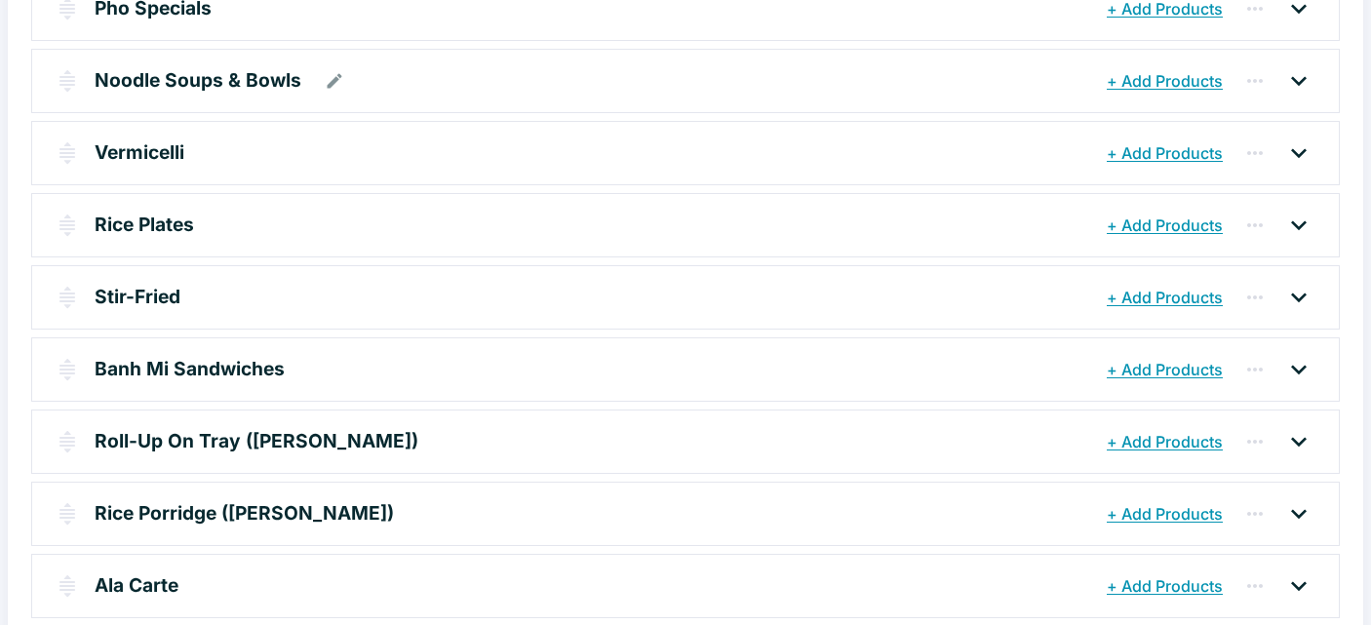
click at [146, 76] on p "Noodle Soups & Bowls" at bounding box center [198, 80] width 207 height 28
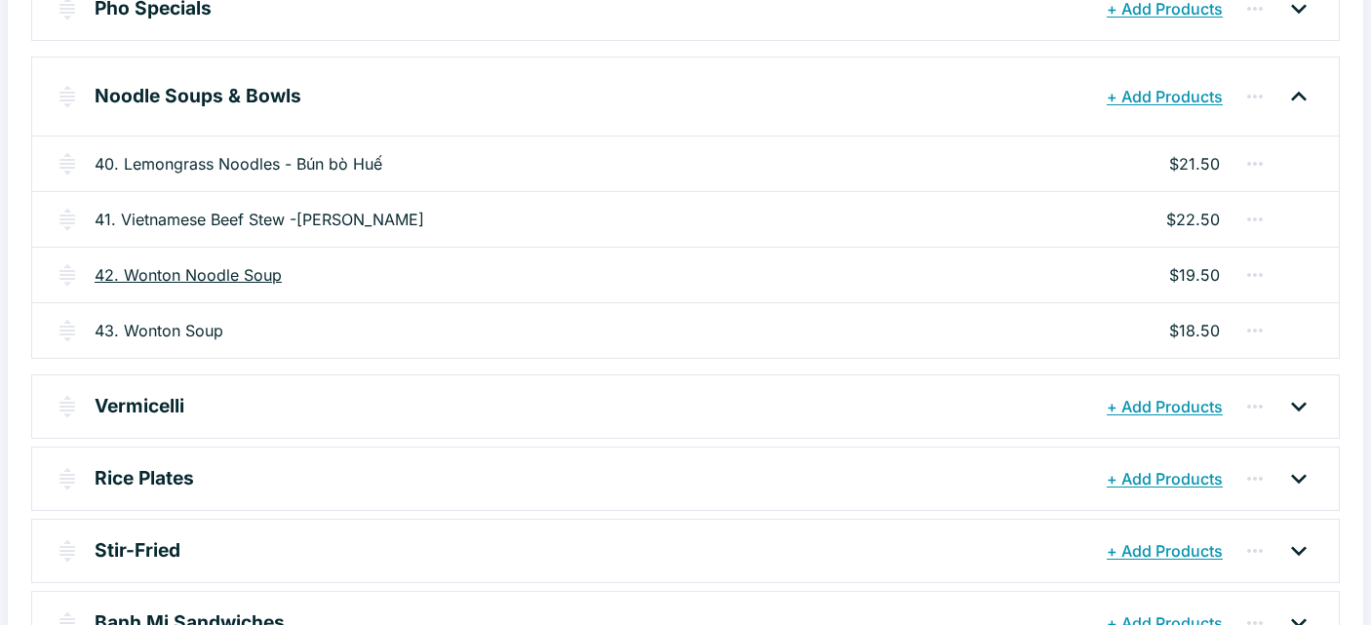
click at [246, 273] on link "42. Wonton Noodle Soup" at bounding box center [188, 274] width 187 height 23
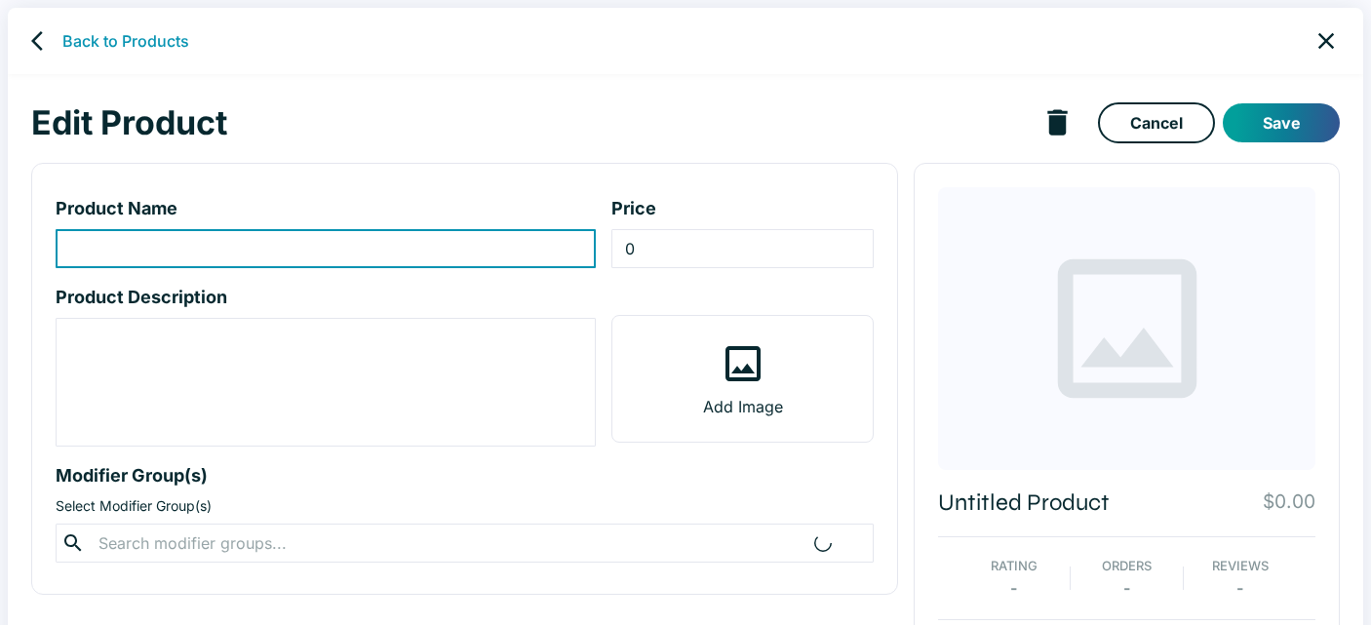
type input "42. Wonton Noodle Soup"
type input "19.5"
type textarea "House-made pork wontons in savory broth w/ soft egg noodles, greens and chili o…"
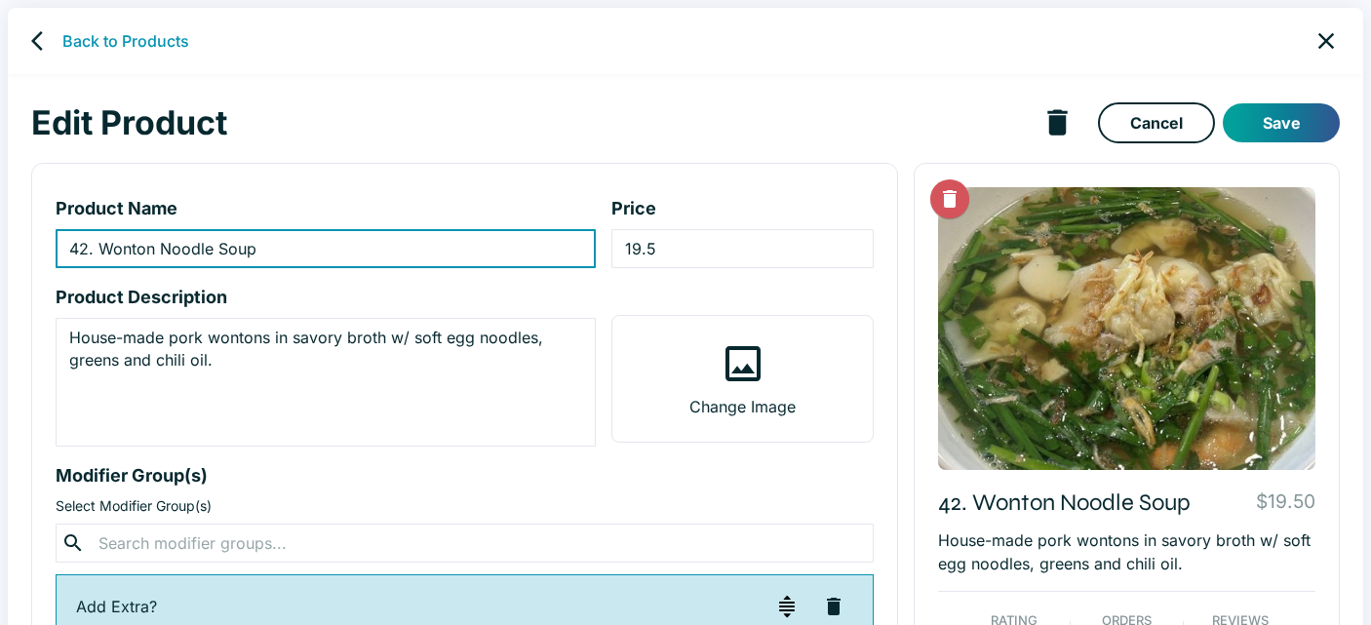
click at [268, 250] on input "42. Wonton Noodle Soup" at bounding box center [326, 248] width 540 height 39
paste input "Mì [PERSON_NAME]"
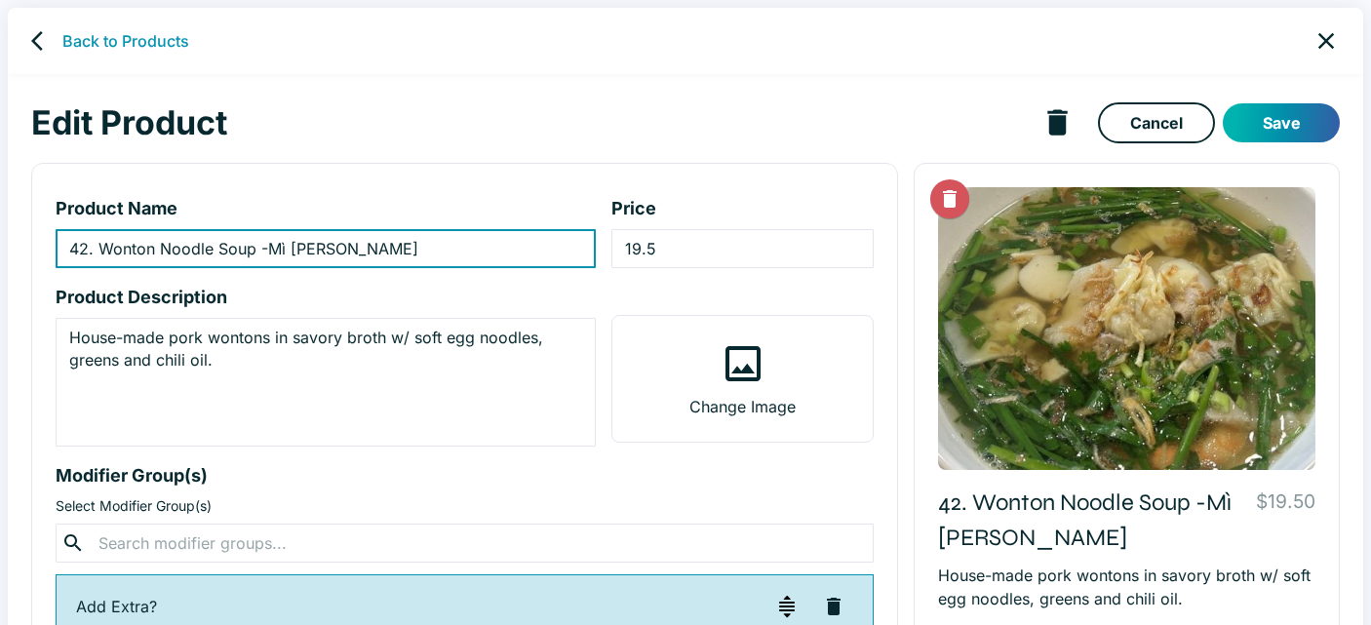
type input "42. Wonton Noodle Soup -Mì [PERSON_NAME]"
click at [1281, 126] on button "Save" at bounding box center [1281, 122] width 117 height 39
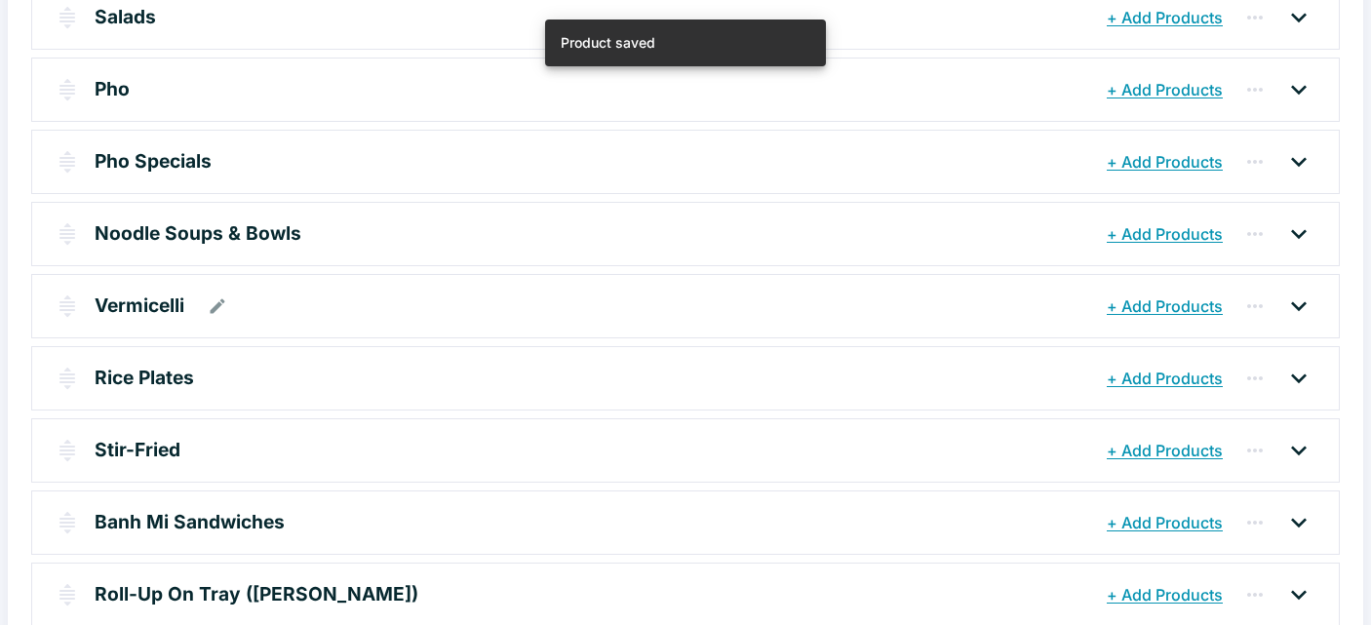
scroll to position [383, 0]
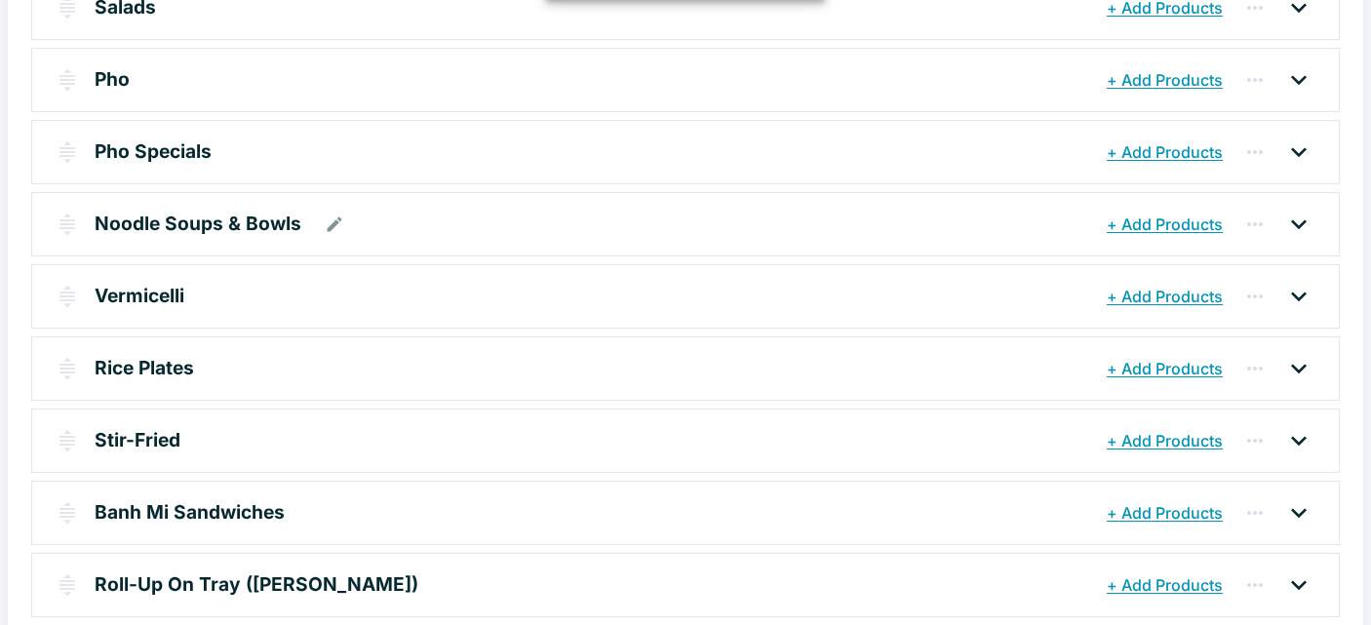
click at [221, 223] on p "Noodle Soups & Bowls" at bounding box center [198, 224] width 207 height 28
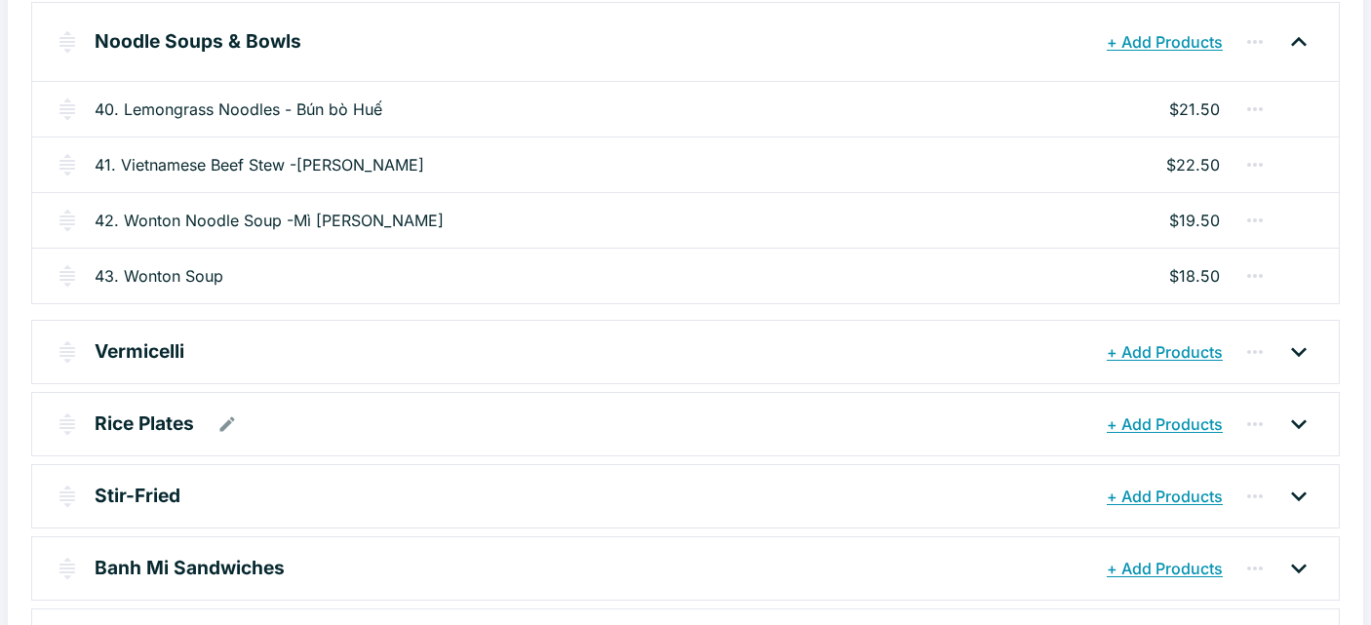
scroll to position [675, 0]
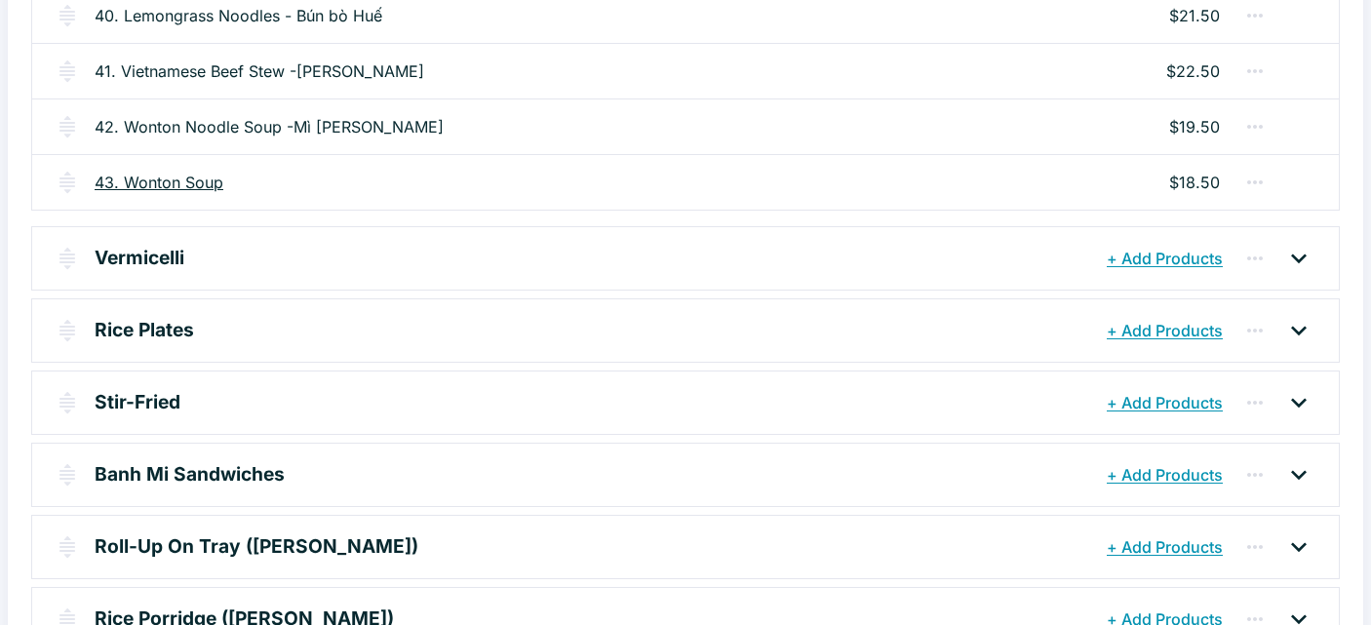
click at [186, 181] on link "43. Wonton Soup" at bounding box center [159, 182] width 129 height 23
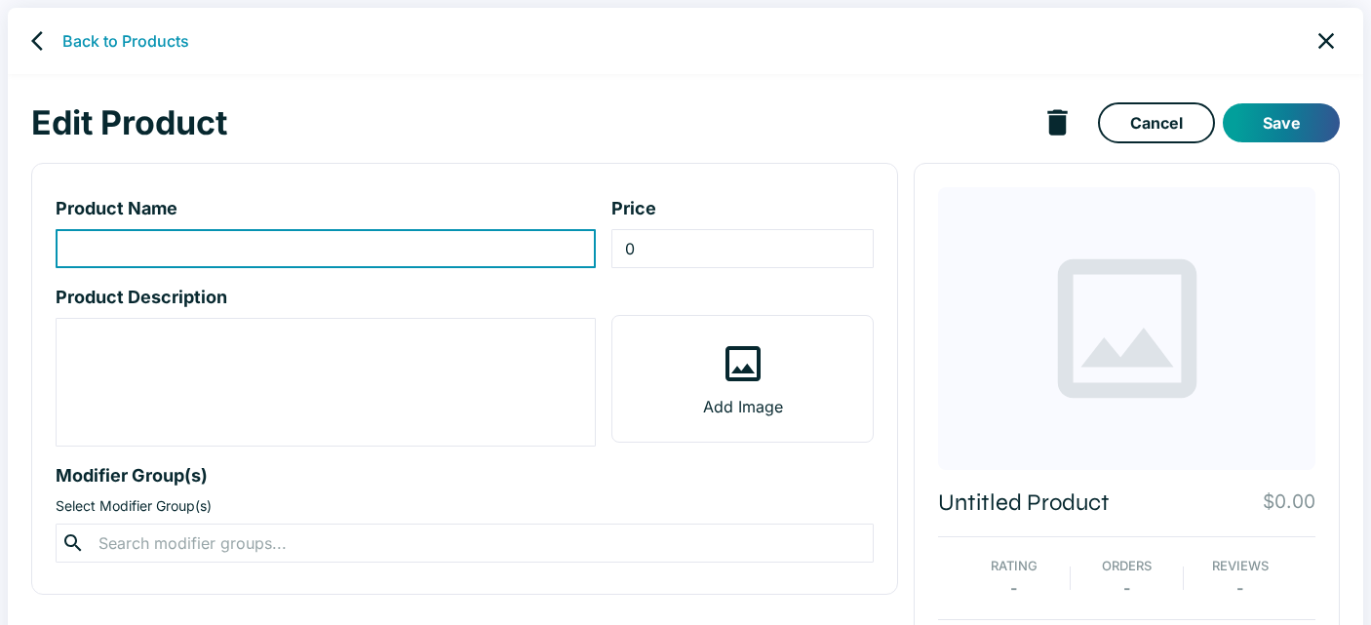
type input "43. Wonton Soup"
type input "18.5"
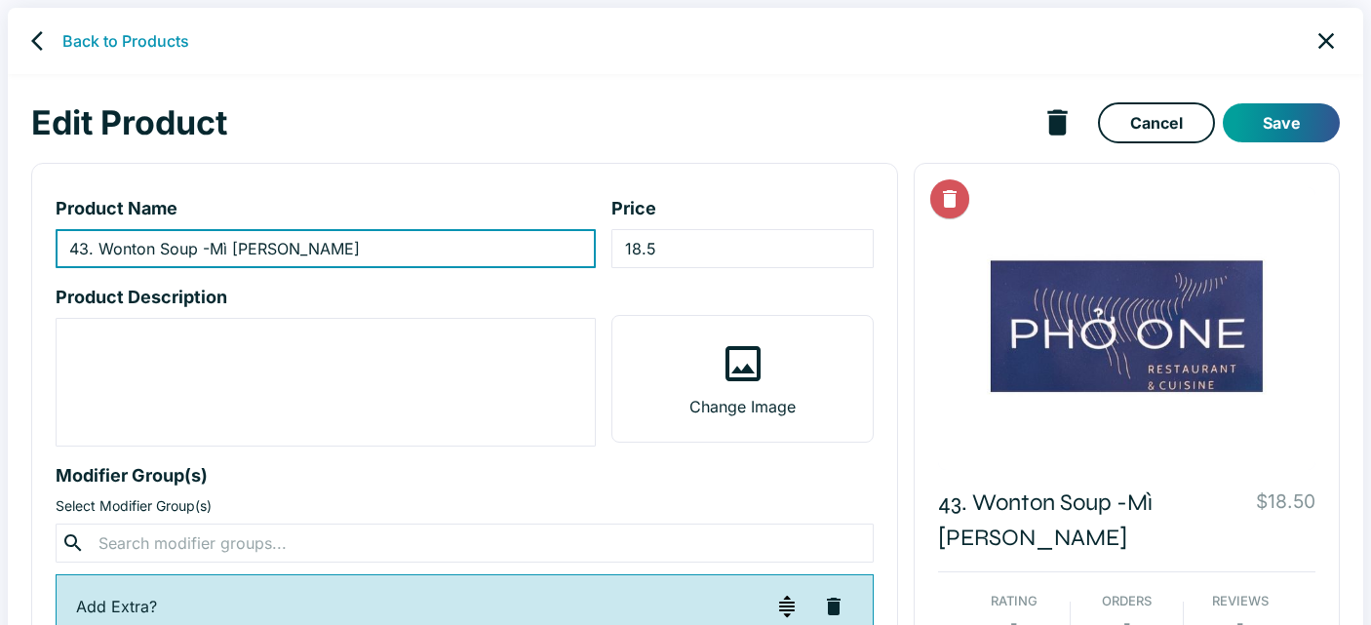
click at [235, 249] on input "43. Wonton Soup -Mì [PERSON_NAME]" at bounding box center [326, 248] width 540 height 39
click at [331, 252] on input "43. Wonton Soup - [PERSON_NAME]" at bounding box center [326, 248] width 540 height 39
type input "43. Wonton Soup - [PERSON_NAME] Sup"
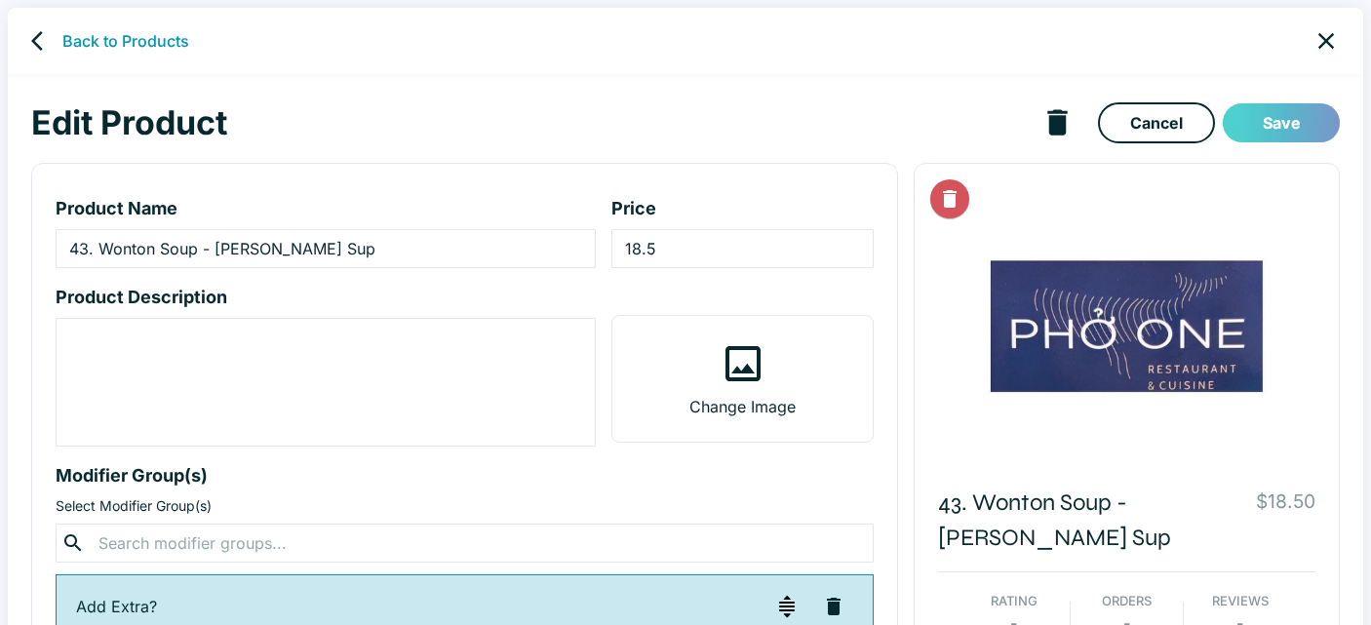
click at [1300, 127] on button "Save" at bounding box center [1281, 122] width 117 height 39
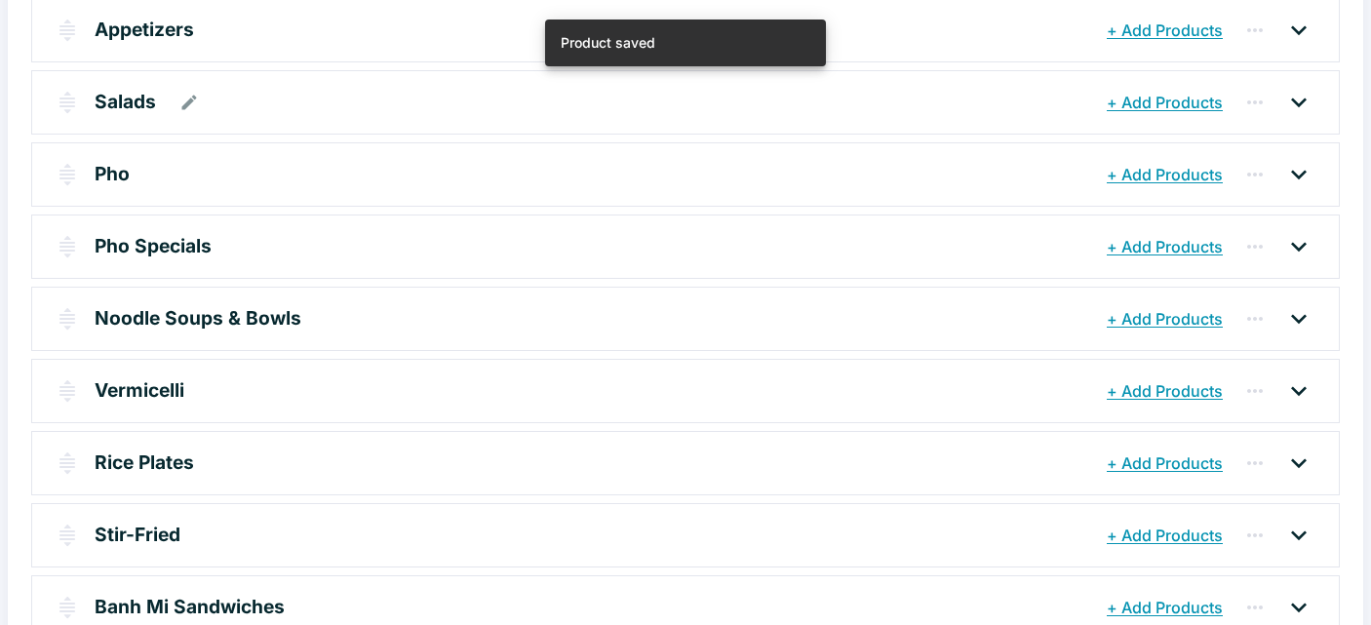
scroll to position [331, 0]
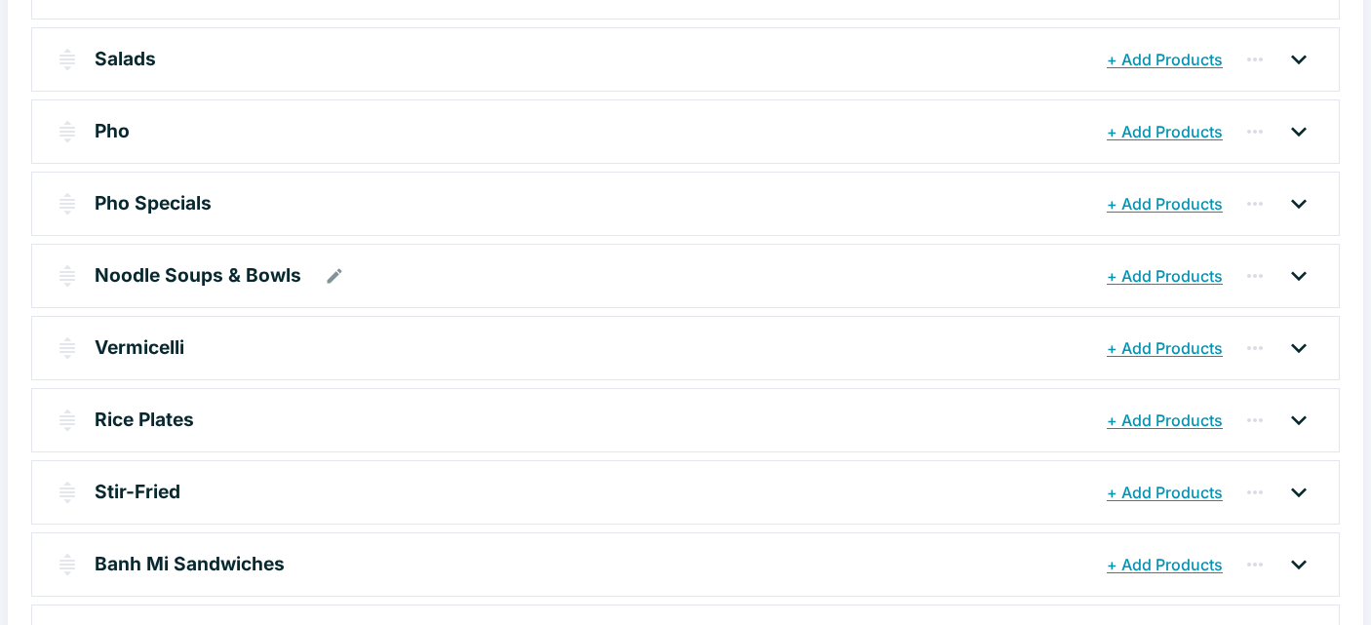
click at [159, 270] on p "Noodle Soups & Bowls" at bounding box center [198, 275] width 207 height 28
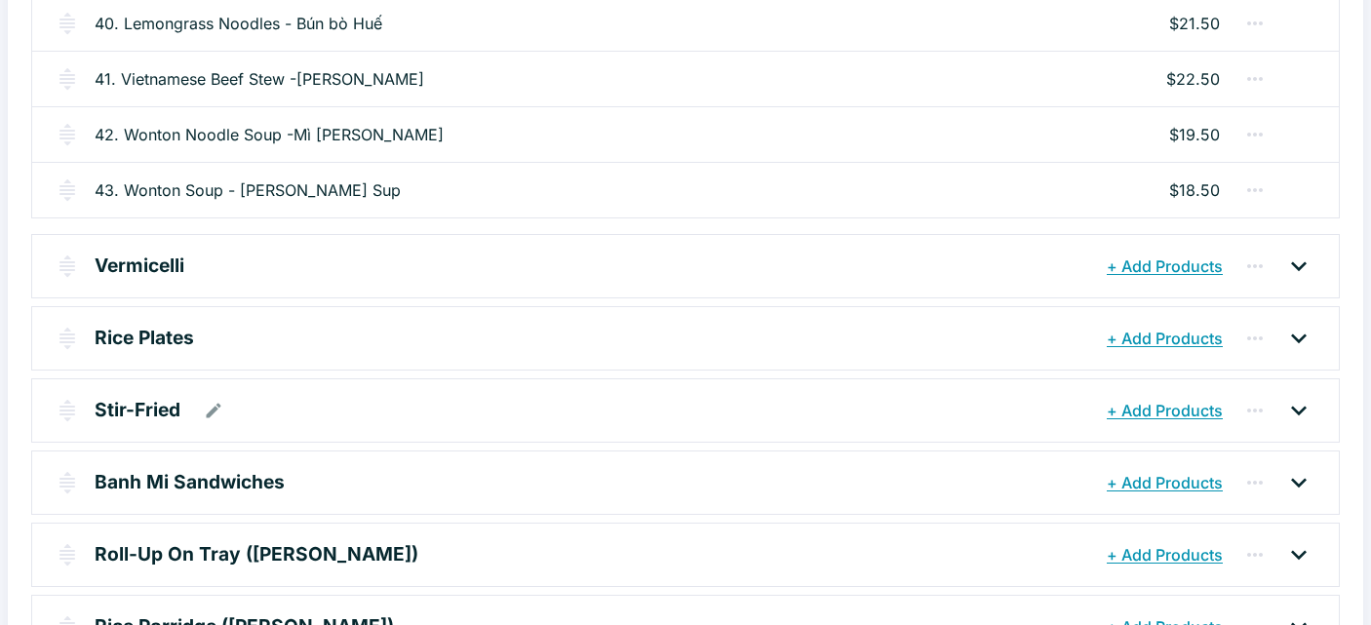
scroll to position [673, 0]
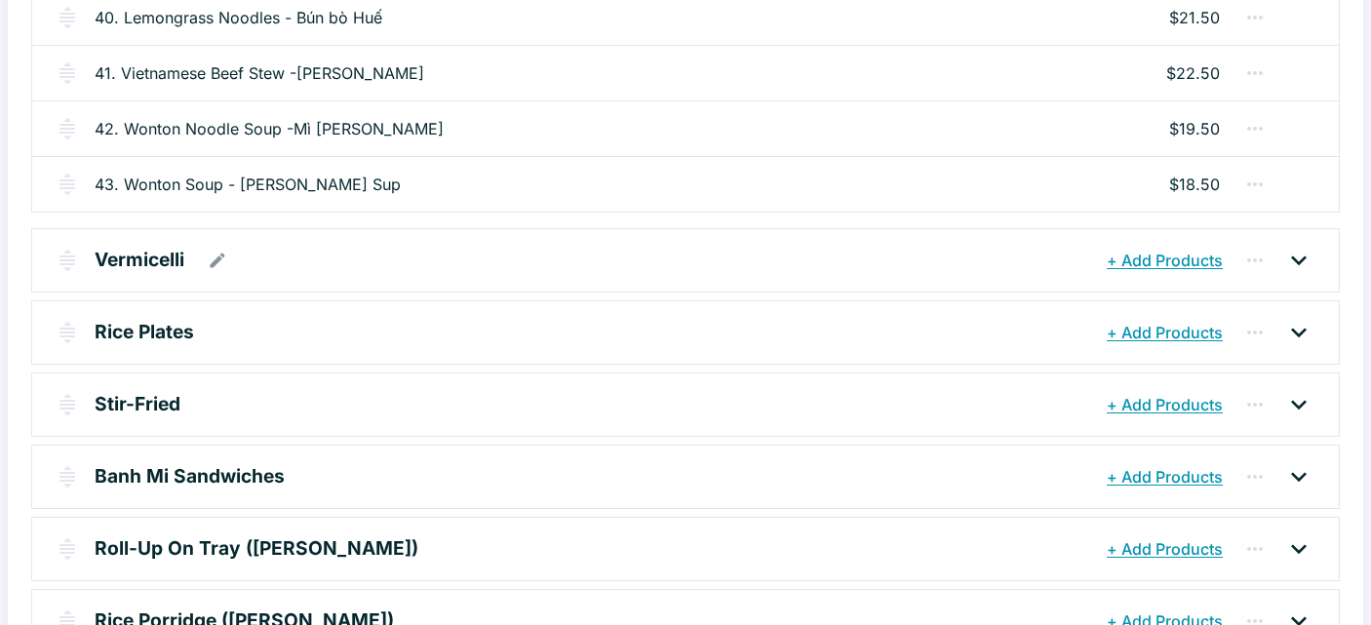
click at [166, 255] on p "Vermicelli" at bounding box center [140, 260] width 90 height 28
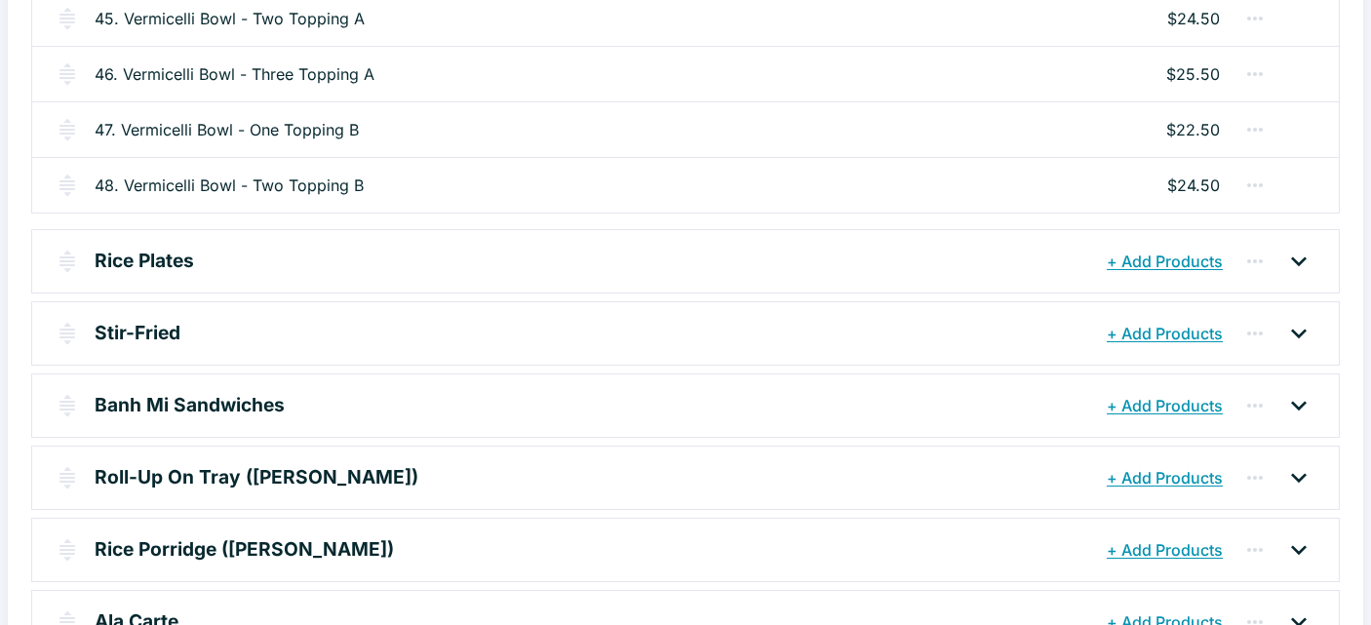
scroll to position [1044, 0]
click at [159, 182] on link "48. Vermicelli Bowl - Two Topping B" at bounding box center [229, 186] width 269 height 23
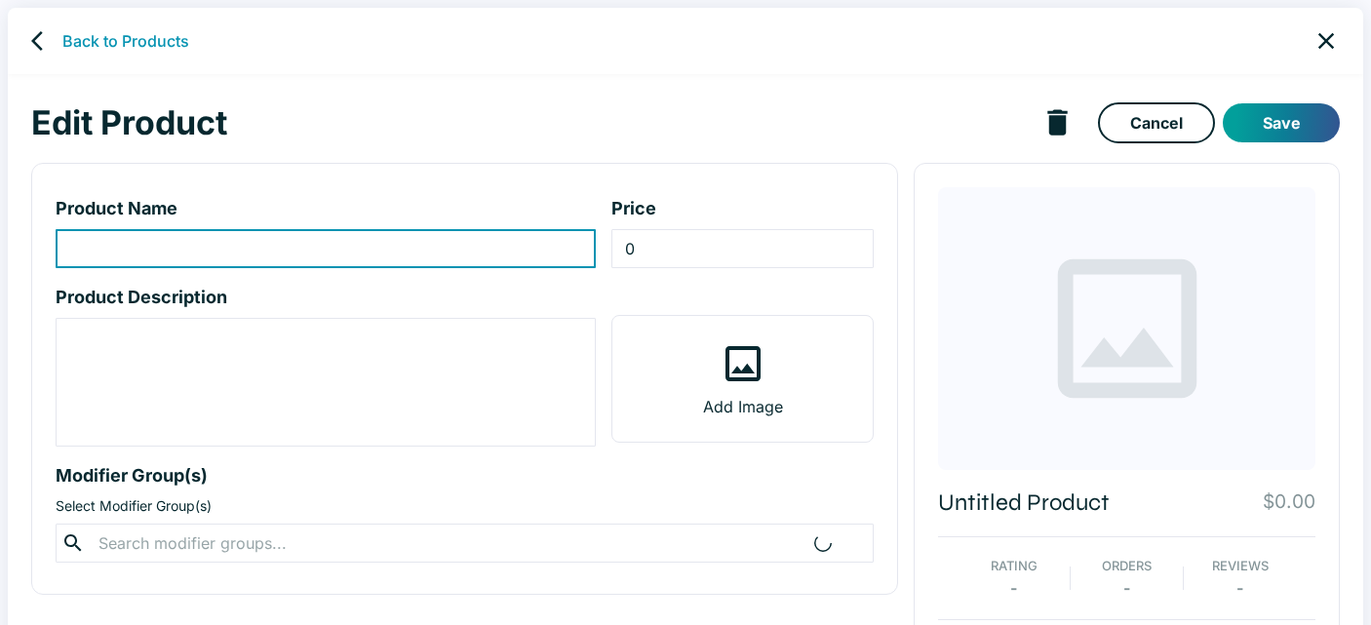
type input "48. Vermicelli Bowl - Two Topping B"
type input "24.5"
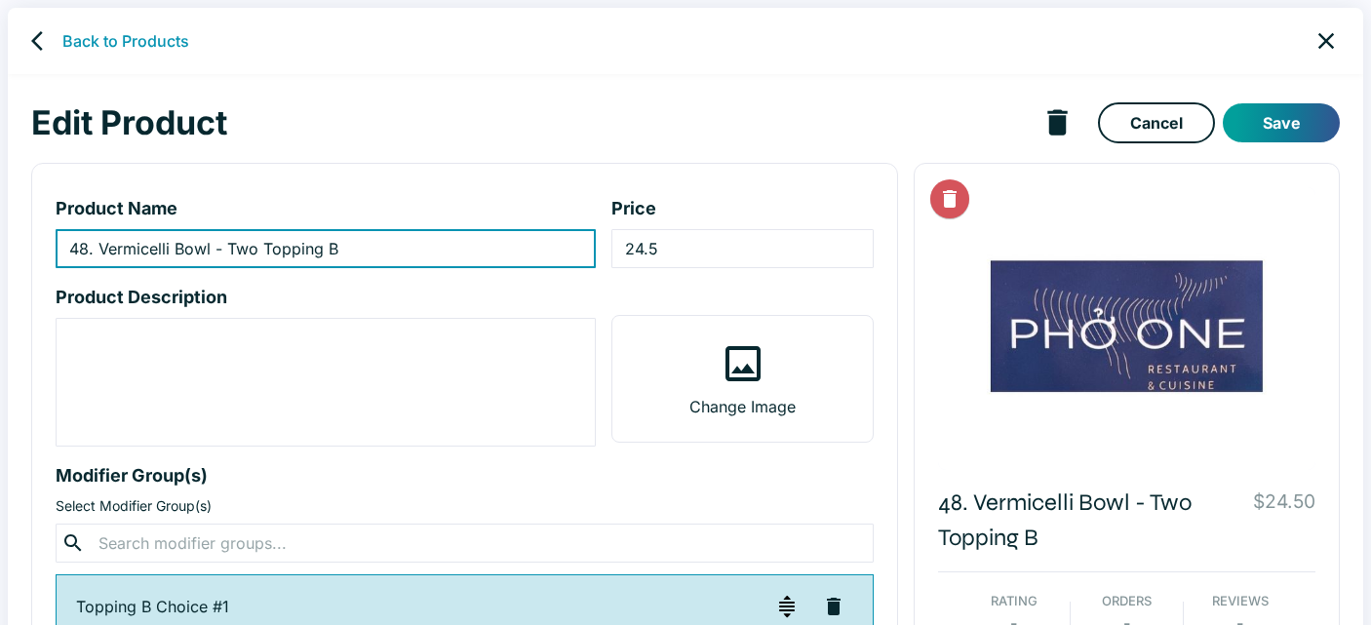
click at [45, 47] on icon "back" at bounding box center [42, 40] width 23 height 23
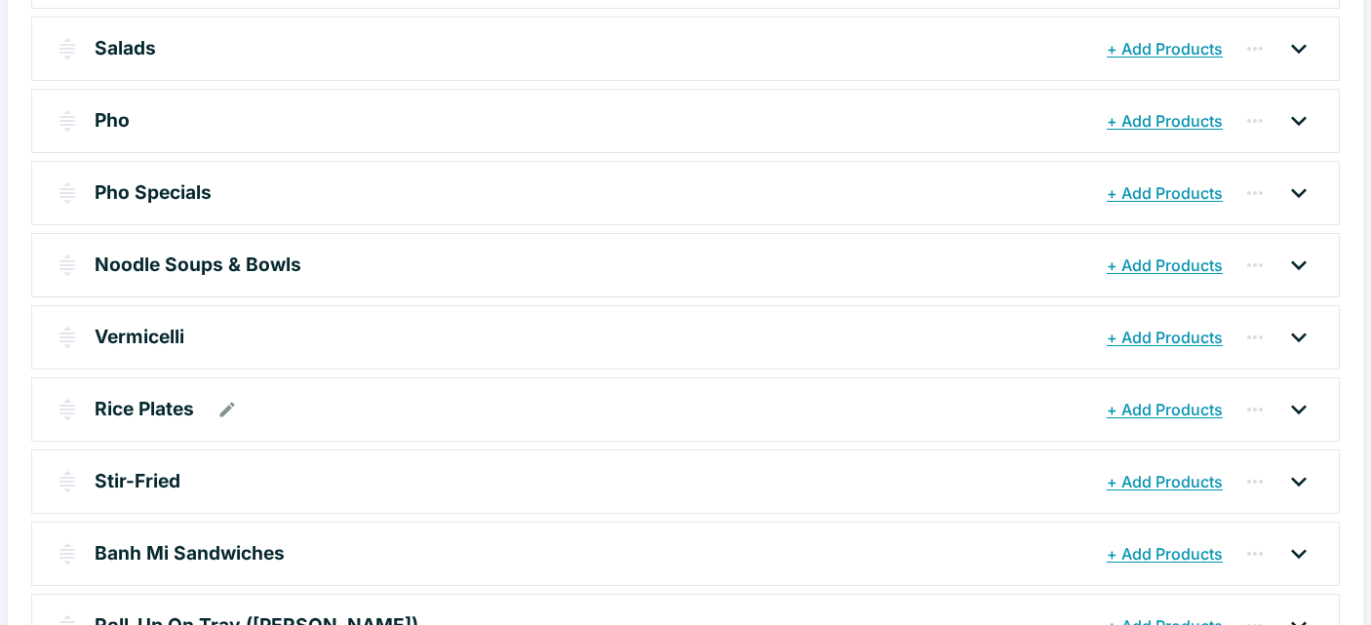
scroll to position [341, 0]
click at [157, 340] on p "Vermicelli" at bounding box center [140, 338] width 90 height 28
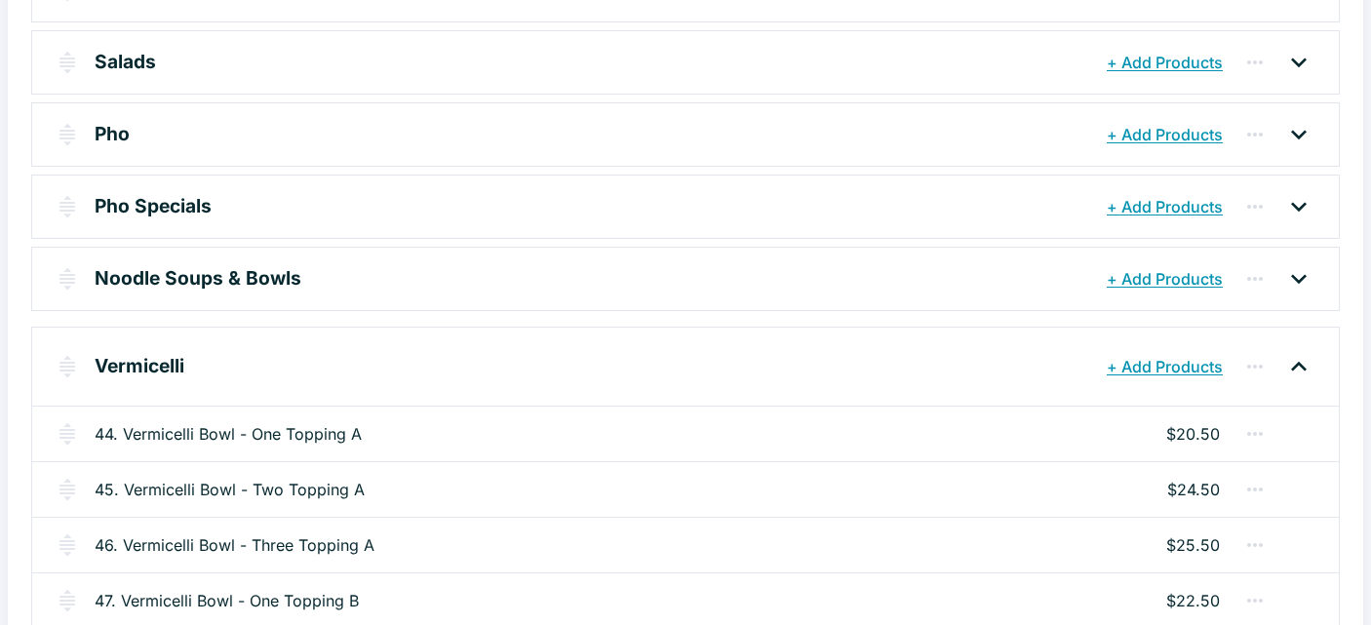
scroll to position [316, 0]
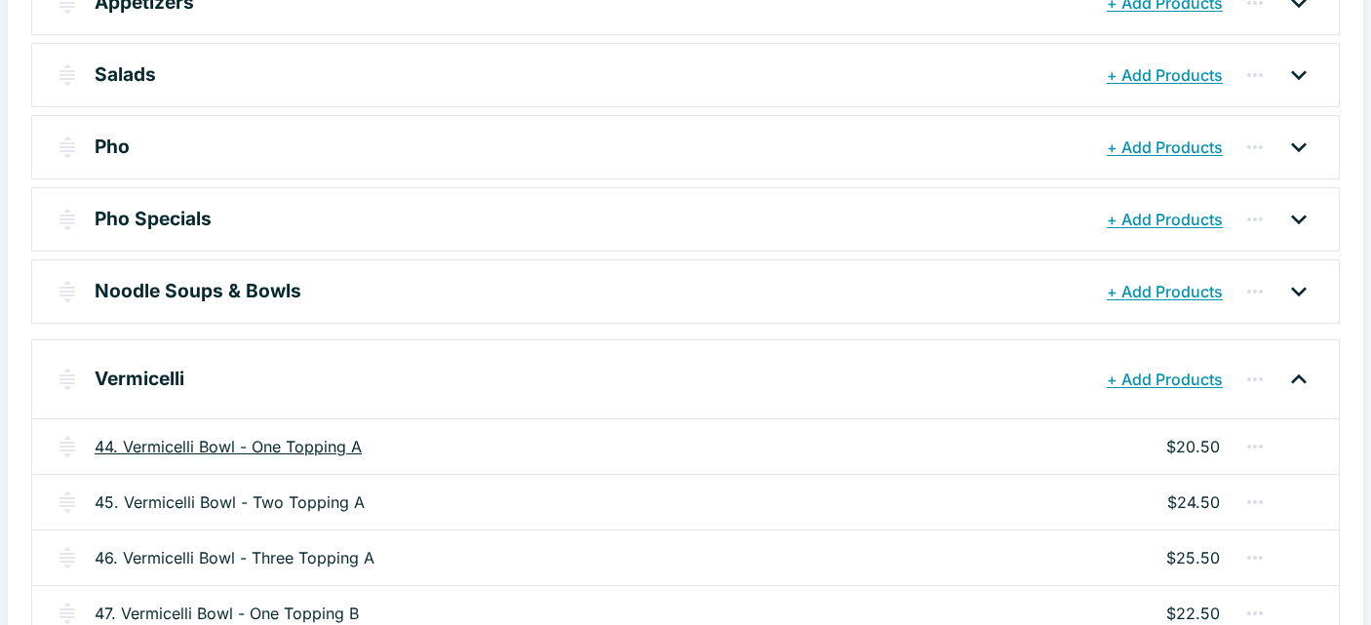
click at [196, 445] on link "44. Vermicelli Bowl - One Topping A" at bounding box center [228, 446] width 267 height 23
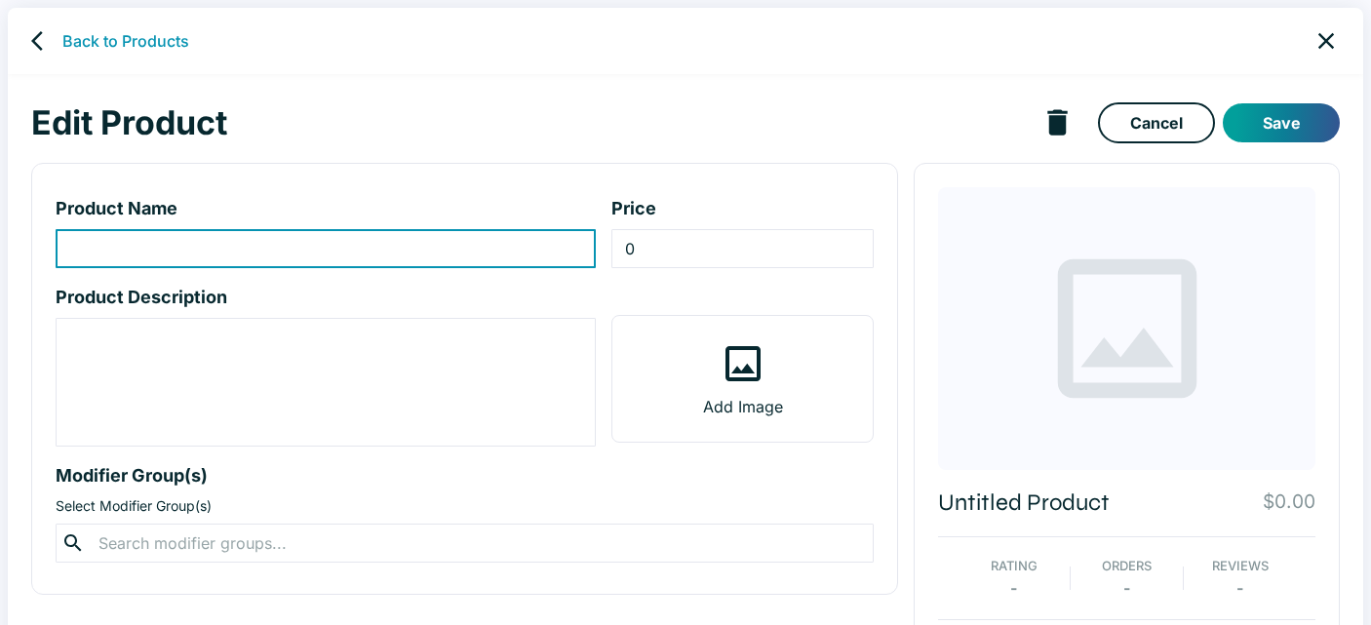
type input "44. Vermicelli Bowl - One Topping A"
type input "20.5"
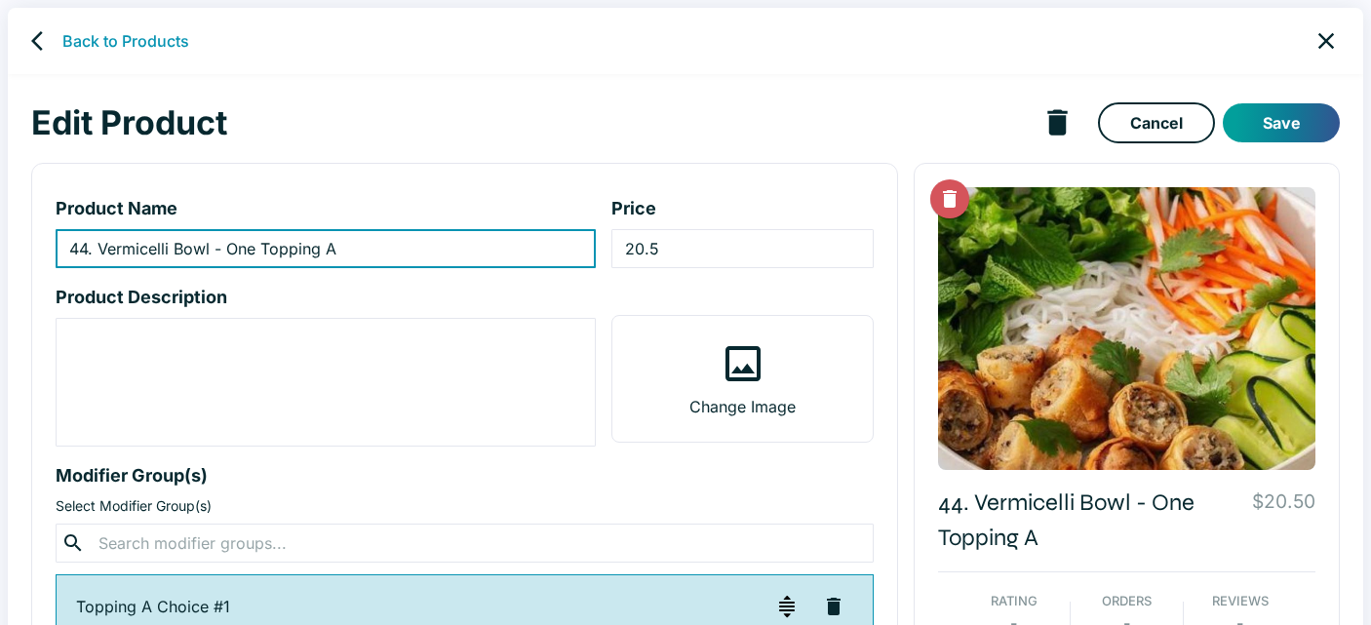
click at [227, 251] on input "44. Vermicelli Bowl - One Topping A" at bounding box center [326, 248] width 540 height 39
paste input "bún"
click at [236, 251] on input "44. Vermicelli Bowl - bún Topping A" at bounding box center [326, 248] width 540 height 39
drag, startPoint x: 253, startPoint y: 251, endPoint x: 227, endPoint y: 246, distance: 26.8
click at [227, 246] on input "44. Vermicelli Bowl - Bún Topping A" at bounding box center [326, 248] width 540 height 39
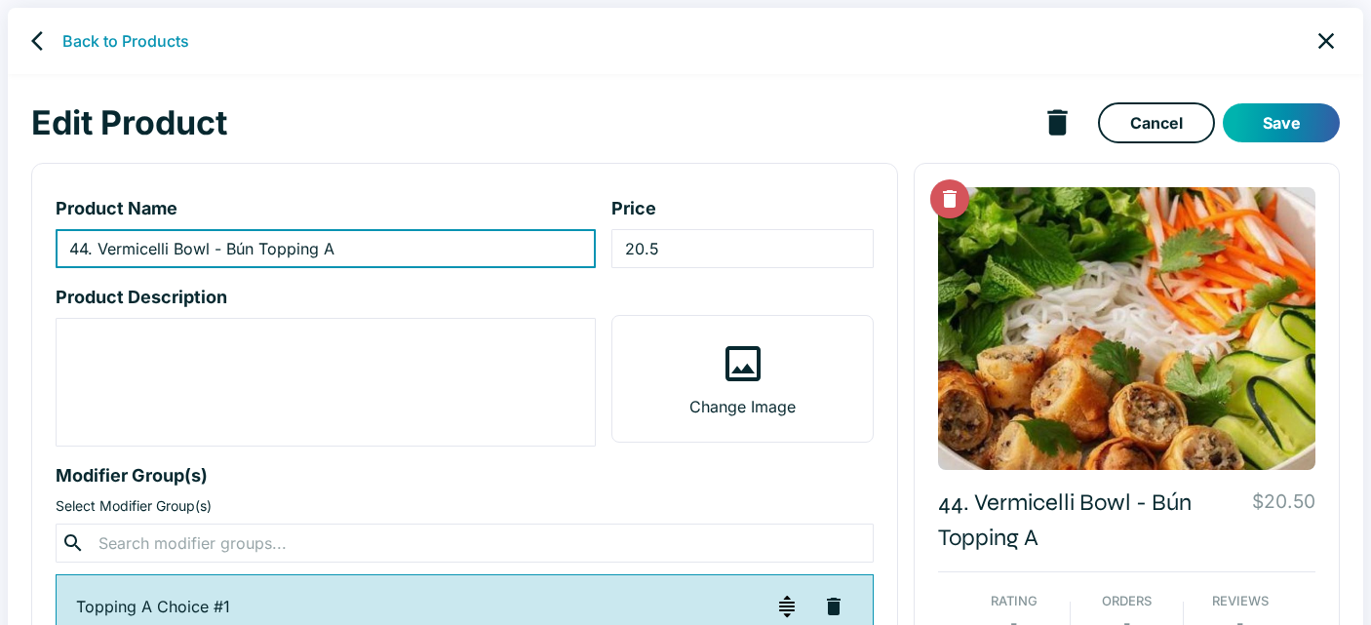
type input "44. Vermicelli Bowl - Bún Topping A"
click at [1288, 114] on button "Save" at bounding box center [1281, 122] width 117 height 39
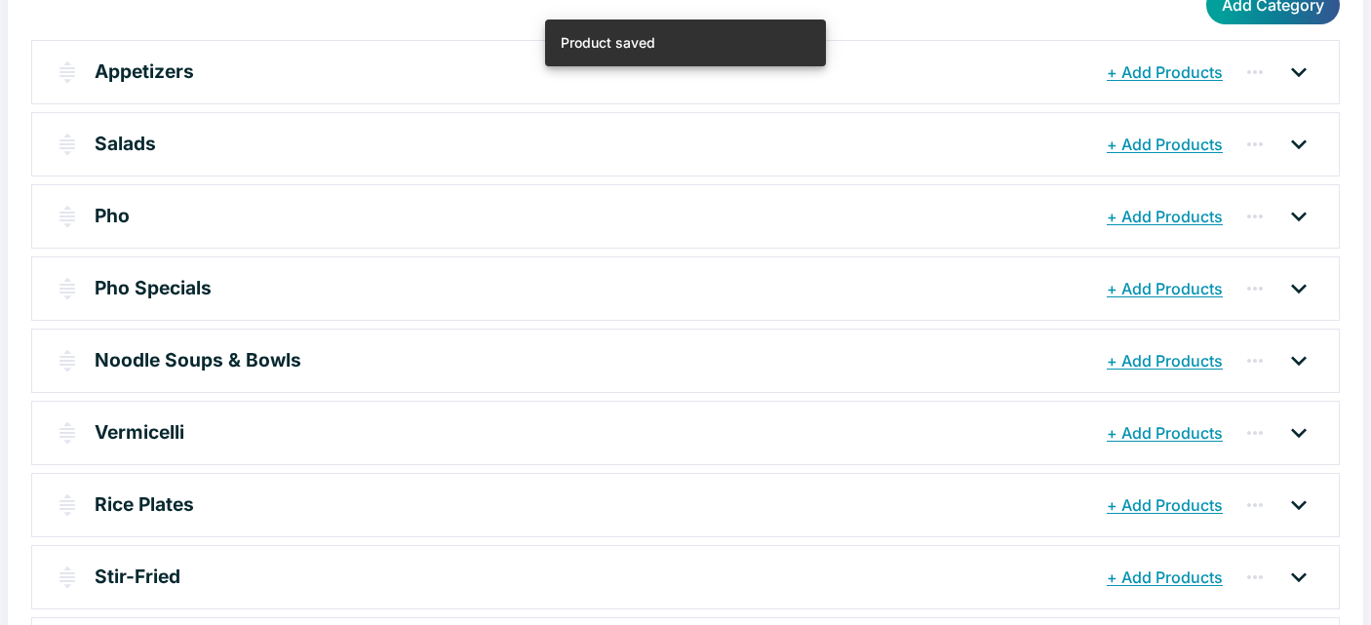
scroll to position [382, 0]
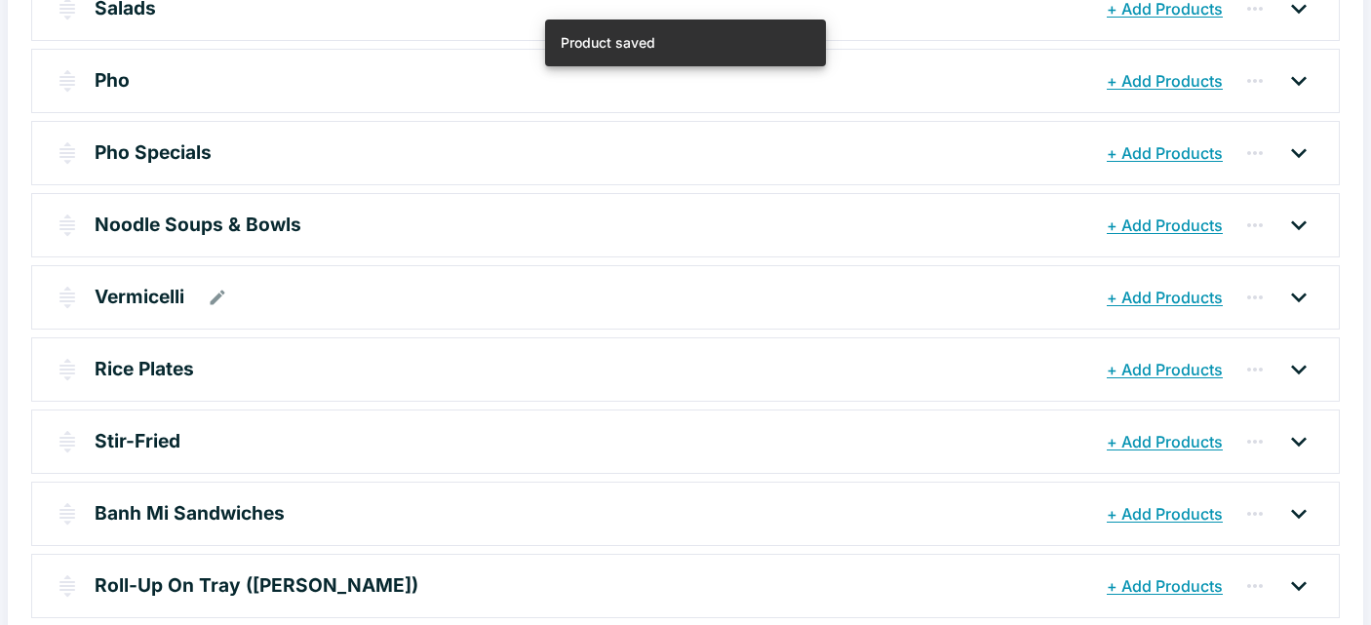
click at [152, 295] on p "Vermicelli" at bounding box center [140, 297] width 90 height 28
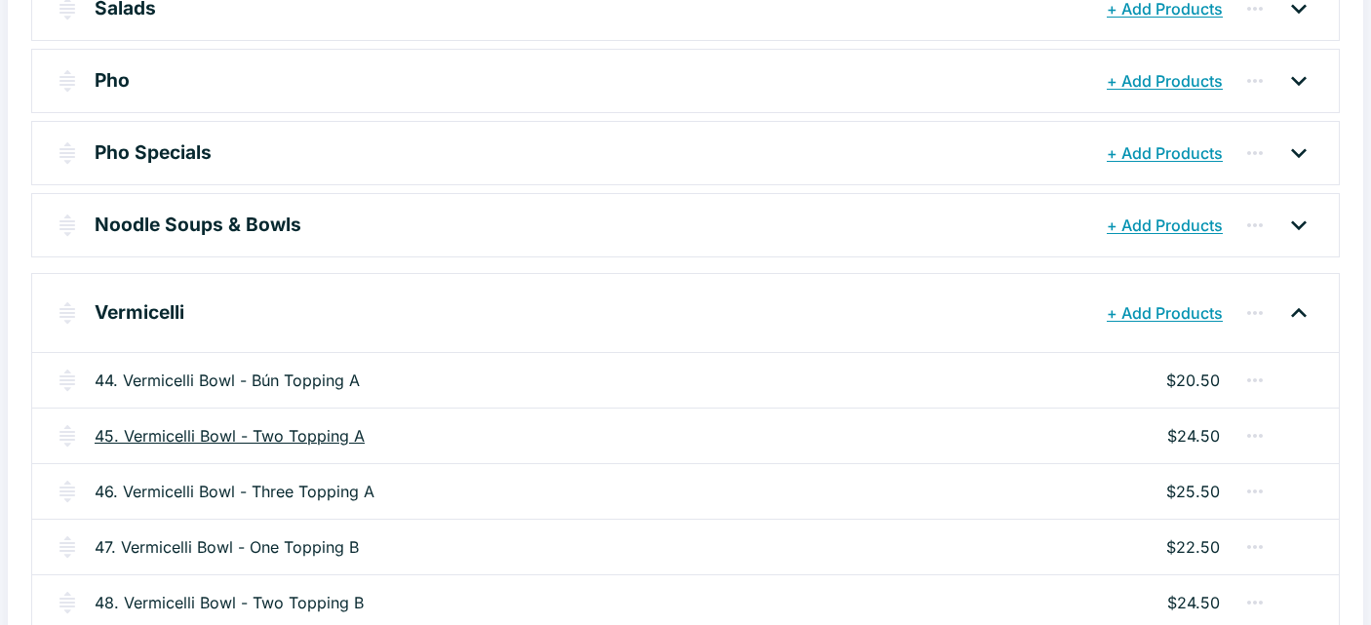
click at [177, 432] on link "45. Vermicelli Bowl - Two Topping A" at bounding box center [230, 435] width 270 height 23
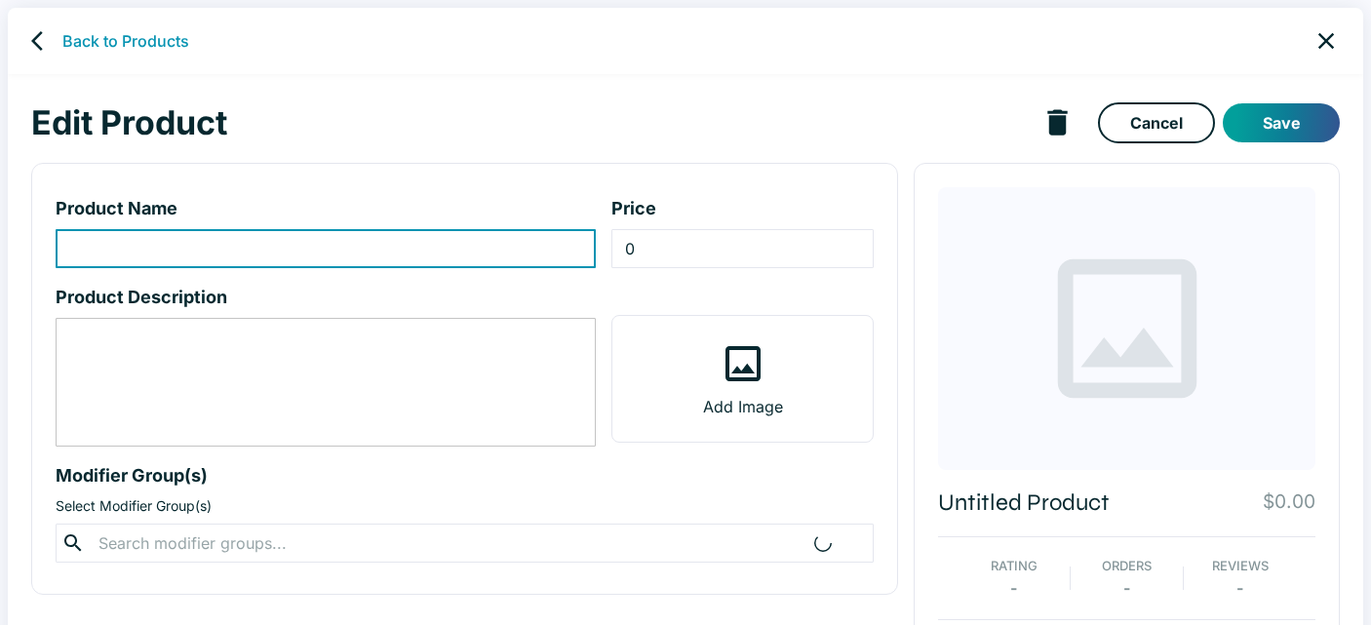
type input "45. Vermicelli Bowl - Two Topping A"
type input "24.5"
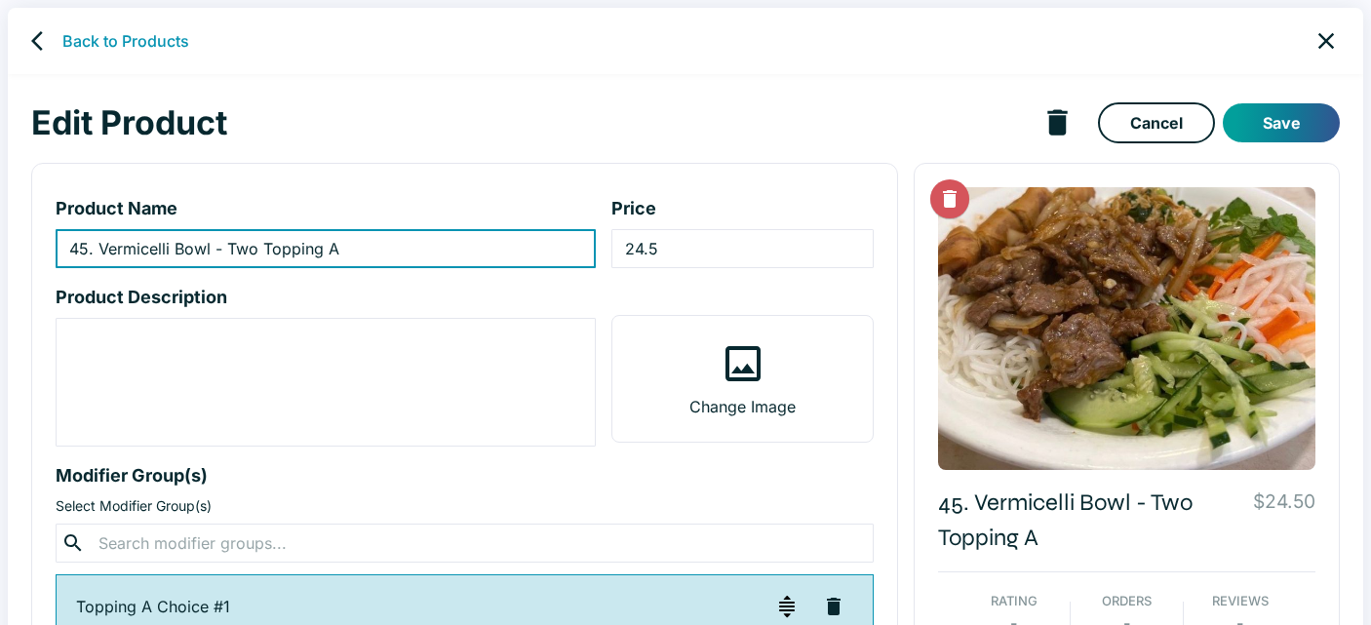
drag, startPoint x: 228, startPoint y: 246, endPoint x: 228, endPoint y: 256, distance: 10.7
click at [228, 250] on input "45. Vermicelli Bowl - Two Topping A" at bounding box center [326, 248] width 540 height 39
type input "45. Vermicelli Bowl - Bún Topping A"
click at [1275, 115] on button "Save" at bounding box center [1281, 122] width 117 height 39
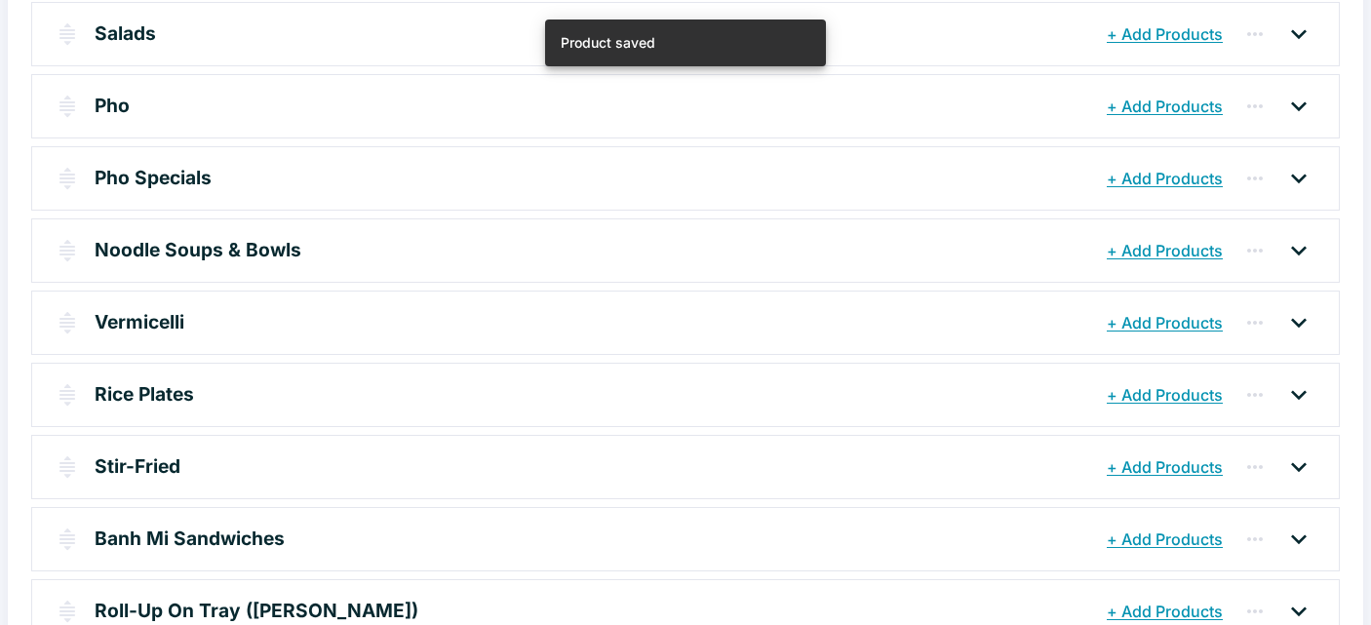
scroll to position [359, 0]
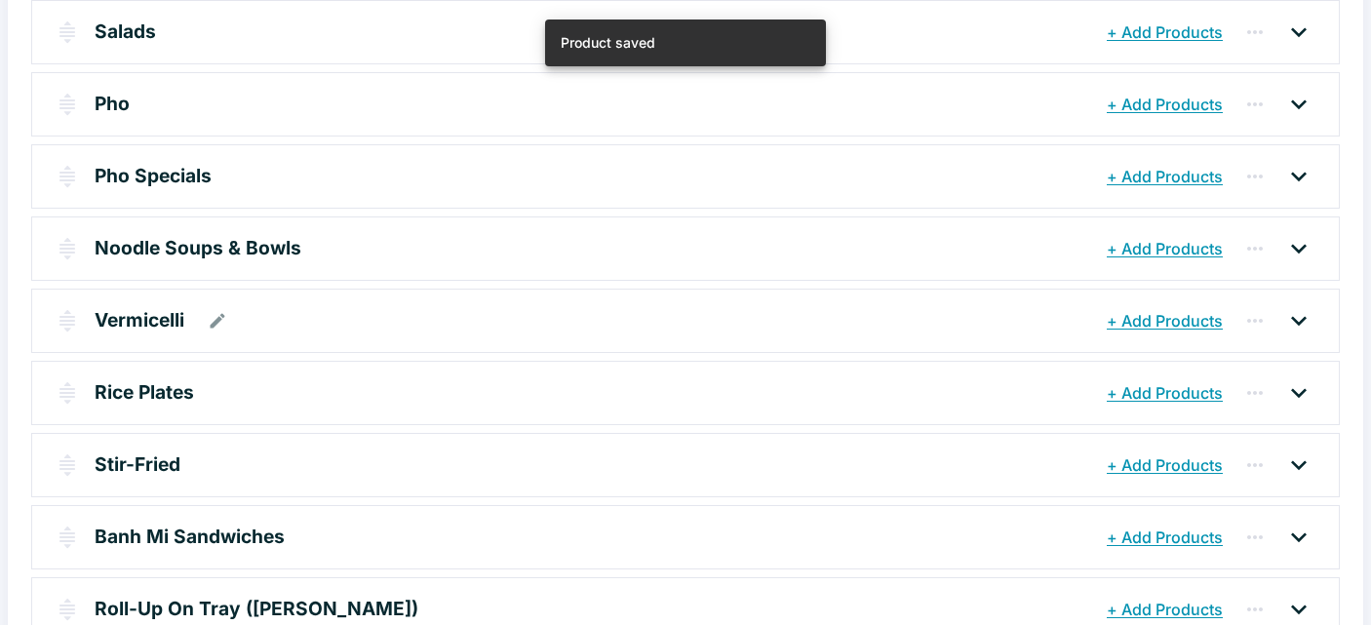
click at [149, 313] on p "Vermicelli" at bounding box center [140, 320] width 90 height 28
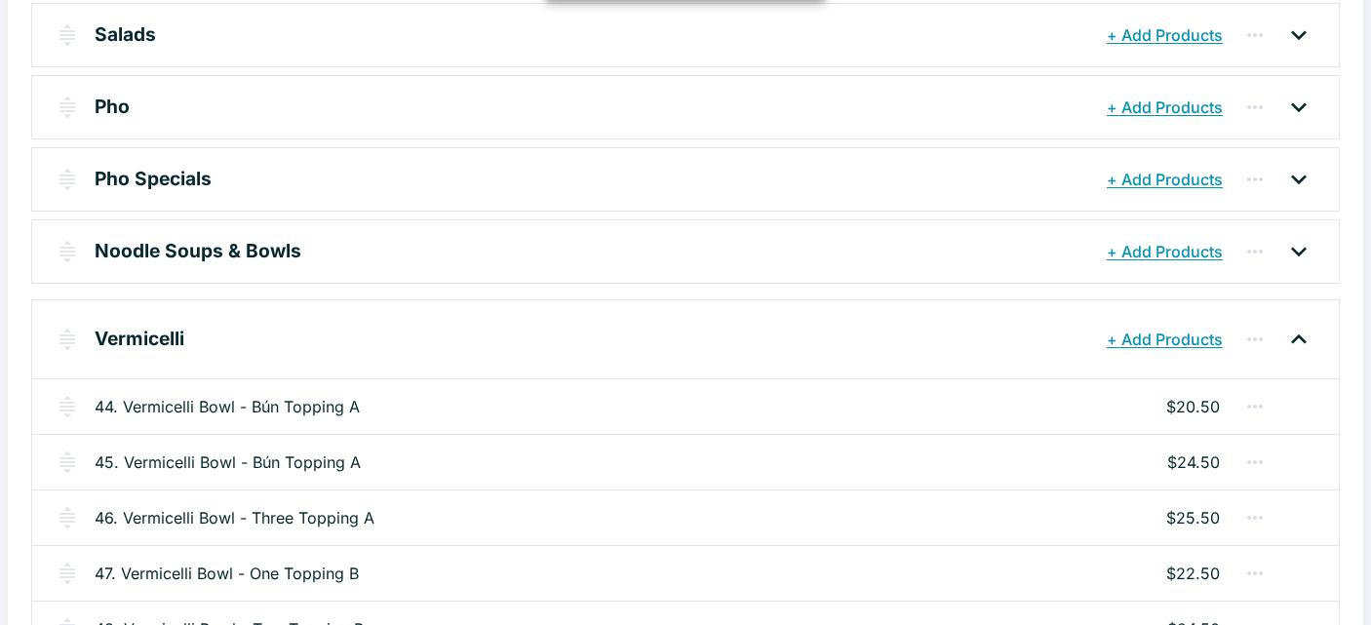
scroll to position [355, 0]
click at [329, 408] on link "44. Vermicelli Bowl - Bún Topping A" at bounding box center [227, 407] width 265 height 23
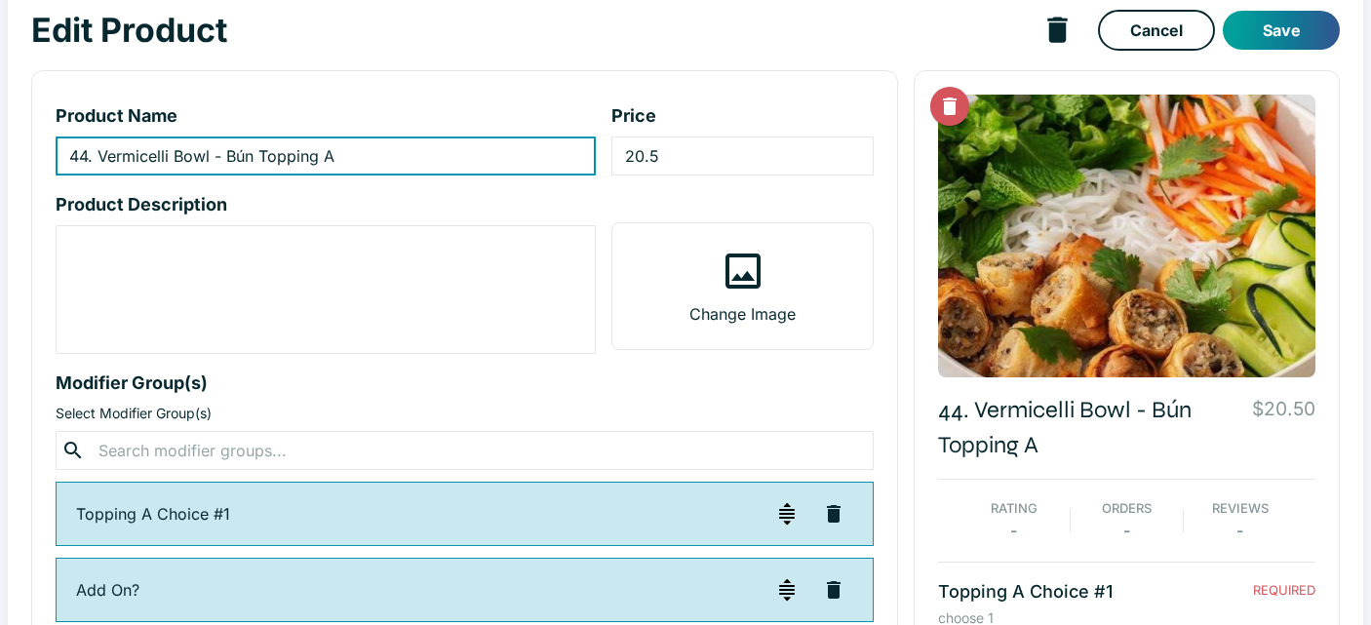
scroll to position [74, 0]
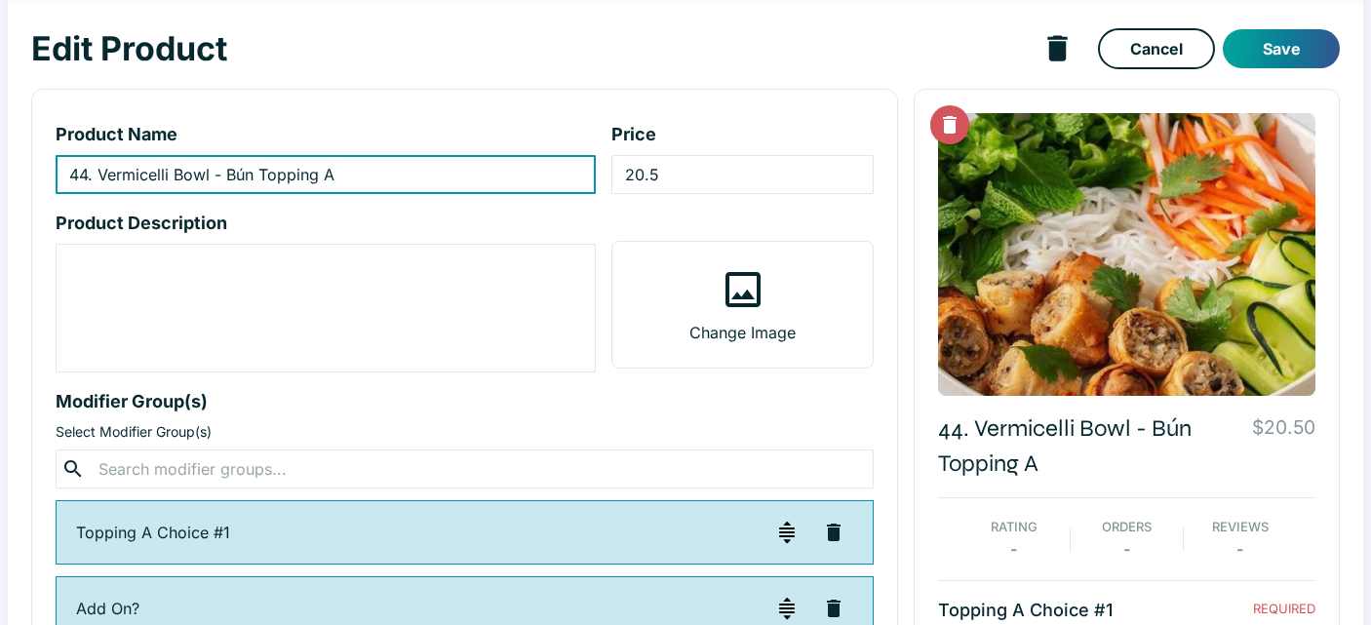
click at [260, 175] on input "44. Vermicelli Bowl - Bún Topping A" at bounding box center [326, 174] width 540 height 39
type input "44. Vermicelli Bowl - Bún one Topping A"
click at [1297, 47] on button "Save" at bounding box center [1281, 48] width 117 height 39
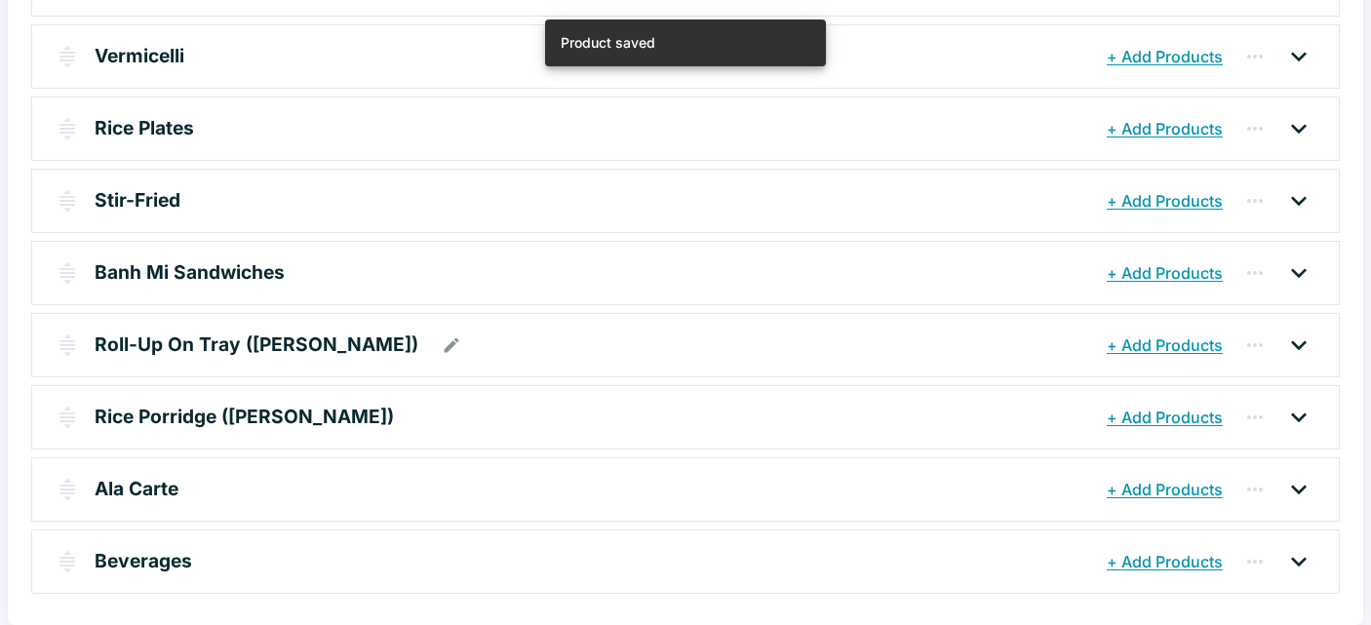
scroll to position [619, 0]
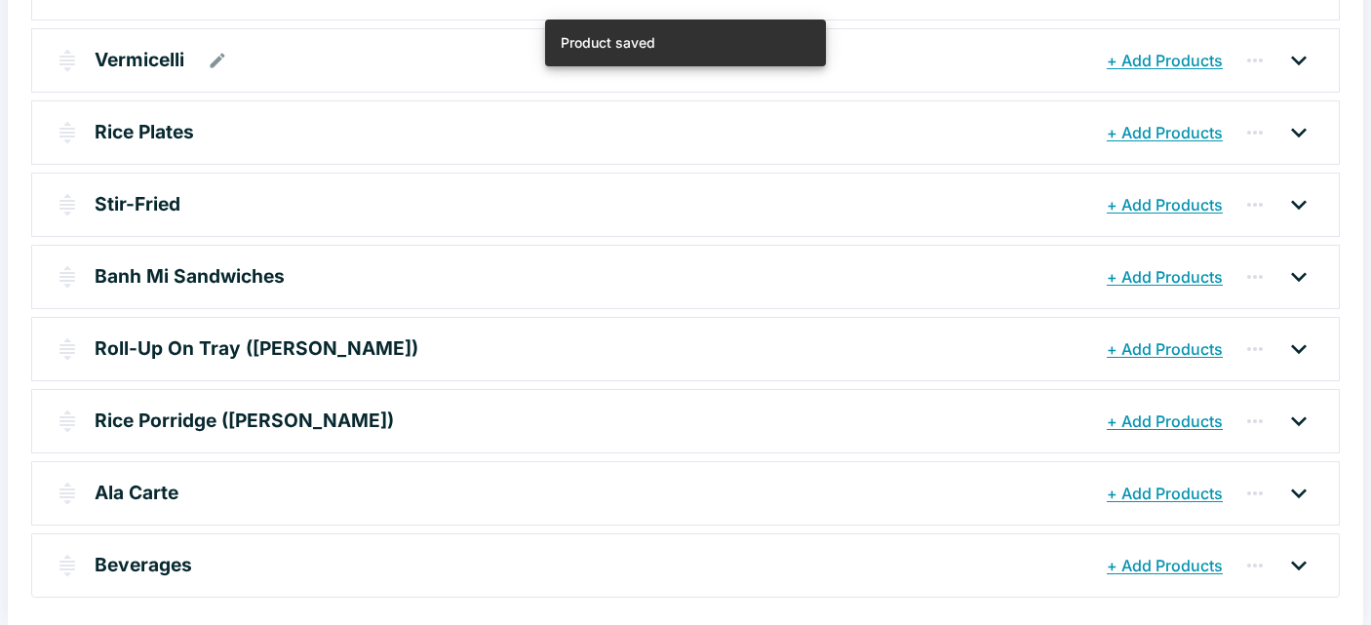
drag, startPoint x: 143, startPoint y: 63, endPoint x: 133, endPoint y: 72, distance: 13.9
click at [141, 64] on p "Vermicelli" at bounding box center [140, 60] width 90 height 28
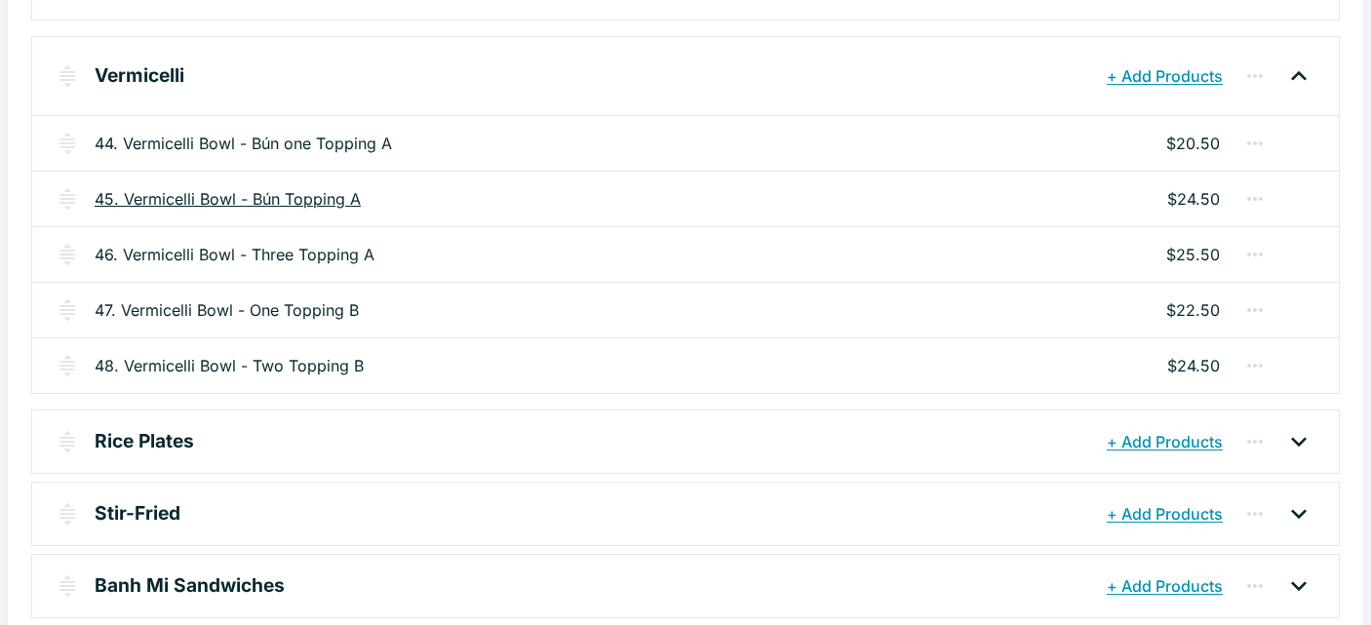
click at [302, 201] on link "45. Vermicelli Bowl - Bún Topping A" at bounding box center [228, 198] width 266 height 23
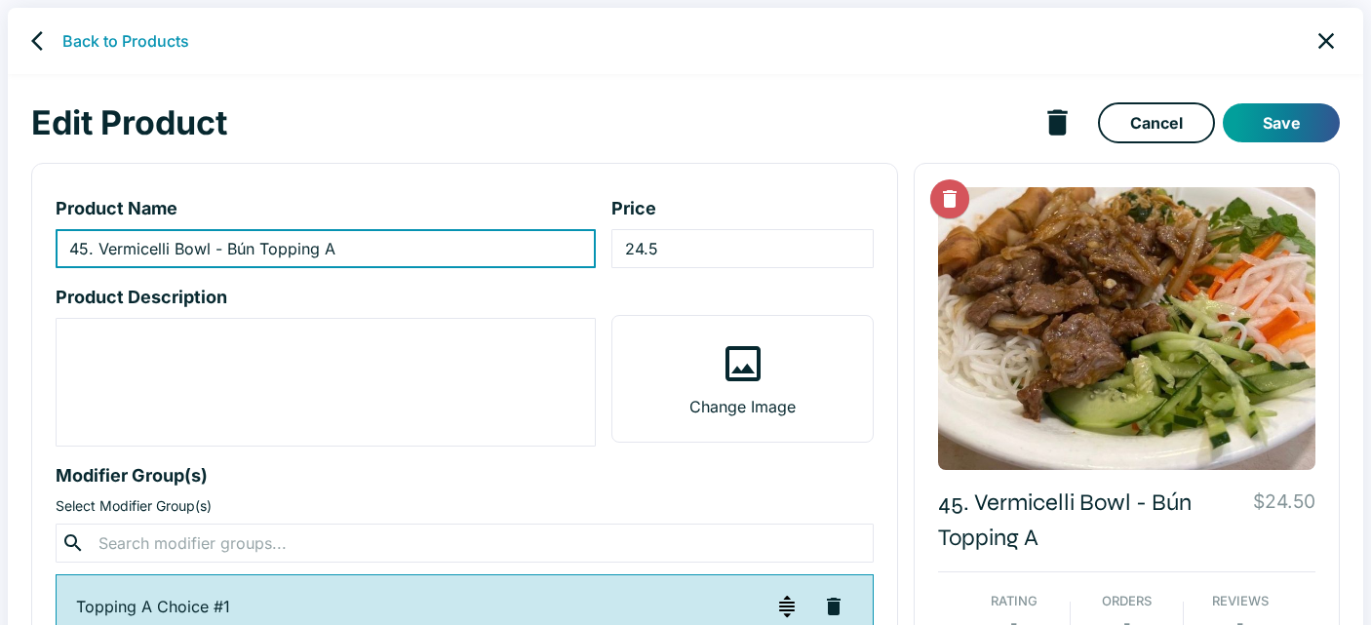
click at [261, 249] on input "45. Vermicelli Bowl - Bún Topping A" at bounding box center [326, 248] width 540 height 39
type input "45. Vermicelli Bowl - Bún Two Topping A"
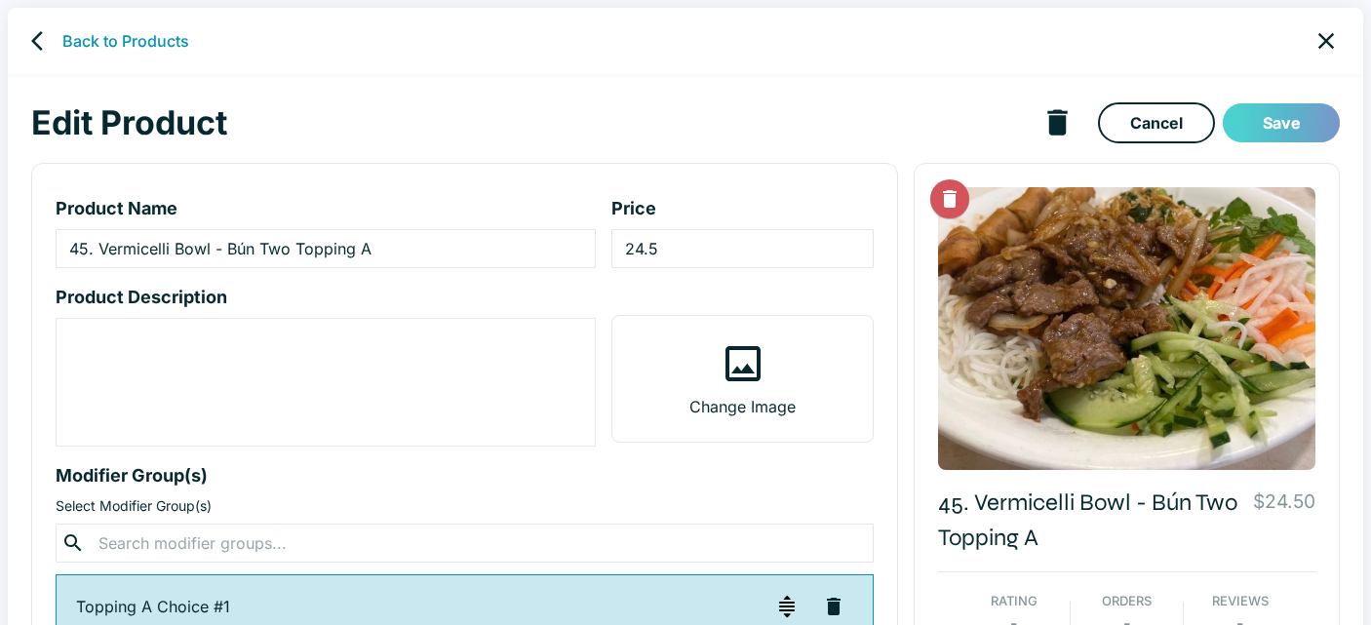
click at [1266, 124] on button "Save" at bounding box center [1281, 122] width 117 height 39
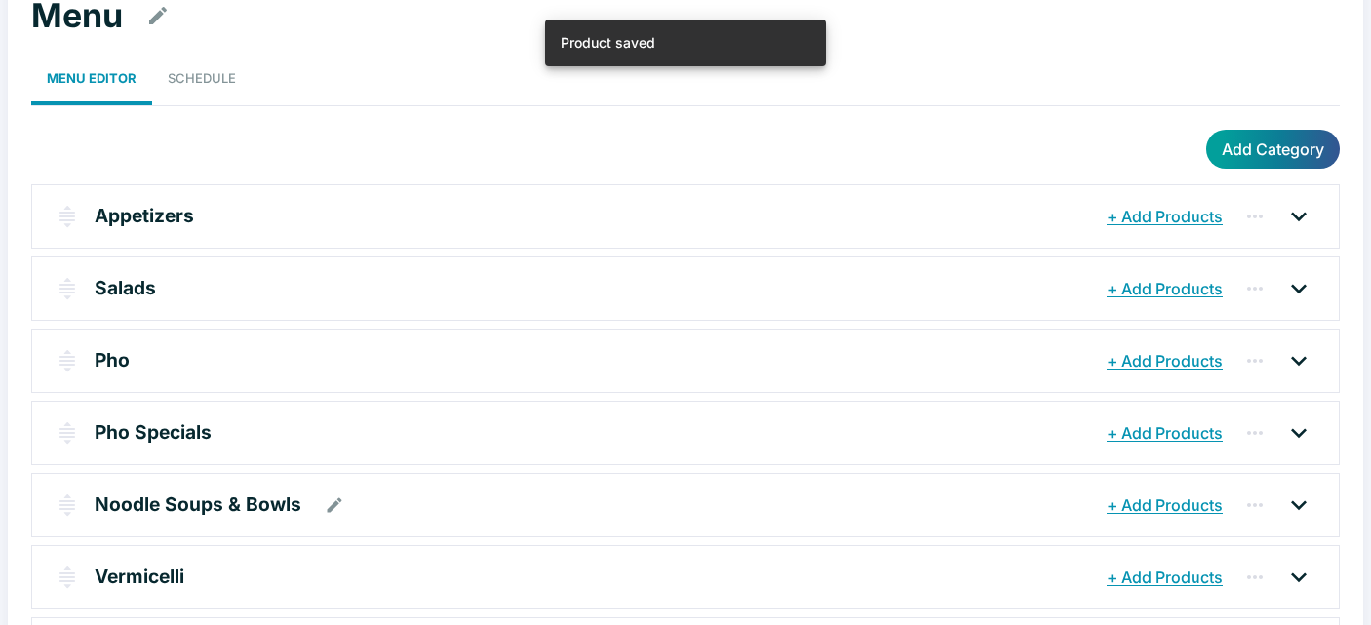
scroll to position [246, 0]
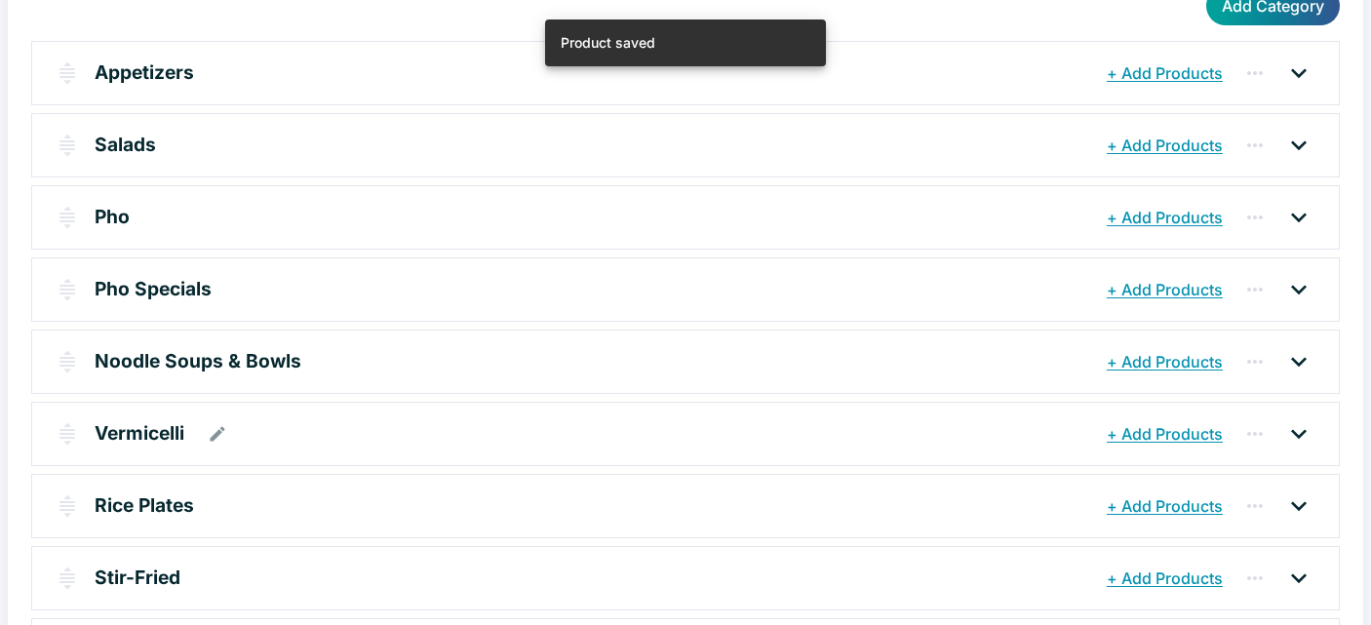
click at [167, 434] on p "Vermicelli" at bounding box center [140, 433] width 90 height 28
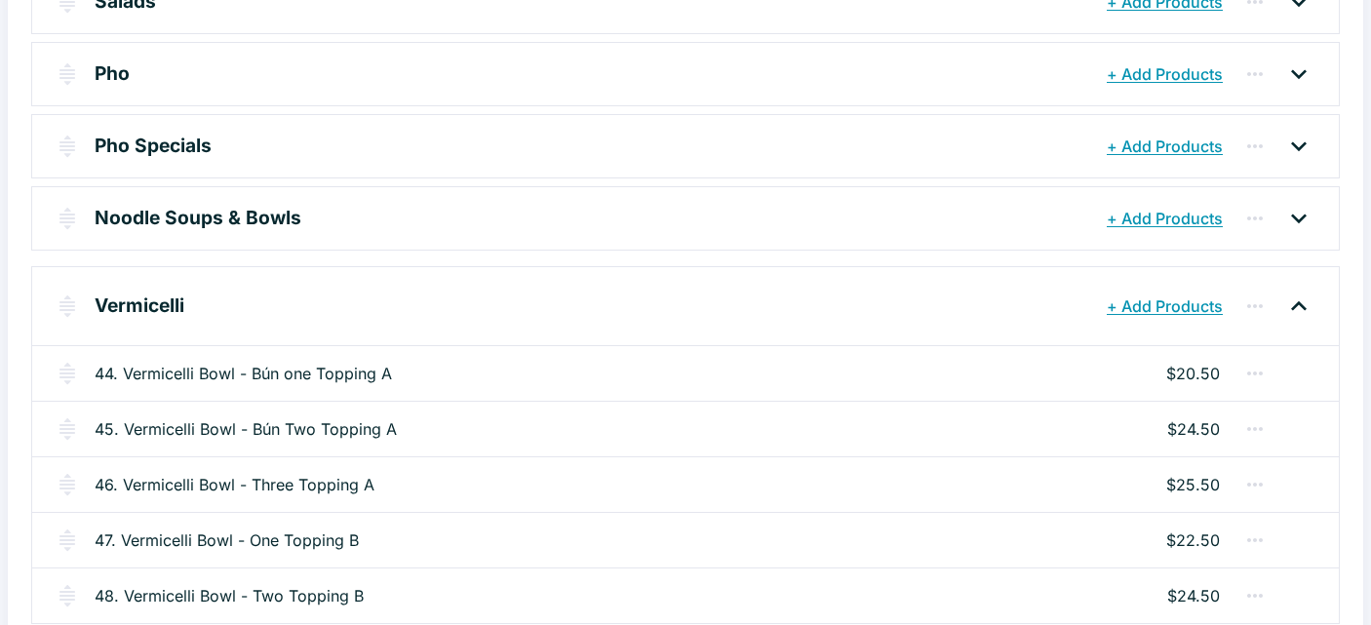
scroll to position [404, 0]
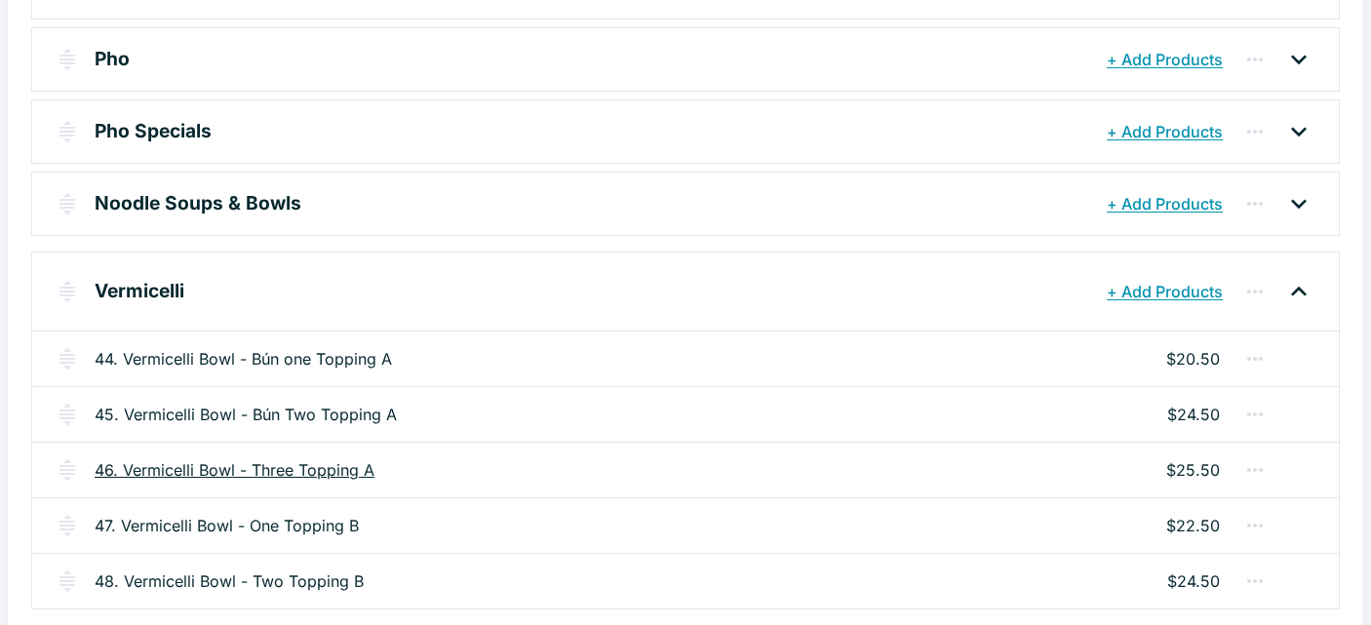
click at [313, 471] on link "46. Vermicelli Bowl - Three Topping A" at bounding box center [235, 469] width 280 height 23
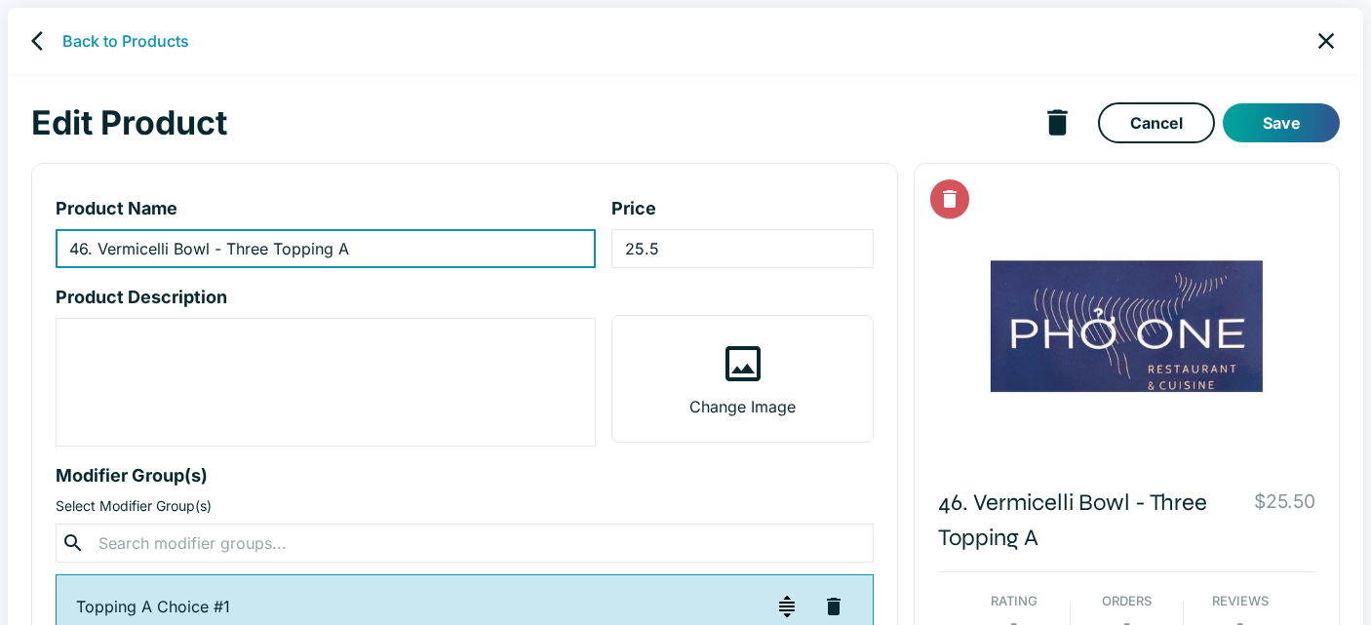
click at [230, 251] on input "46. Vermicelli Bowl - Three Topping A" at bounding box center [326, 248] width 540 height 39
click at [227, 246] on input "46. Vermicelli Bowl - Three Topping A" at bounding box center [326, 248] width 540 height 39
type input "46. Vermicelli Bowl - Bún Three Topping A"
click at [1295, 120] on button "Save" at bounding box center [1281, 122] width 117 height 39
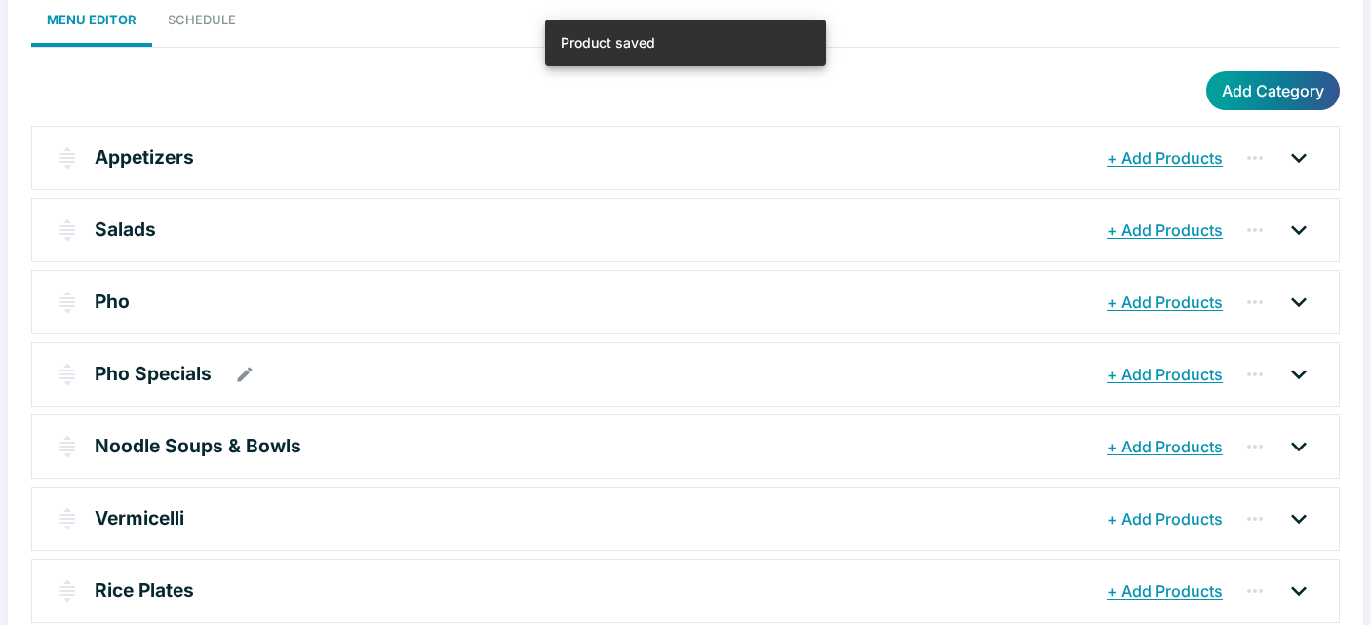
scroll to position [370, 0]
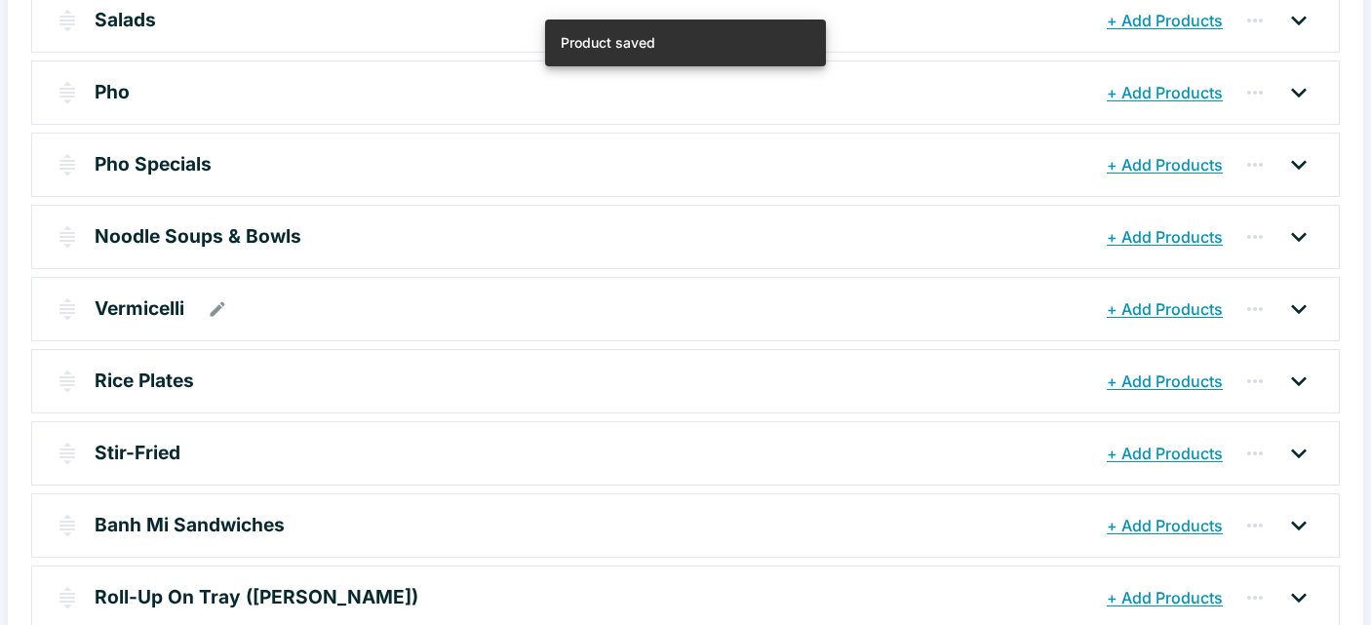
click at [143, 315] on p "Vermicelli" at bounding box center [140, 308] width 90 height 28
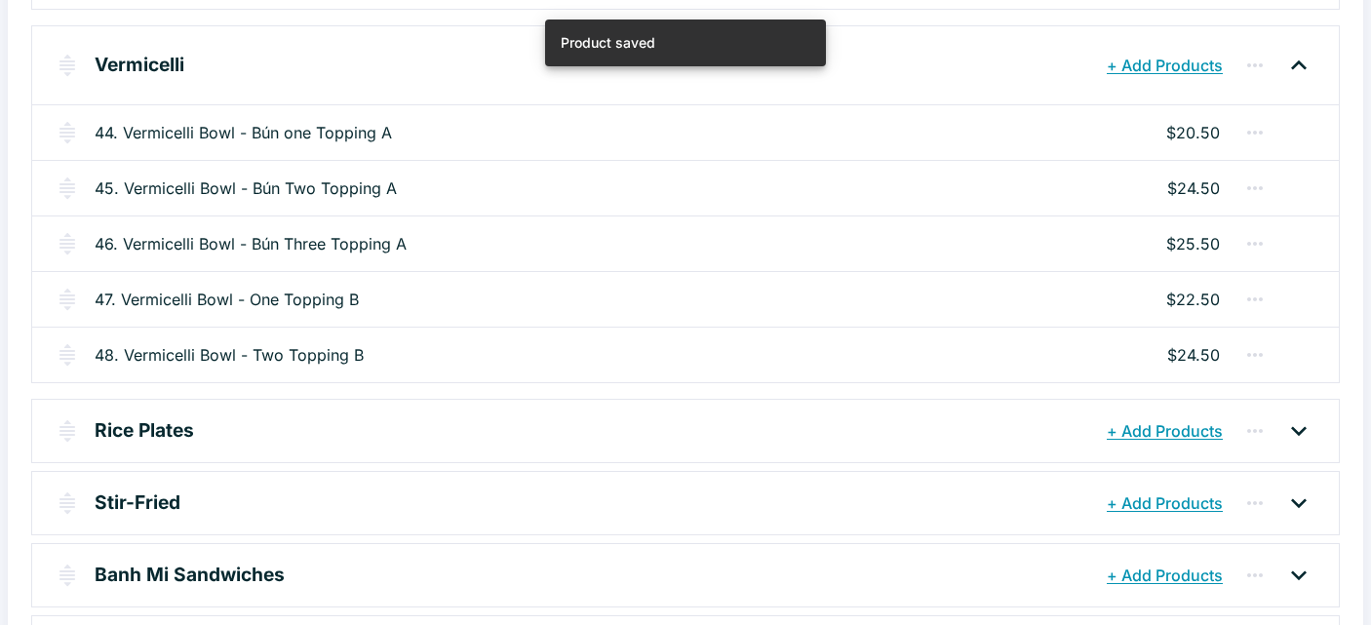
scroll to position [692, 0]
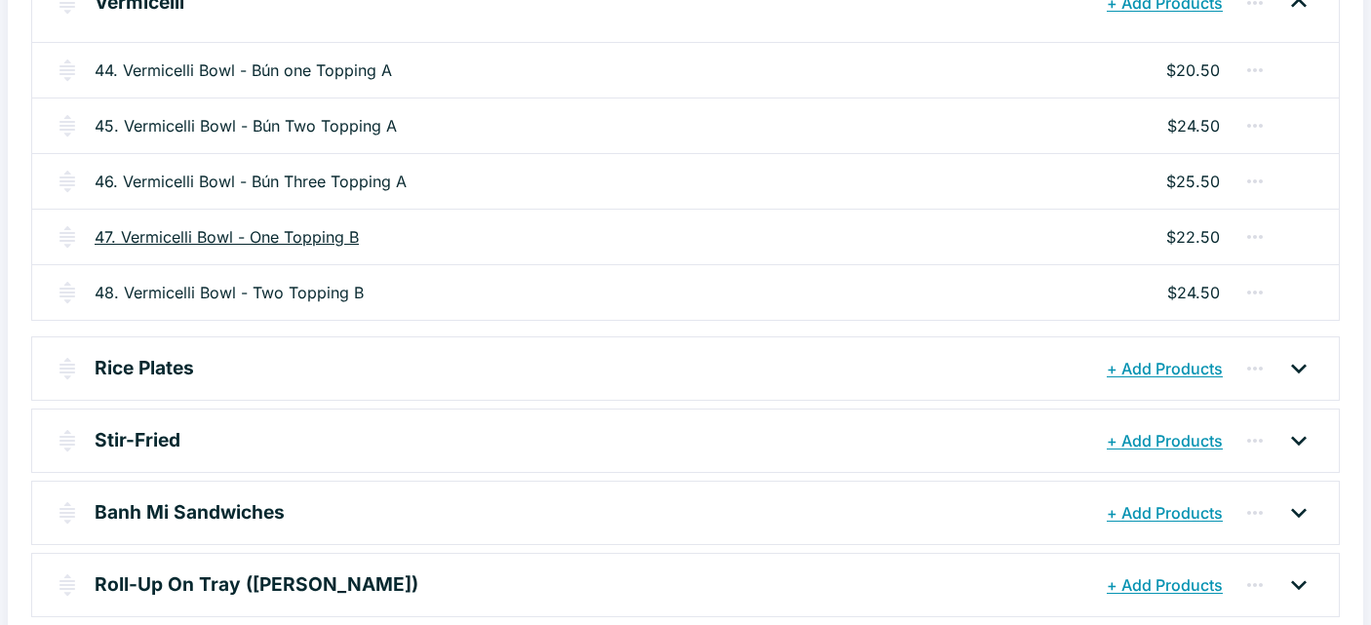
click at [278, 239] on link "47. Vermicelli Bowl - One Topping B" at bounding box center [227, 236] width 264 height 23
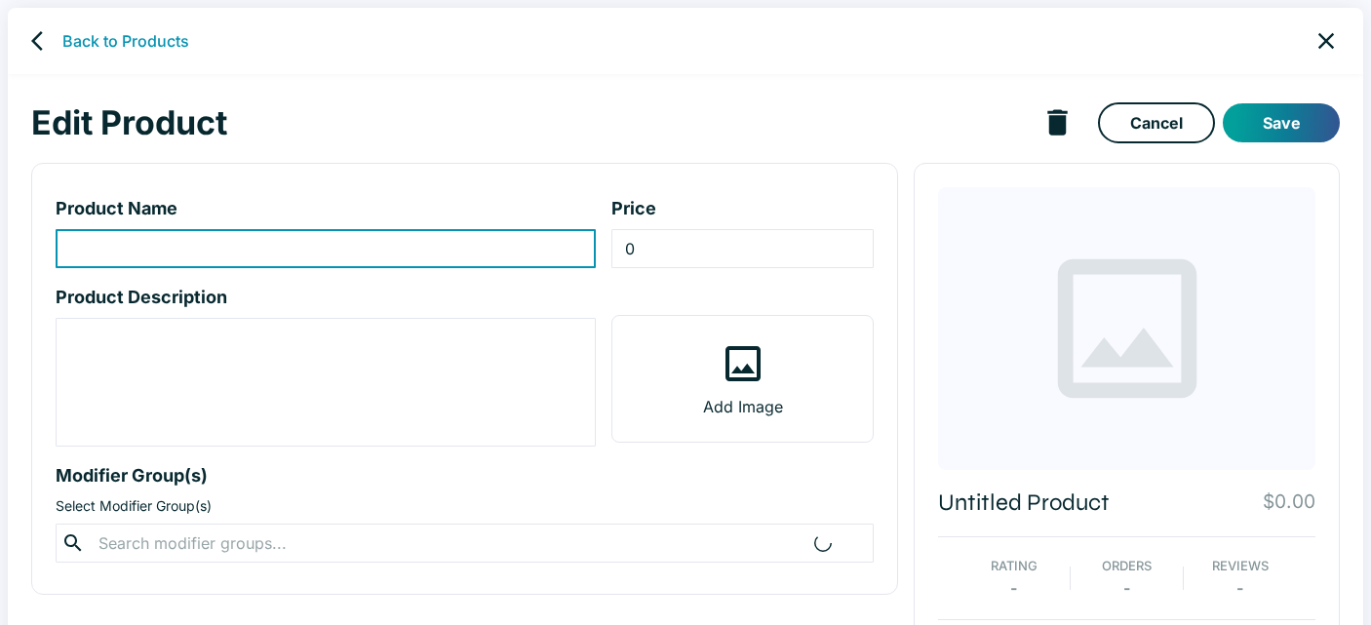
type input "47. Vermicelli Bowl - One Topping B"
type input "22.5"
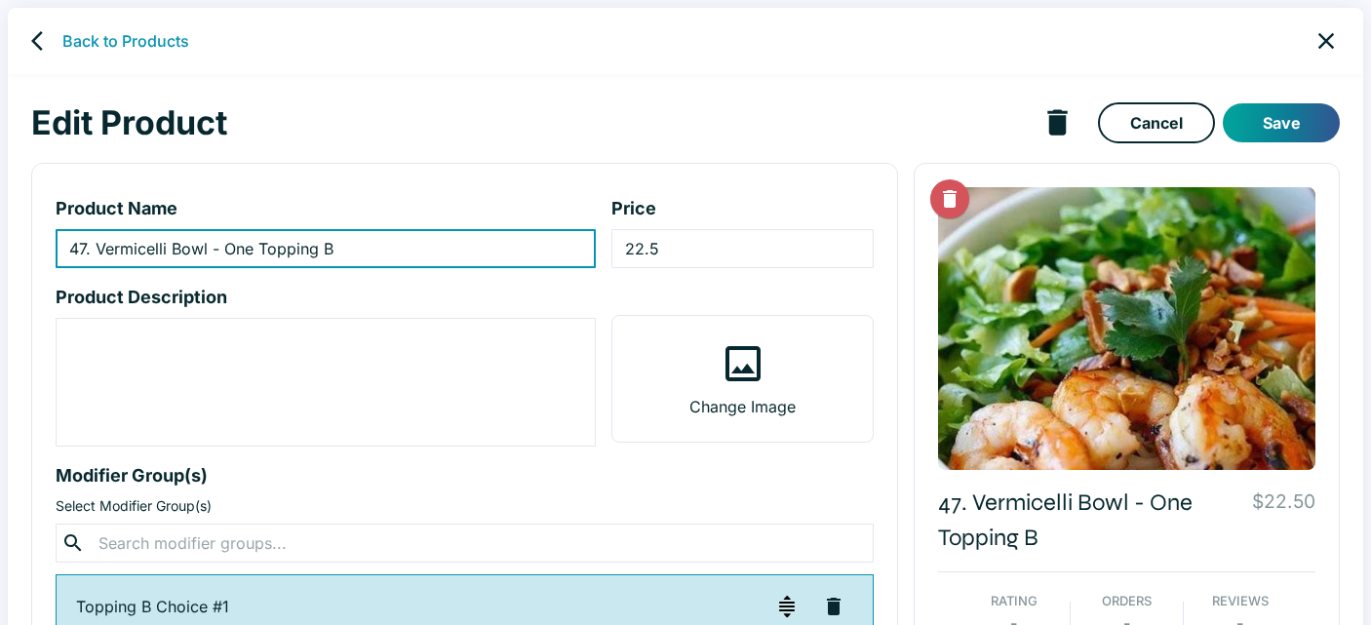
click at [261, 247] on input "47. Vermicelli Bowl - One Topping B" at bounding box center [326, 248] width 540 height 39
type input "47. Vermicelli Bowl - One Bún One Topping B"
click at [1252, 115] on button "Save" at bounding box center [1281, 122] width 117 height 39
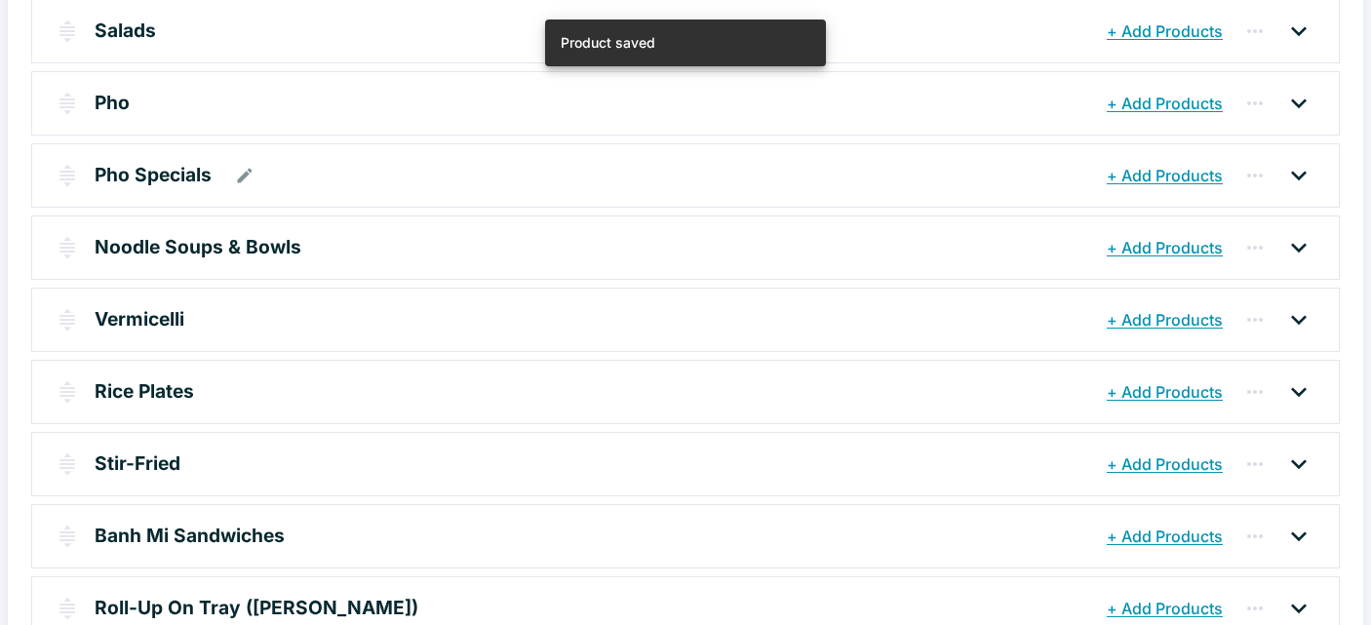
scroll to position [623, 0]
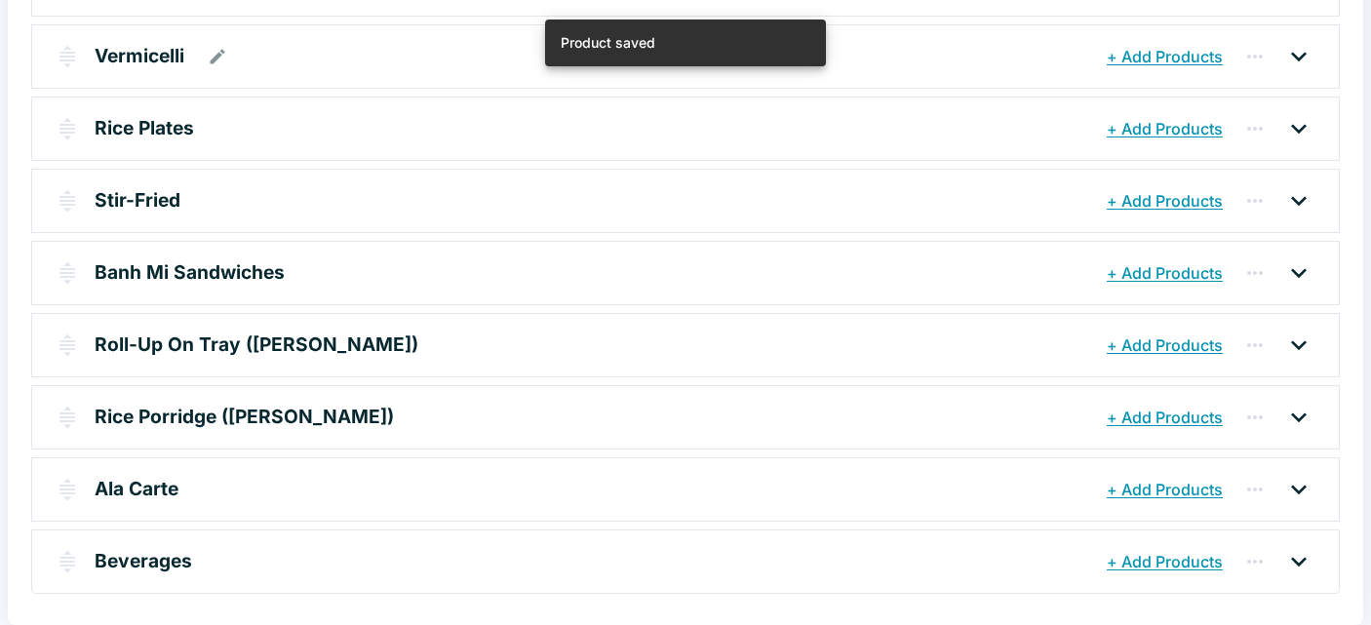
click at [144, 55] on p "Vermicelli" at bounding box center [140, 56] width 90 height 28
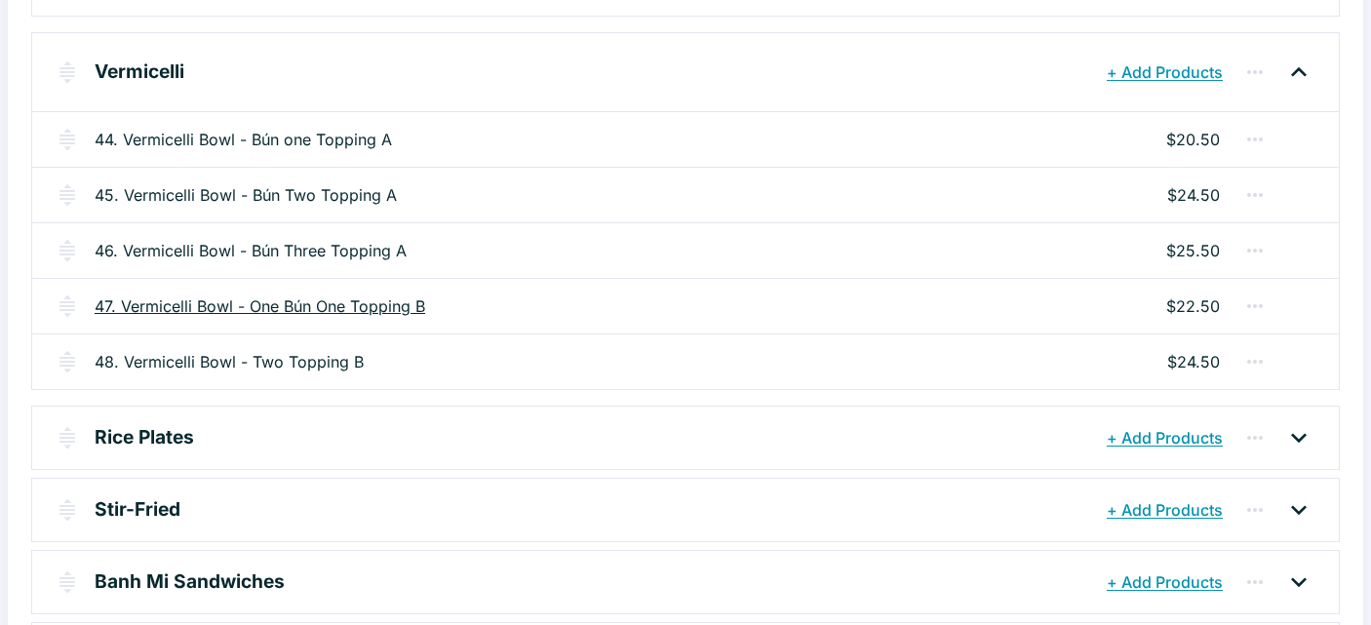
click at [286, 310] on link "47. Vermicelli Bowl - One Bún One Topping B" at bounding box center [260, 305] width 331 height 23
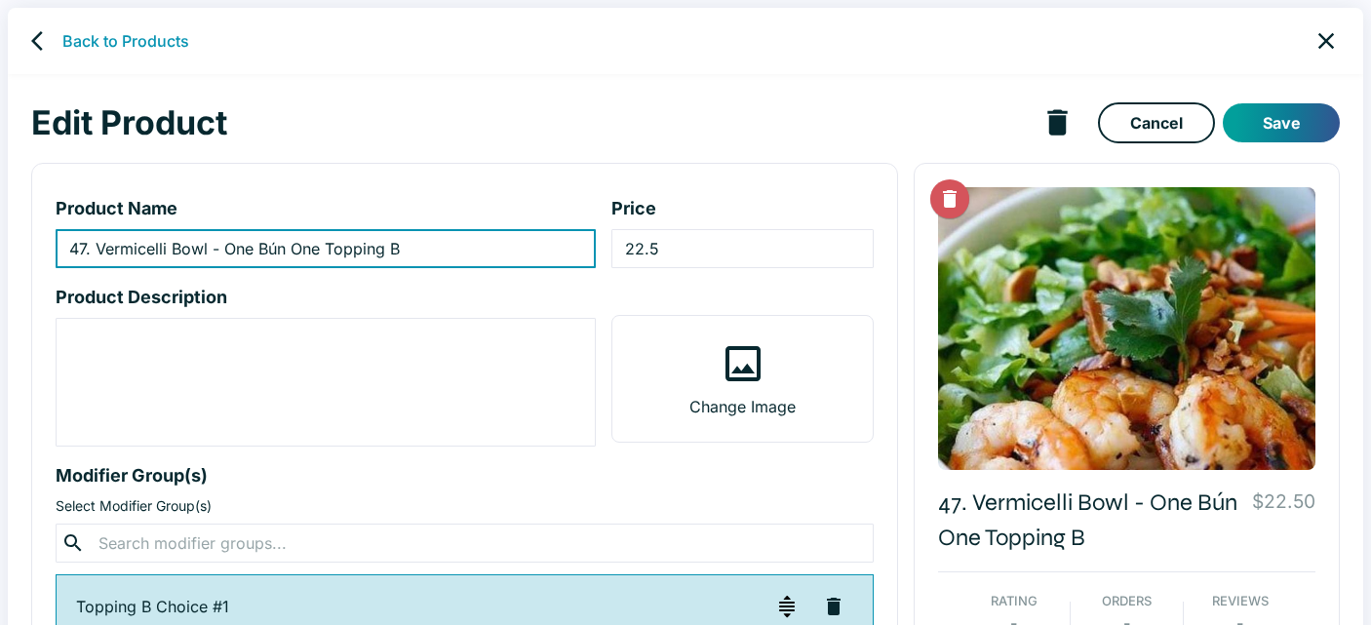
click at [257, 249] on input "47. Vermicelli Bowl - One Bún One Topping B" at bounding box center [326, 248] width 540 height 39
type input "47. Vermicelli Bowl - Bún One Topping B"
click at [1266, 116] on button "Save" at bounding box center [1281, 122] width 117 height 39
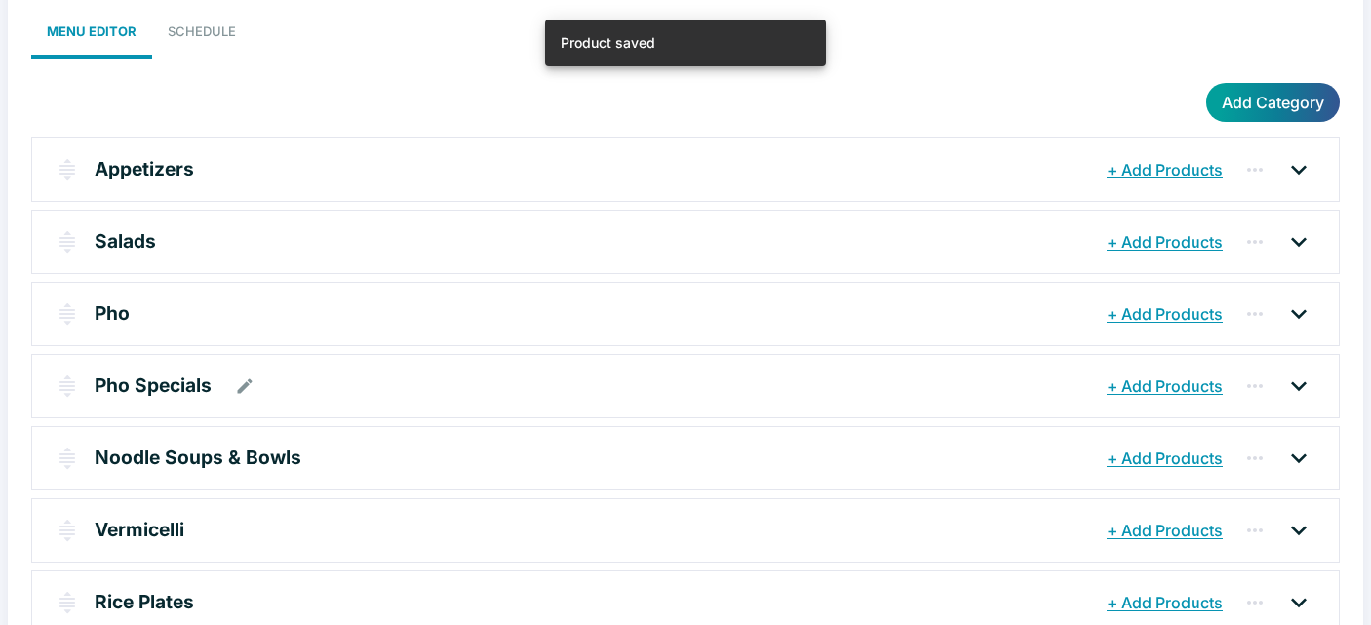
scroll to position [161, 0]
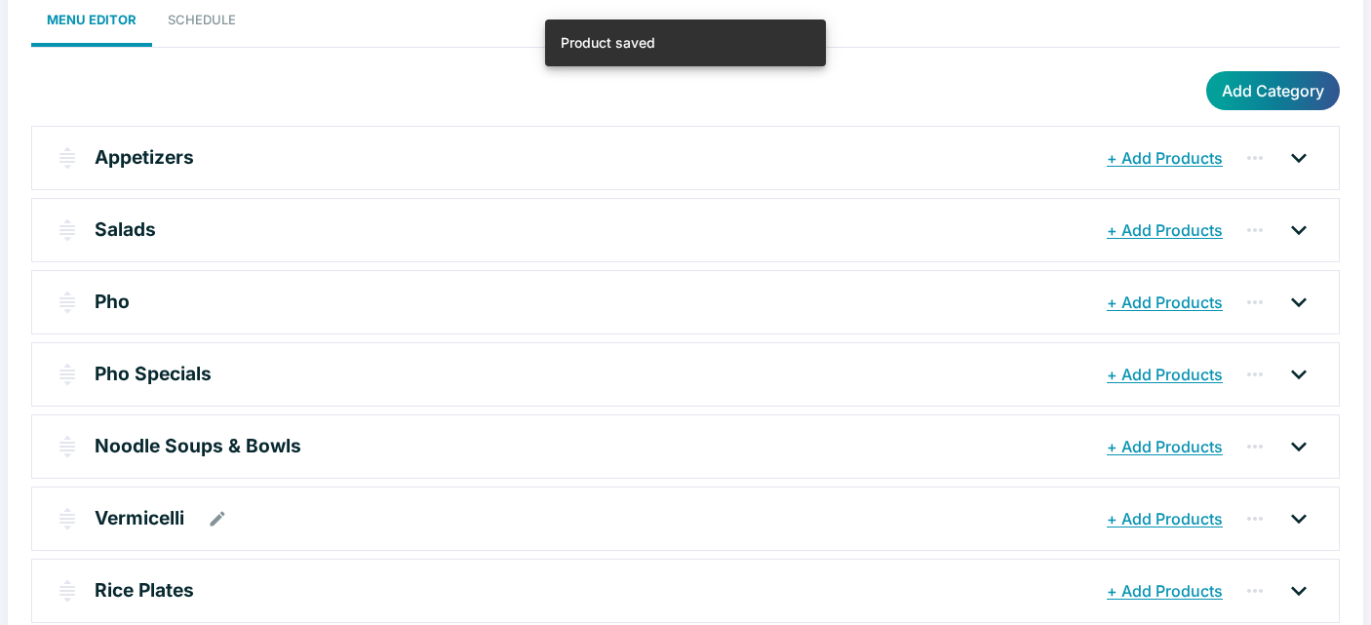
click at [188, 519] on div "Vermicelli" at bounding box center [598, 518] width 1007 height 35
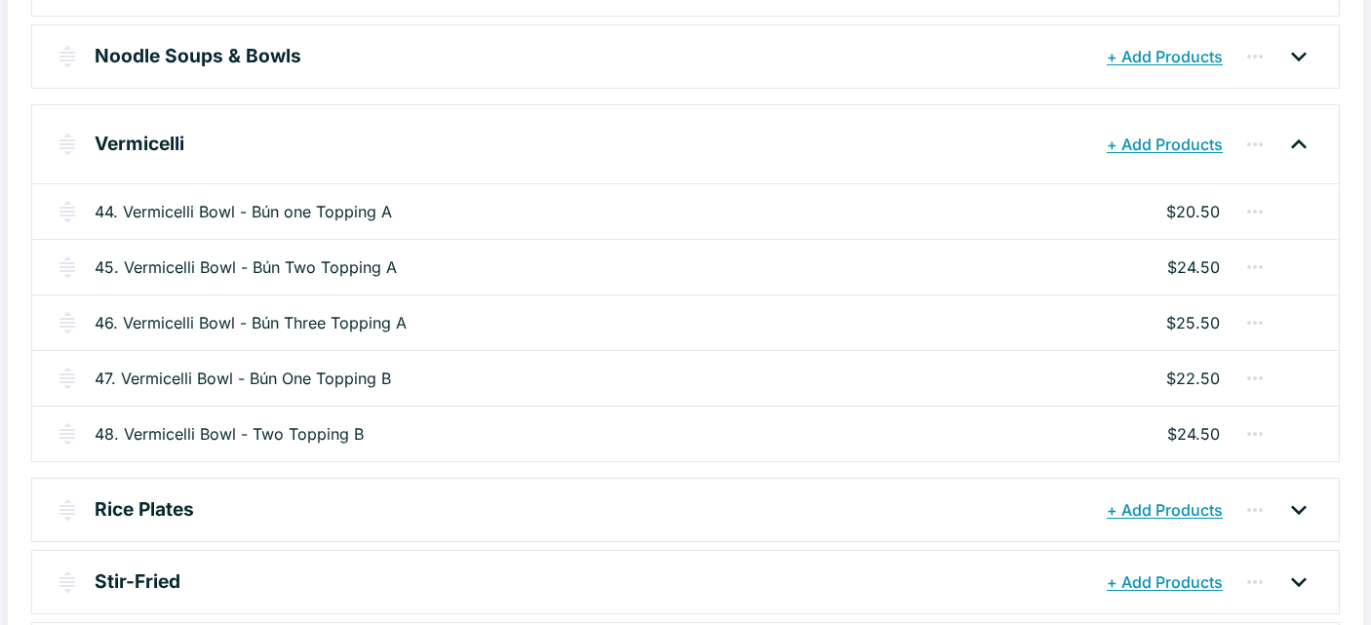
scroll to position [552, 0]
click at [294, 434] on link "48. Vermicelli Bowl - Two Topping B" at bounding box center [229, 432] width 269 height 23
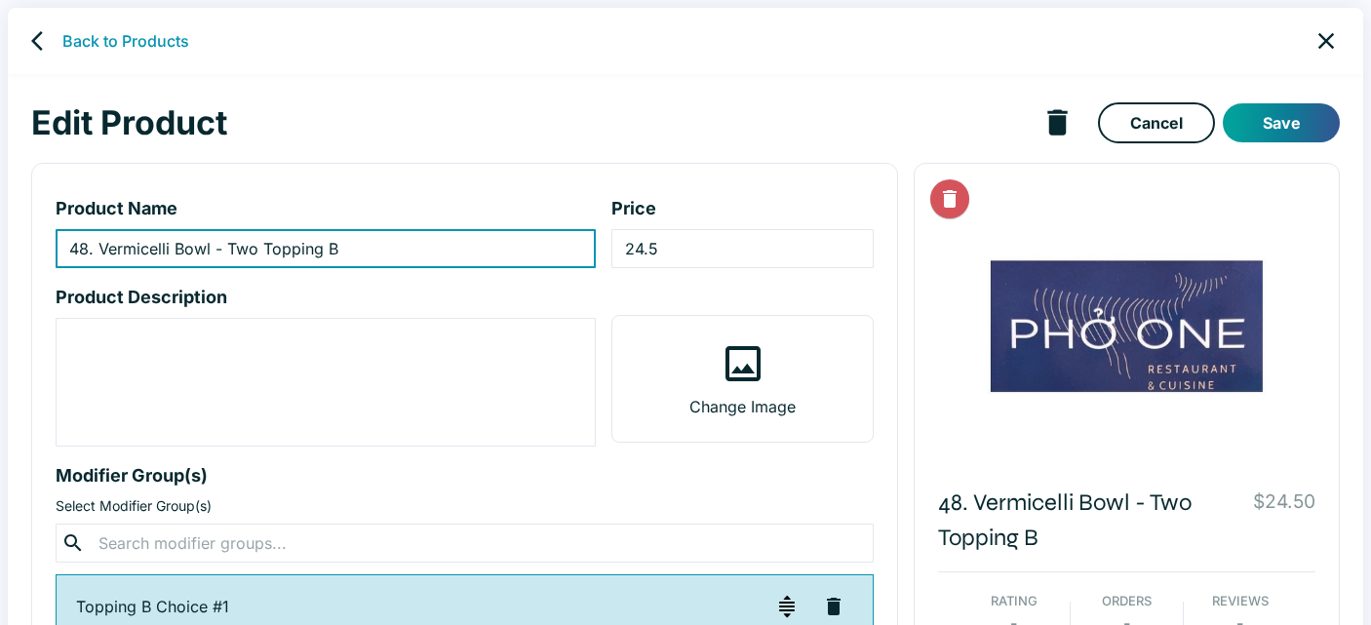
click at [228, 253] on input "48. Vermicelli Bowl - Two Topping B" at bounding box center [326, 248] width 540 height 39
type input "48. Vermicelli Bowl -Bún Two Topping B"
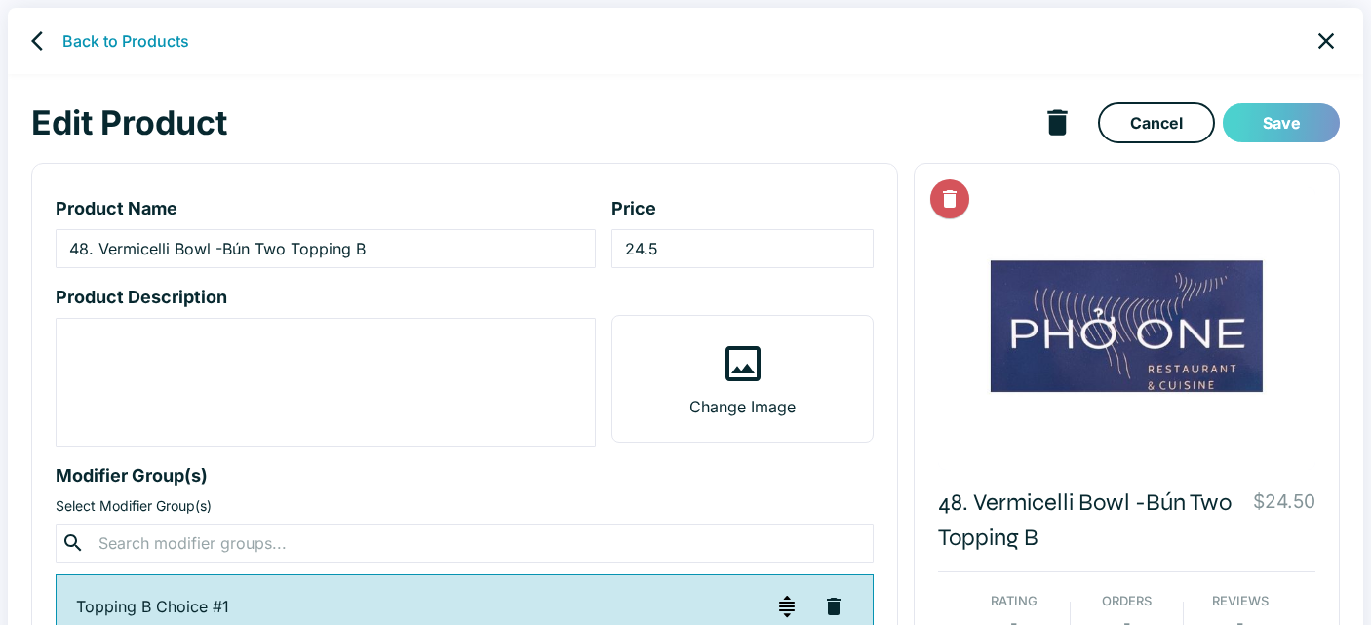
click at [1283, 117] on button "Save" at bounding box center [1281, 122] width 117 height 39
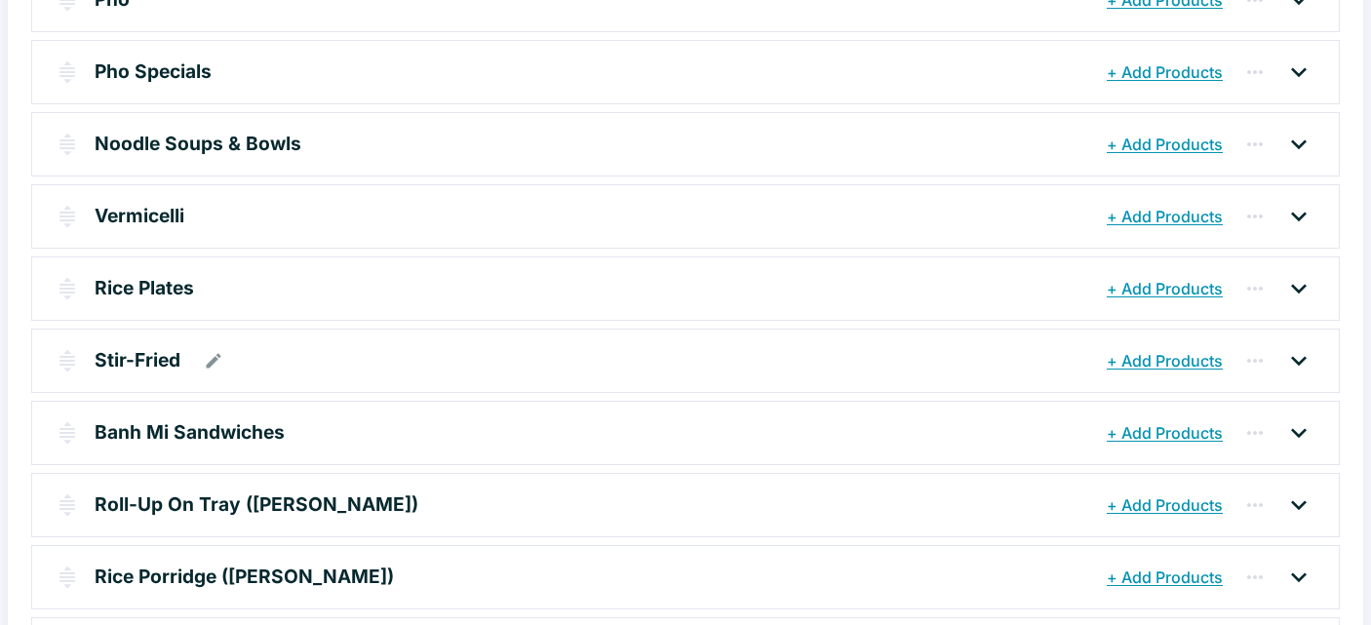
scroll to position [467, 0]
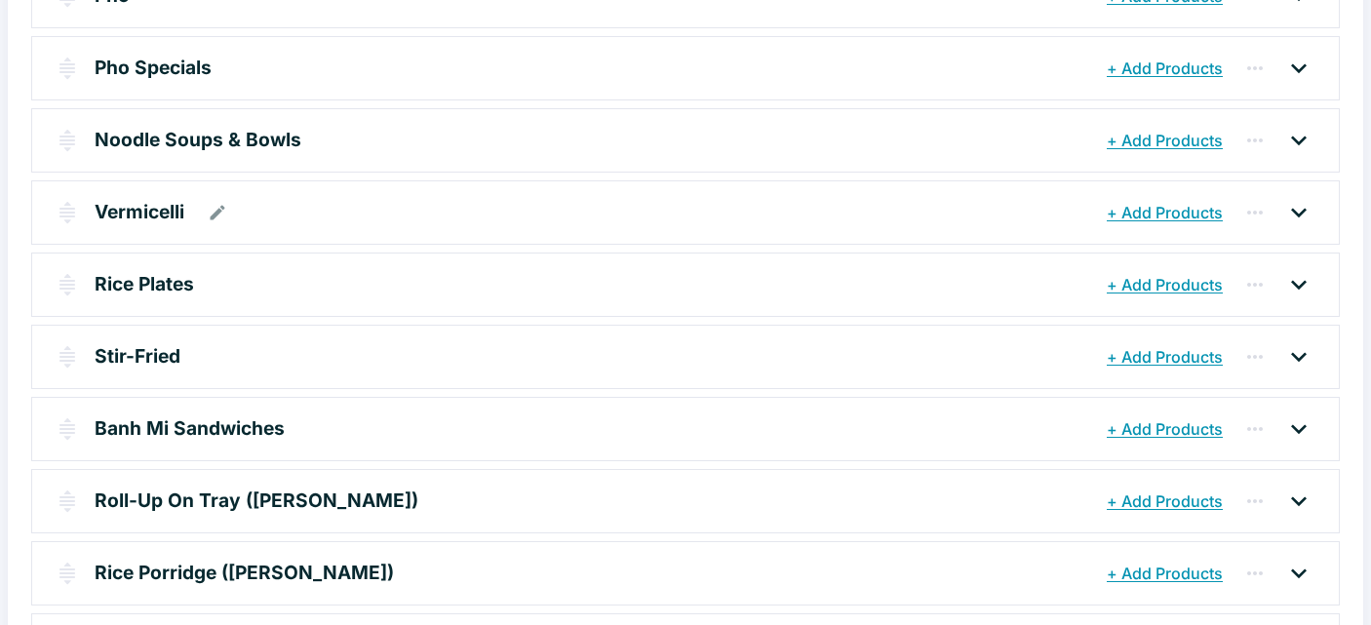
click at [156, 211] on p "Vermicelli" at bounding box center [140, 212] width 90 height 28
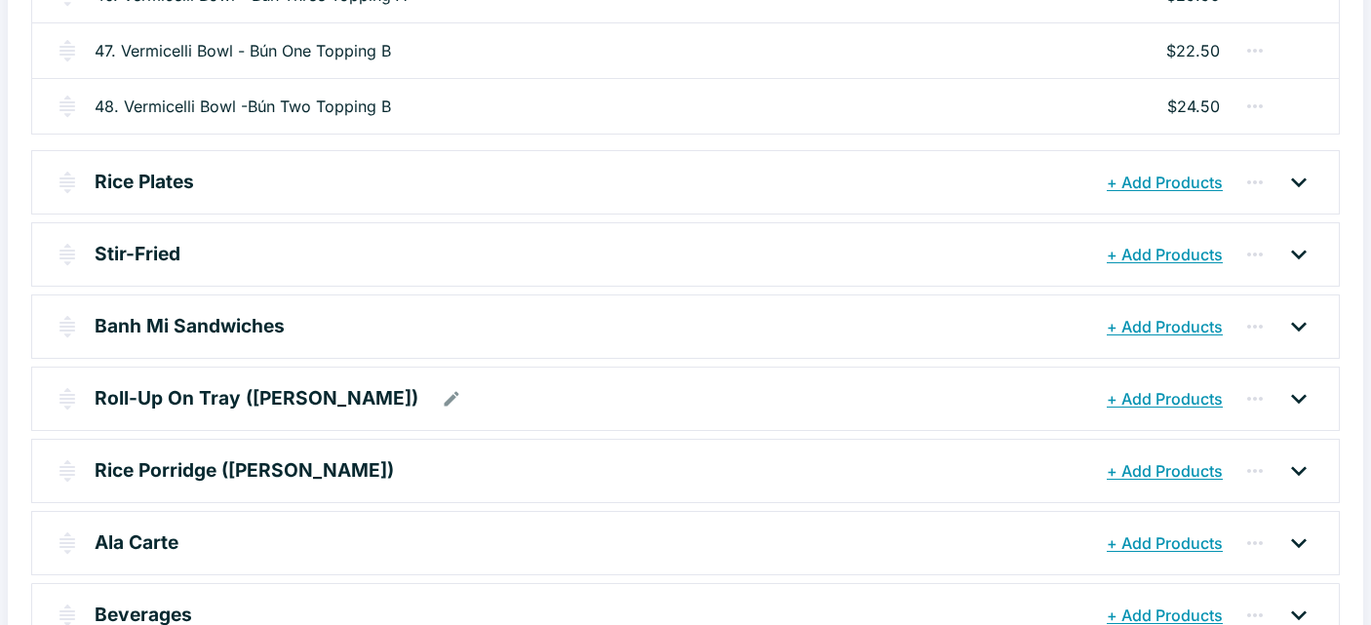
scroll to position [879, 0]
